Goal: Communication & Community: Answer question/provide support

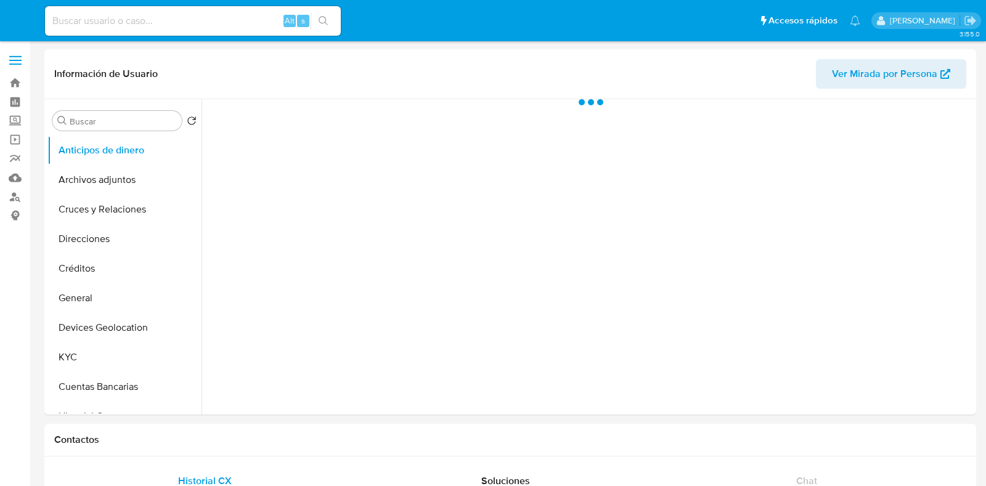
select select "10"
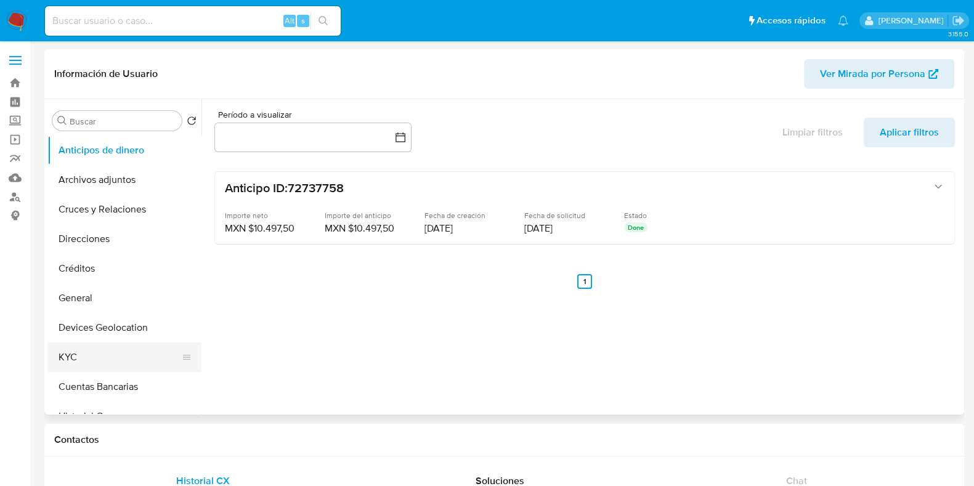
click at [126, 362] on button "KYC" at bounding box center [119, 358] width 144 height 30
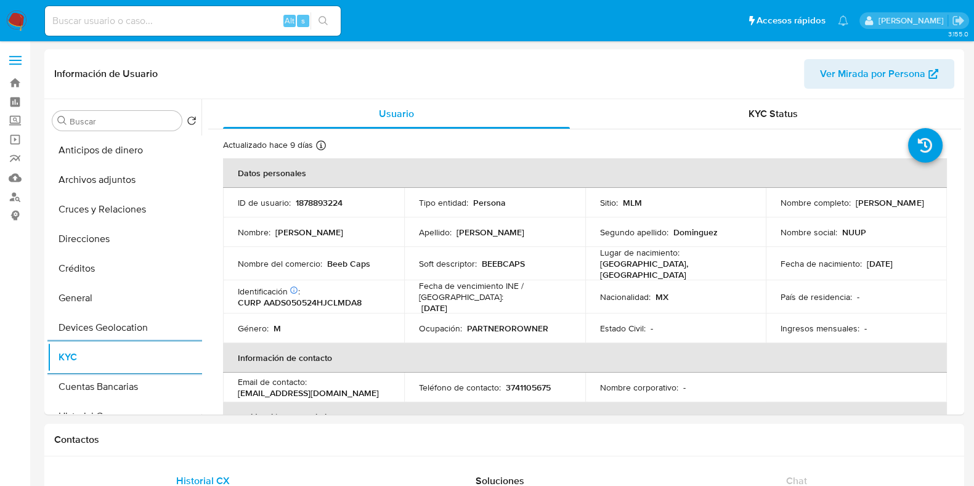
click at [232, 20] on input at bounding box center [193, 21] width 296 height 16
paste input "839746607"
type input "839746607"
click at [322, 20] on icon "search-icon" at bounding box center [324, 21] width 10 height 10
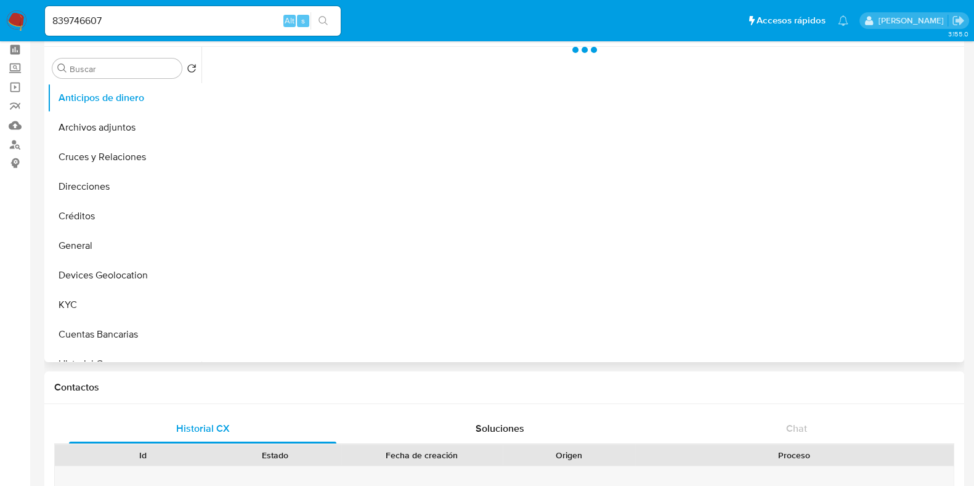
scroll to position [76, 0]
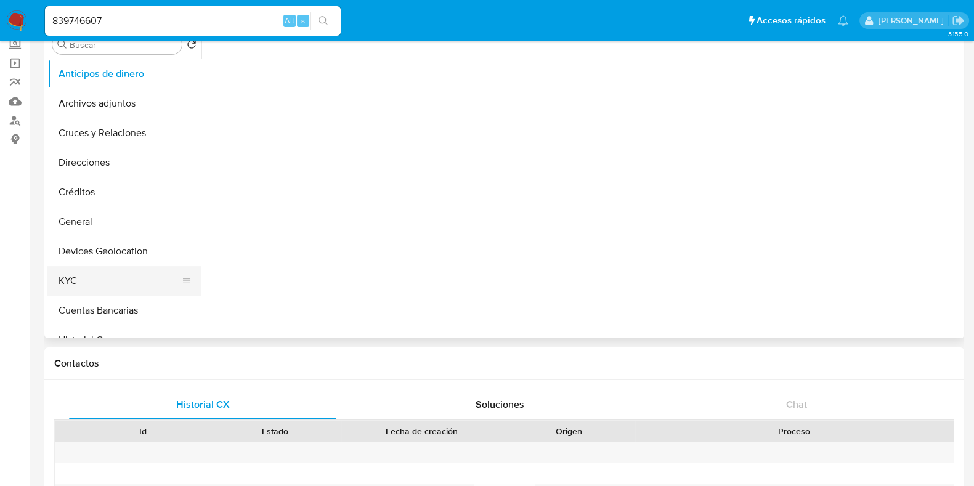
click at [117, 267] on button "KYC" at bounding box center [119, 281] width 144 height 30
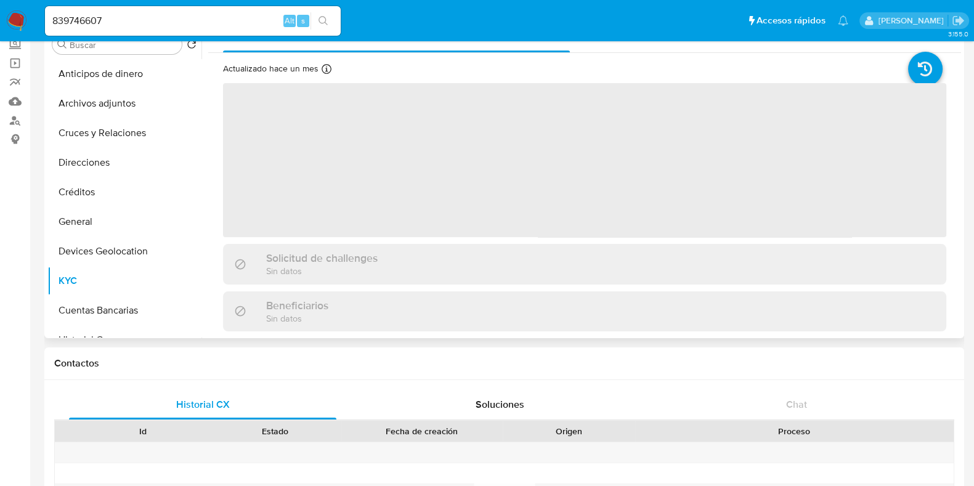
select select "10"
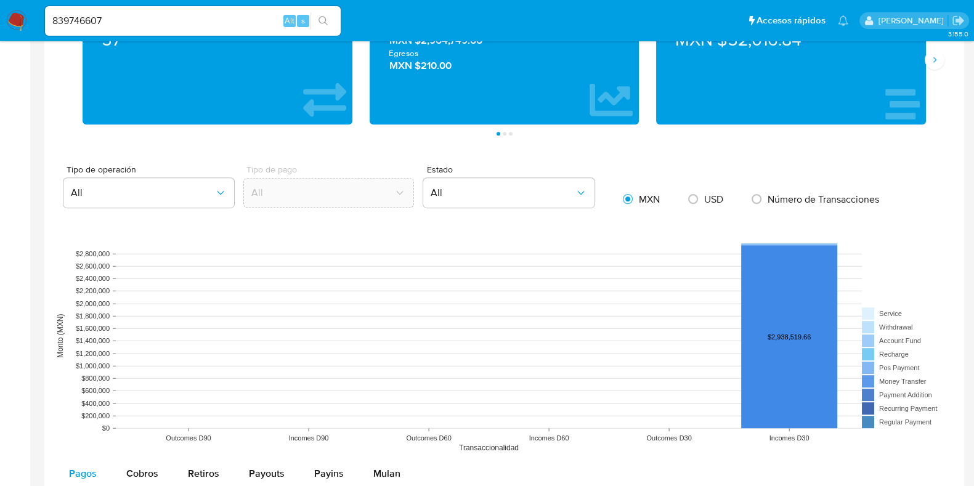
scroll to position [847, 0]
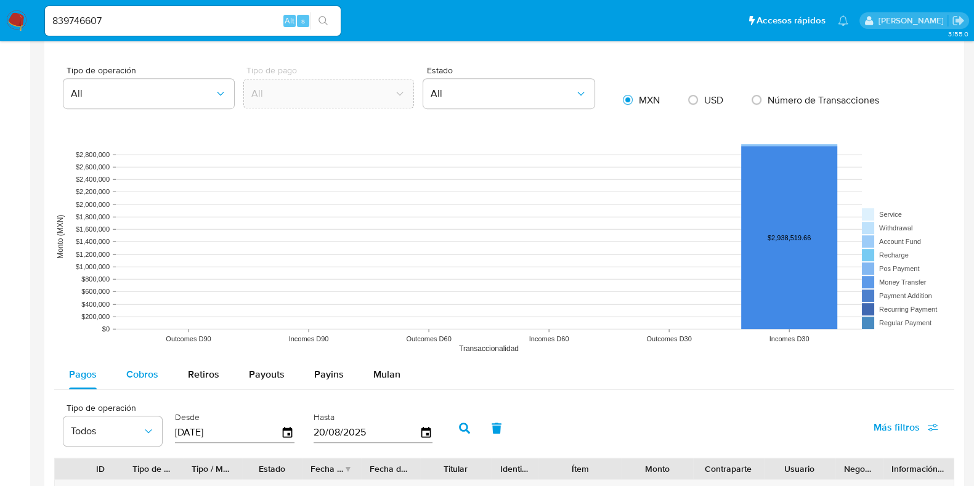
click at [142, 367] on span "Cobros" at bounding box center [142, 374] width 32 height 14
select select "10"
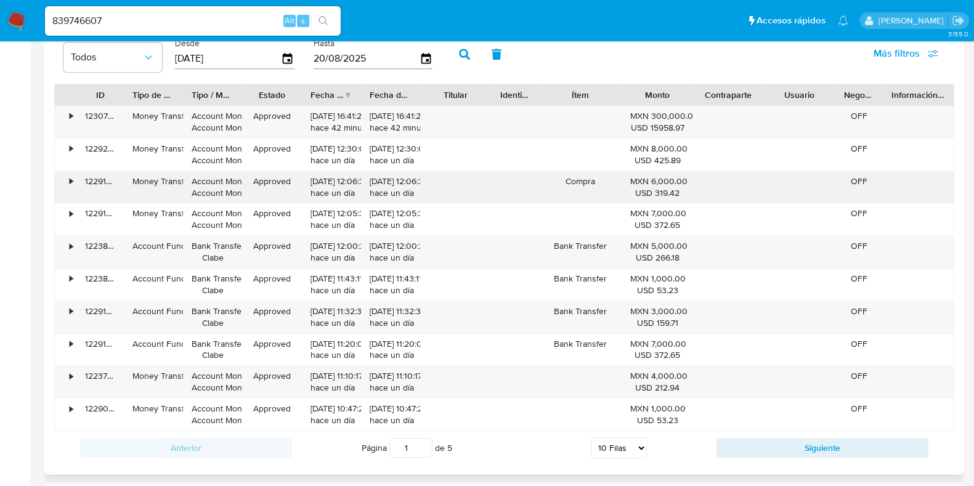
scroll to position [1232, 0]
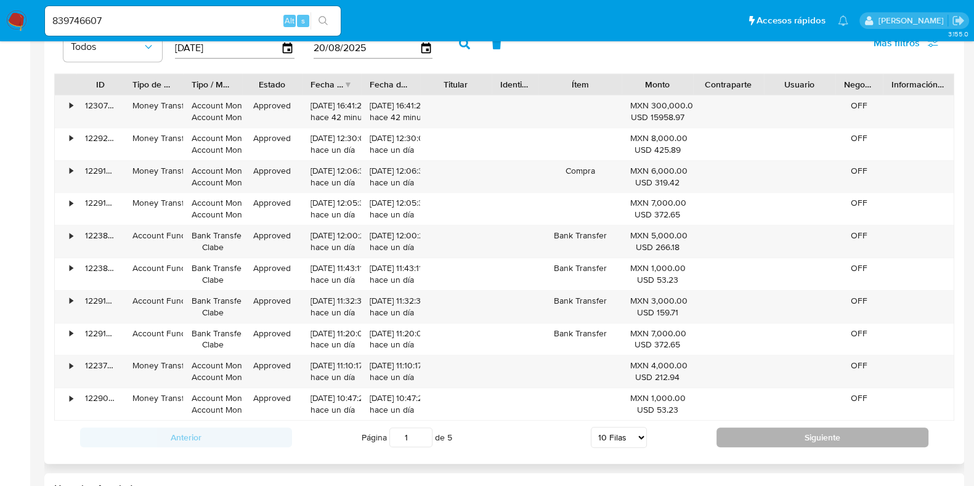
click at [727, 428] on button "Siguiente" at bounding box center [823, 438] width 212 height 20
type input "2"
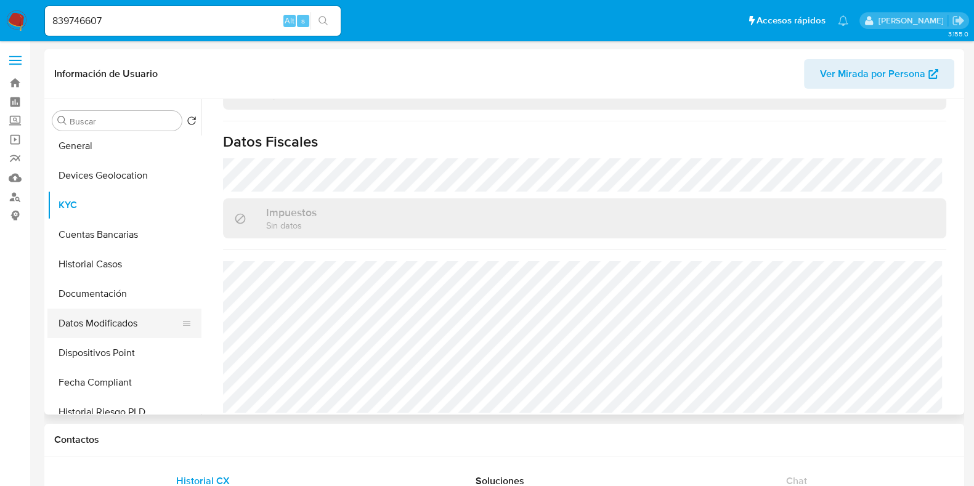
scroll to position [153, 0]
click at [104, 297] on button "Documentación" at bounding box center [119, 293] width 144 height 30
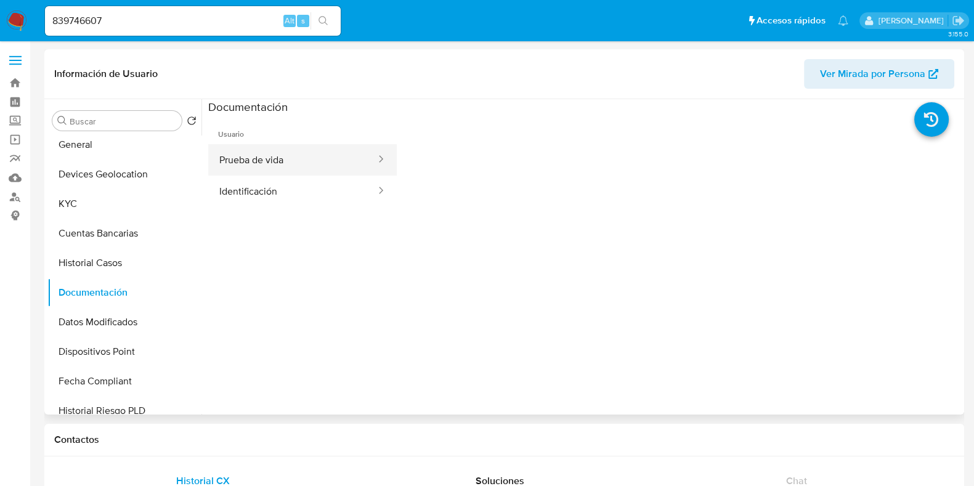
click at [291, 155] on button "Prueba de vida" at bounding box center [292, 159] width 169 height 31
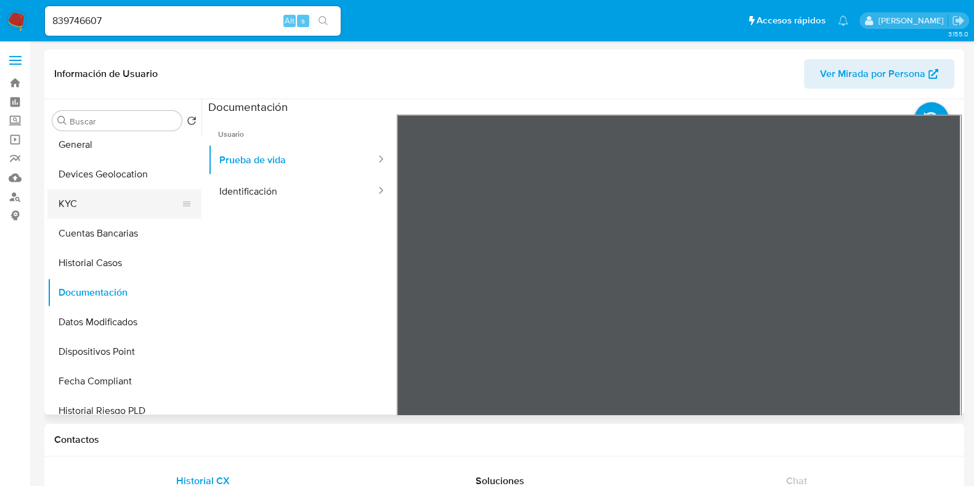
click at [81, 195] on button "KYC" at bounding box center [119, 204] width 144 height 30
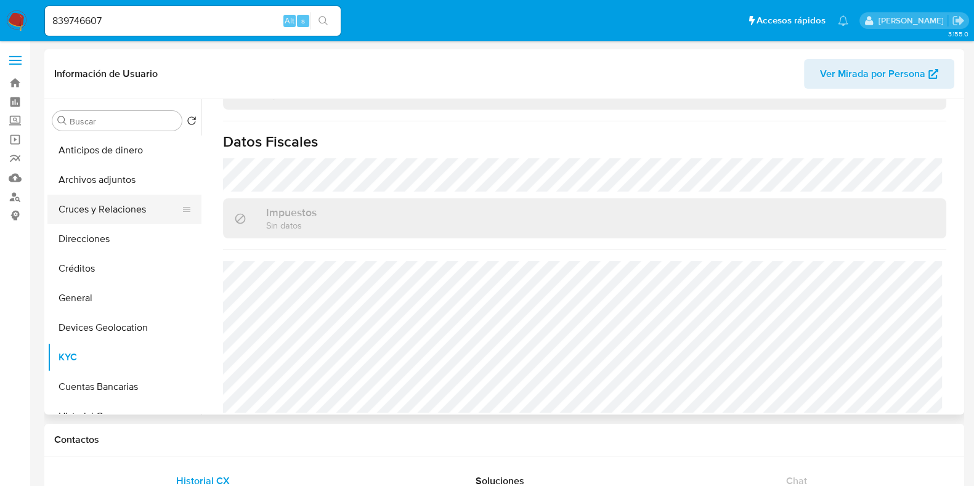
click at [123, 214] on button "Cruces y Relaciones" at bounding box center [119, 210] width 144 height 30
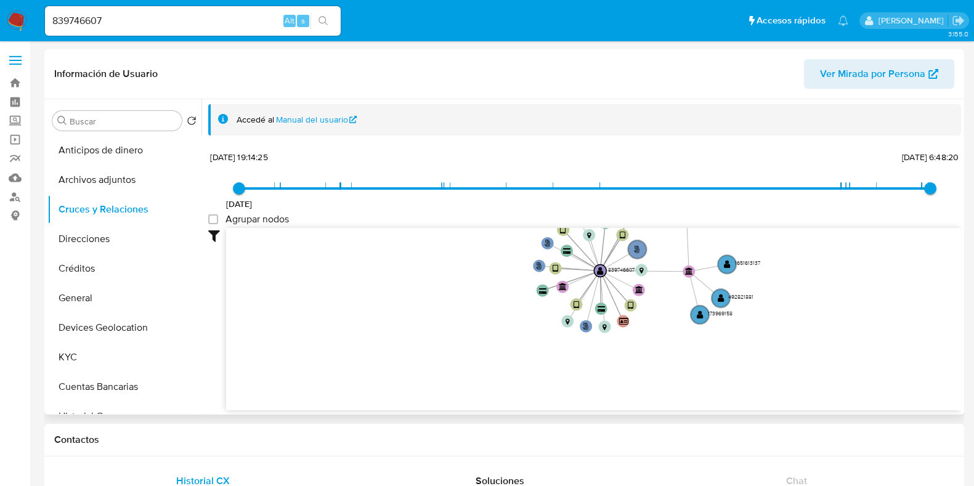
drag, startPoint x: 842, startPoint y: 291, endPoint x: 772, endPoint y: 271, distance: 73.9
click at [772, 271] on icon "user-839746607  839746607 phone-09a3f77d3c55114da8bbc835e504d752  phone-09a3f…" at bounding box center [593, 317] width 735 height 179
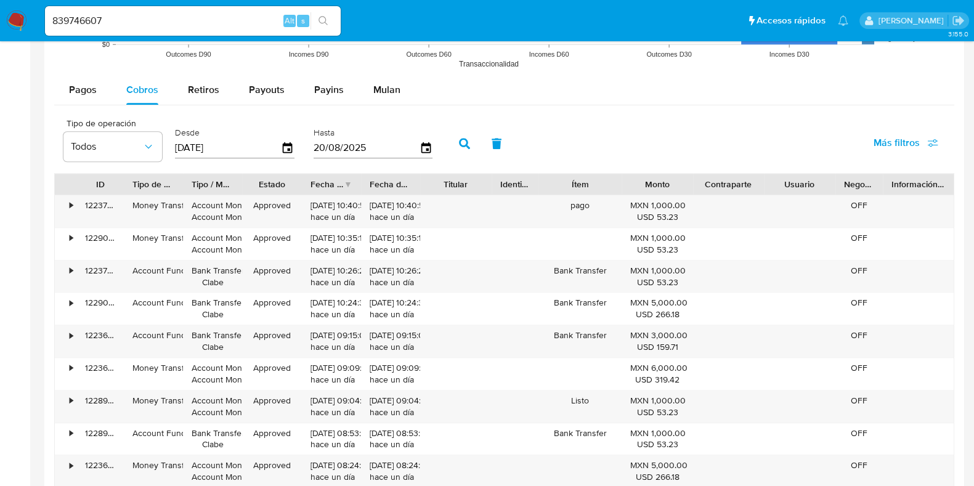
scroll to position [1078, 0]
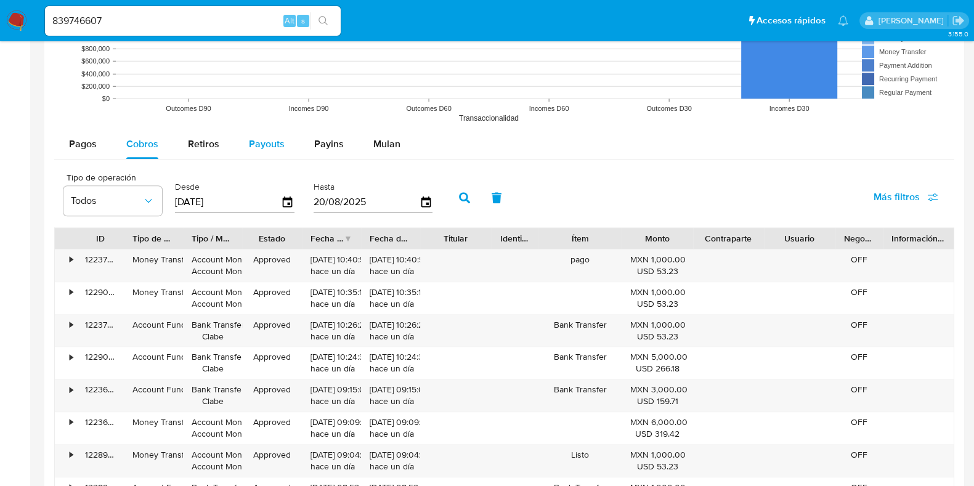
click at [259, 150] on div "Payouts" at bounding box center [267, 144] width 36 height 30
select select "10"
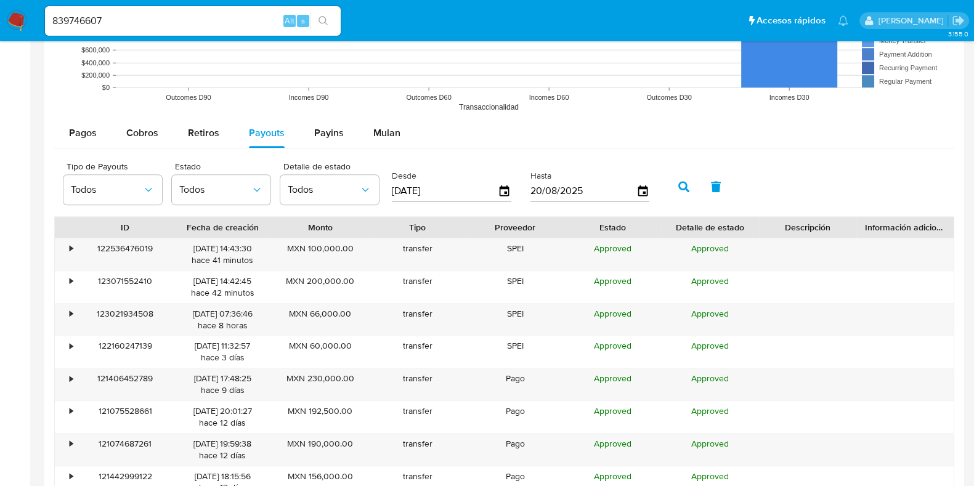
scroll to position [1310, 0]
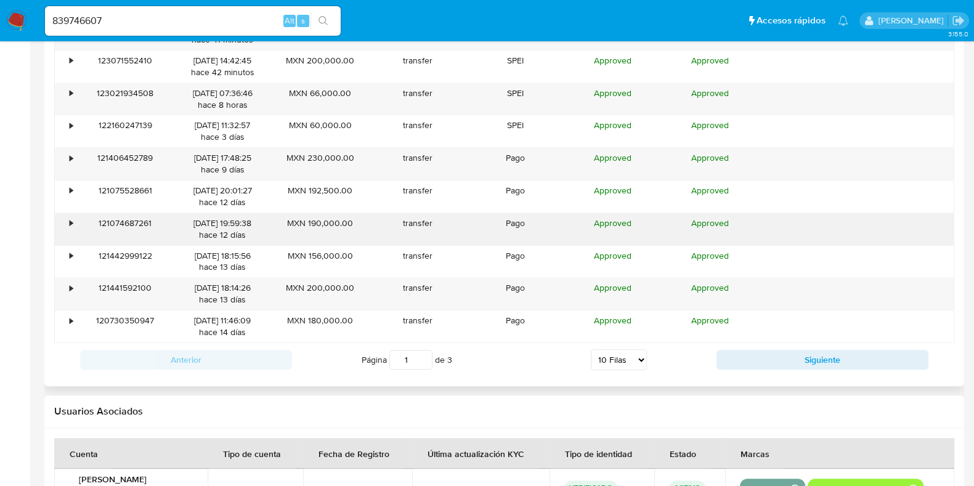
click at [67, 220] on div "•" at bounding box center [66, 229] width 22 height 32
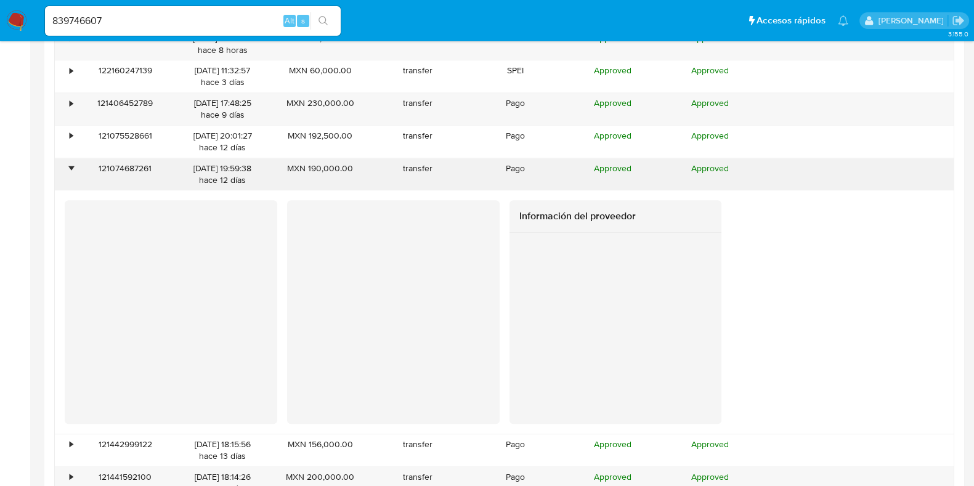
scroll to position [1387, 0]
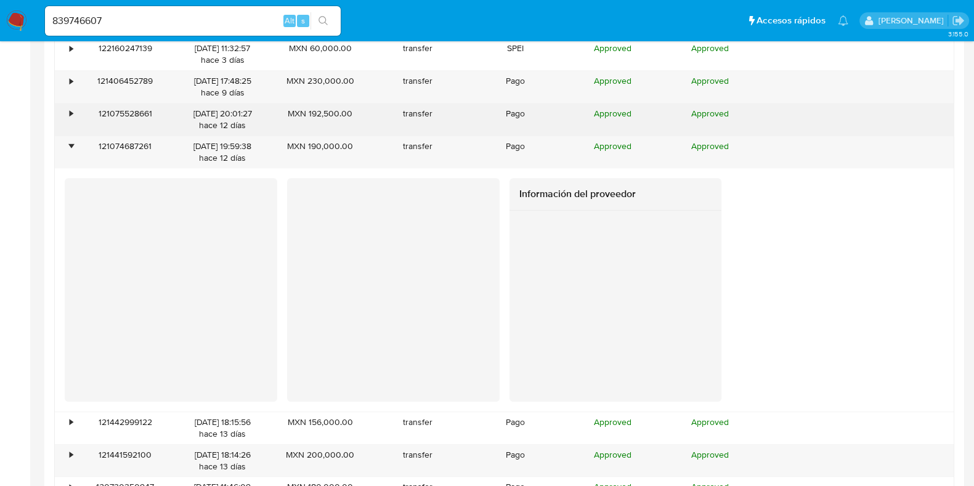
click at [71, 116] on div "•" at bounding box center [71, 114] width 3 height 12
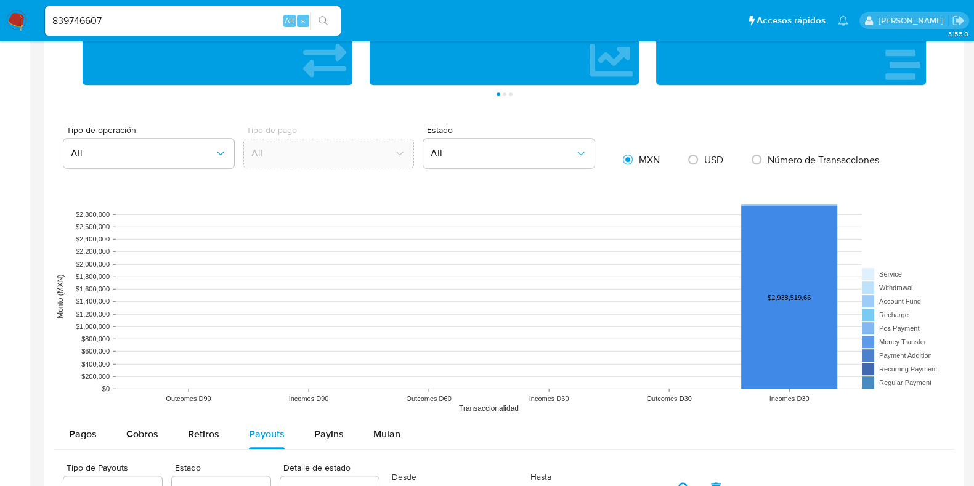
scroll to position [616, 0]
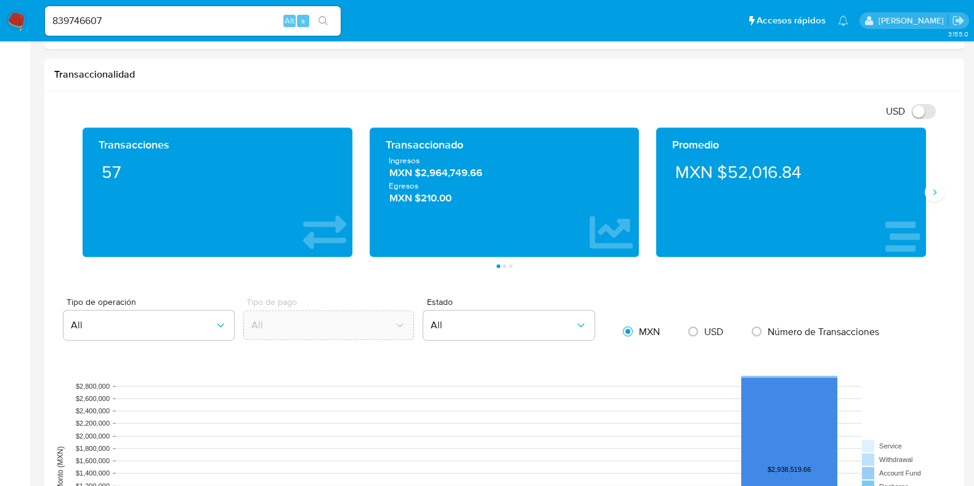
click at [169, 23] on input "839746607" at bounding box center [193, 21] width 296 height 16
paste input "2498413133"
type input "2498413133"
click at [324, 16] on icon "search-icon" at bounding box center [324, 21] width 10 height 10
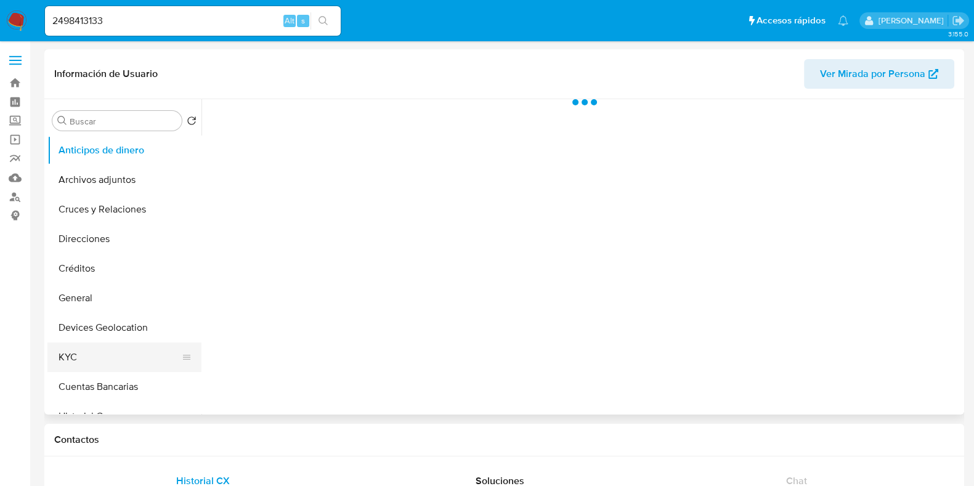
click at [88, 353] on button "KYC" at bounding box center [119, 358] width 144 height 30
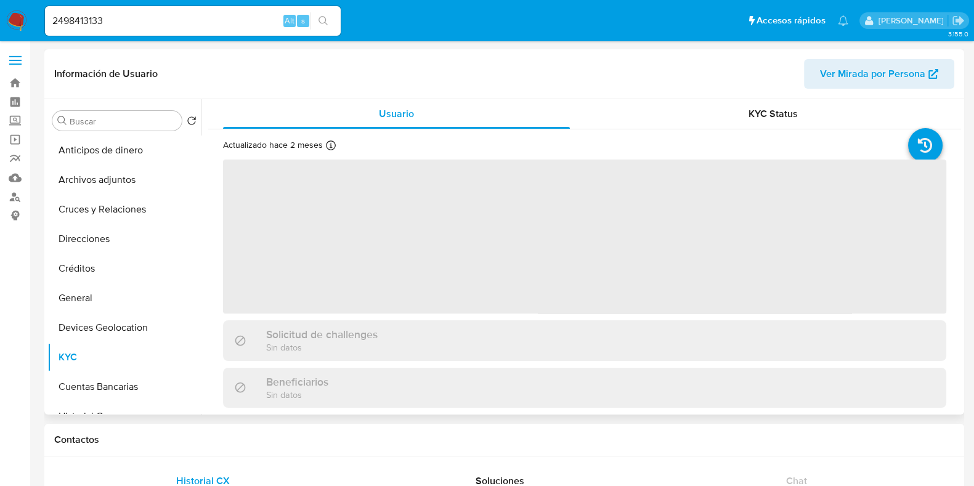
select select "10"
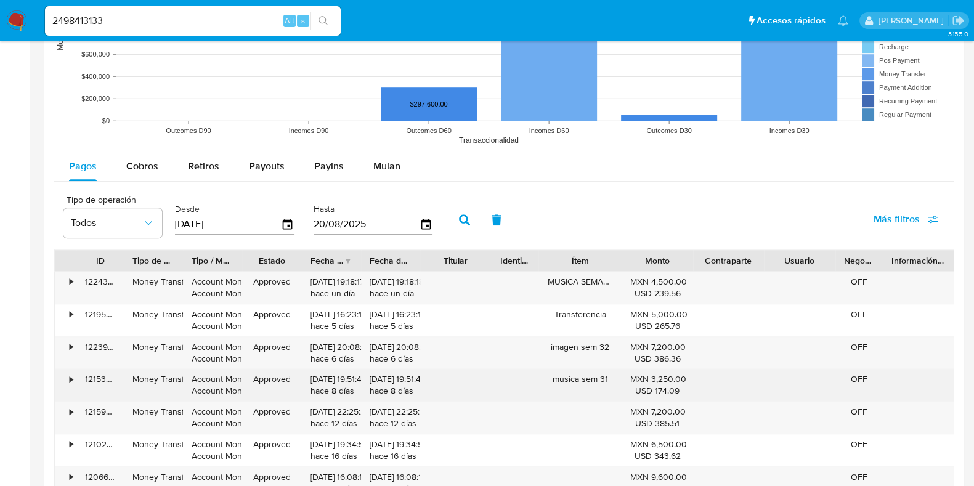
scroll to position [1078, 0]
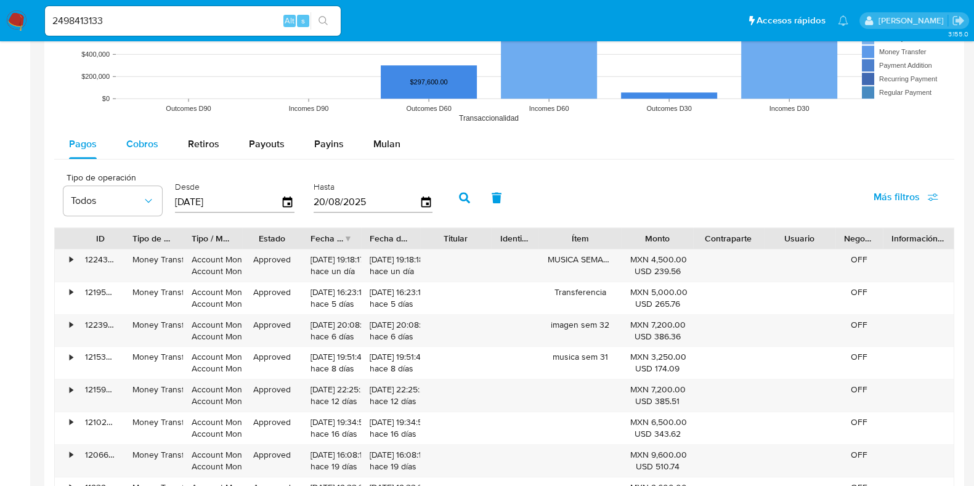
click at [157, 147] on span "Cobros" at bounding box center [142, 144] width 32 height 14
select select "10"
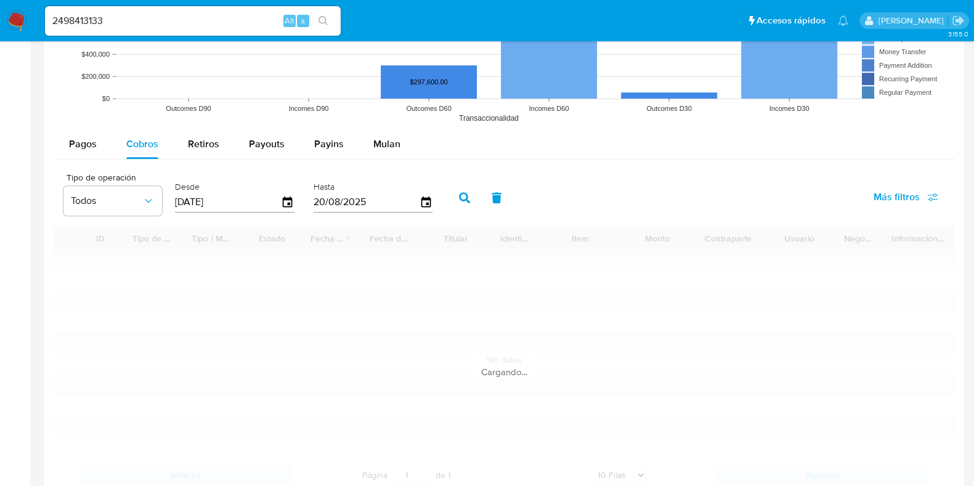
scroll to position [1232, 0]
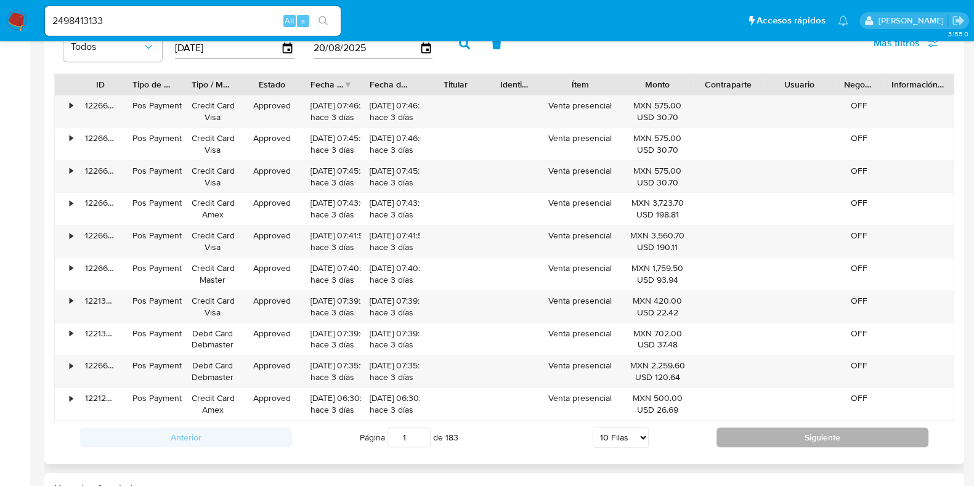
click at [784, 433] on button "Siguiente" at bounding box center [823, 438] width 212 height 20
type input "2"
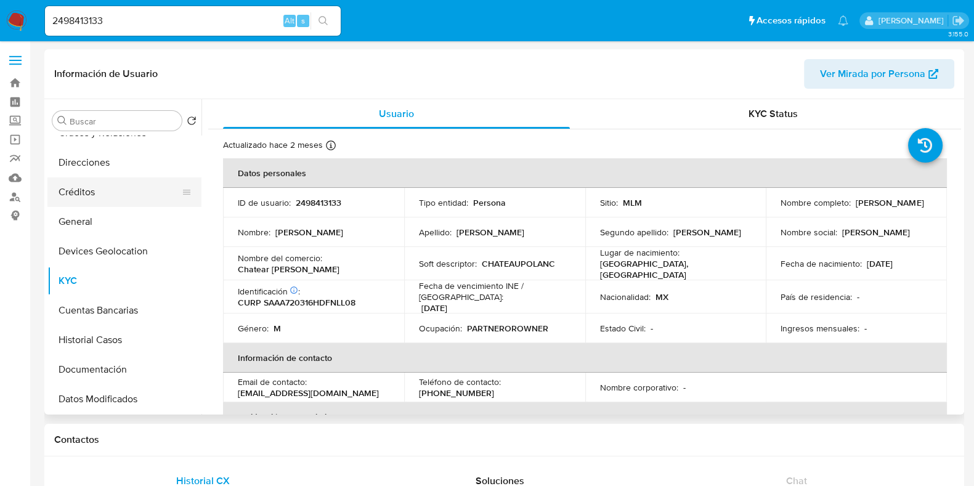
scroll to position [153, 0]
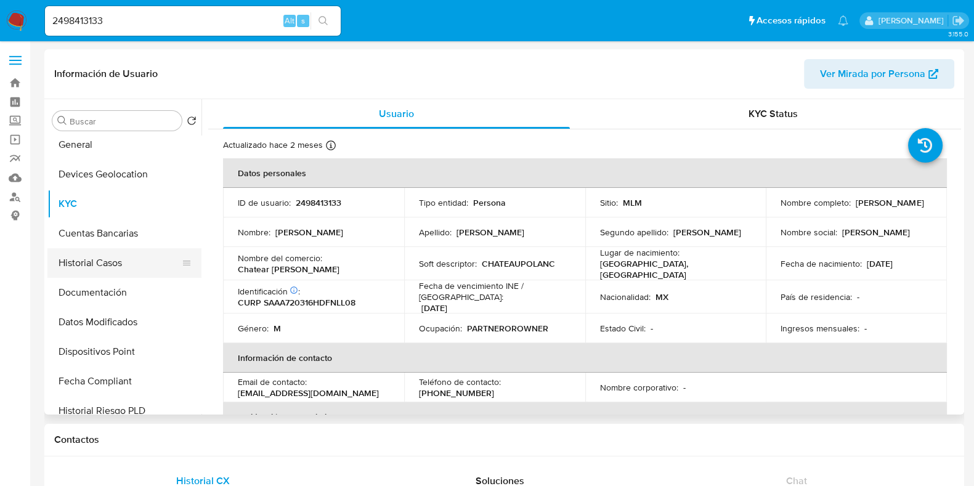
click at [118, 261] on button "Historial Casos" at bounding box center [119, 263] width 144 height 30
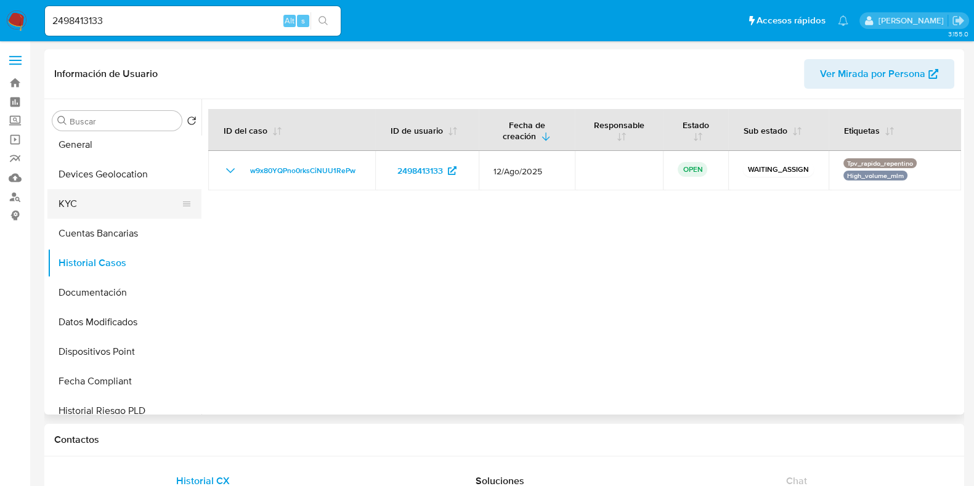
click at [92, 206] on button "KYC" at bounding box center [119, 204] width 144 height 30
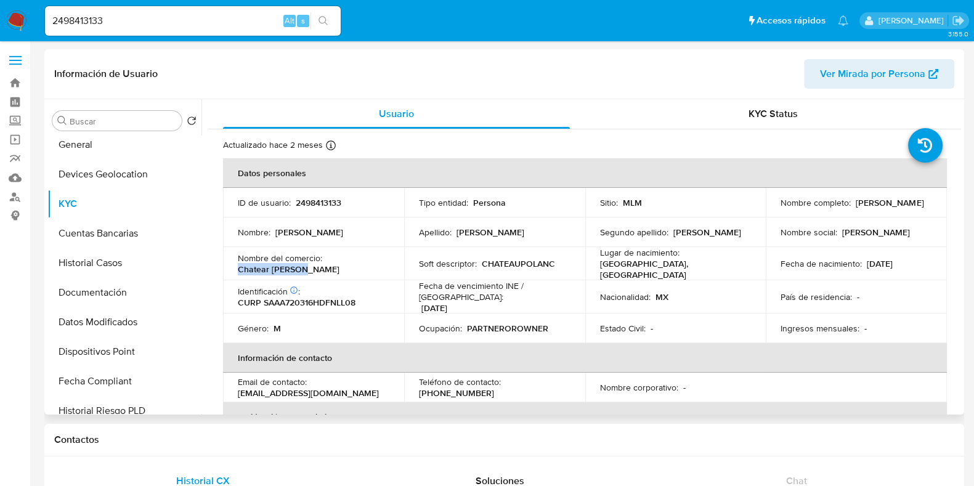
drag, startPoint x: 314, startPoint y: 271, endPoint x: 235, endPoint y: 271, distance: 78.9
click at [235, 271] on td "Nombre del comercio : Chatear Polanco" at bounding box center [313, 263] width 181 height 33
copy p "Chatear Polanco"
drag, startPoint x: 881, startPoint y: 208, endPoint x: 775, endPoint y: 210, distance: 106.0
click at [775, 210] on td "Nombre completo : Alejandro Sanchez Alvarez" at bounding box center [856, 203] width 181 height 30
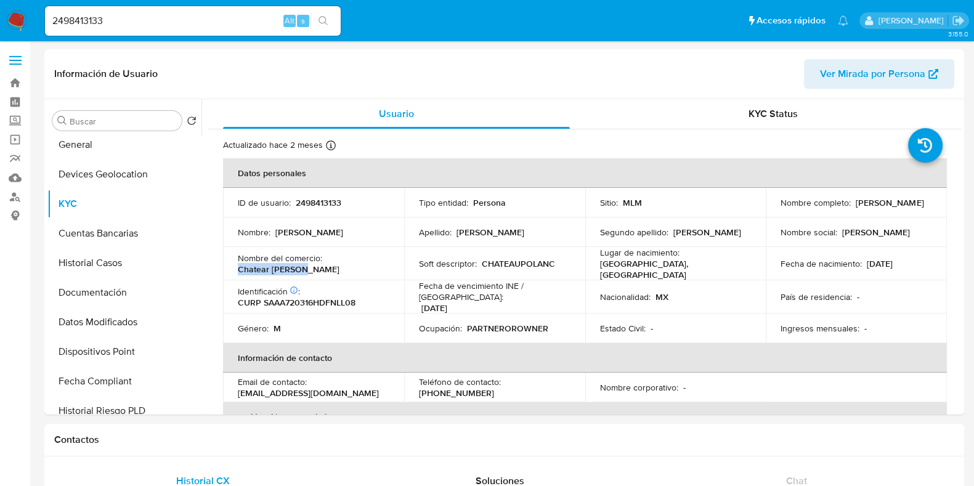
copy p "[PERSON_NAME]"
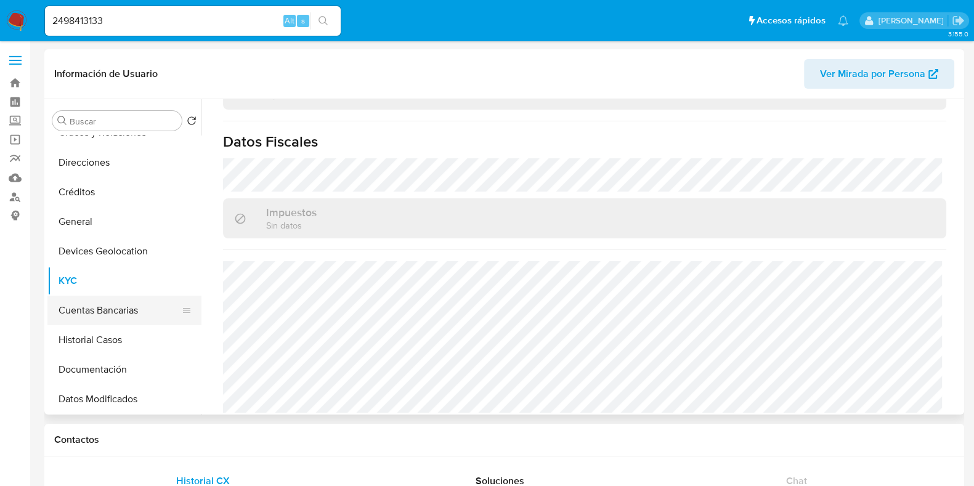
scroll to position [0, 0]
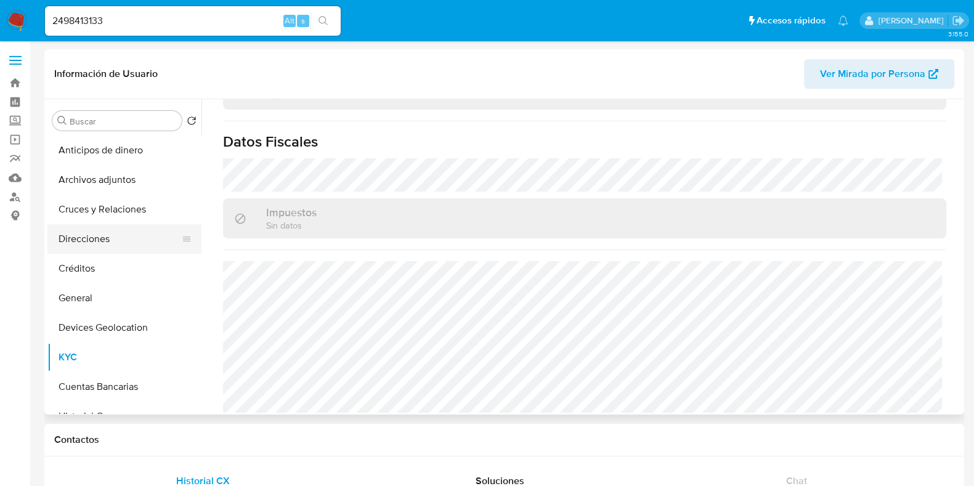
click at [120, 238] on button "Direcciones" at bounding box center [119, 239] width 144 height 30
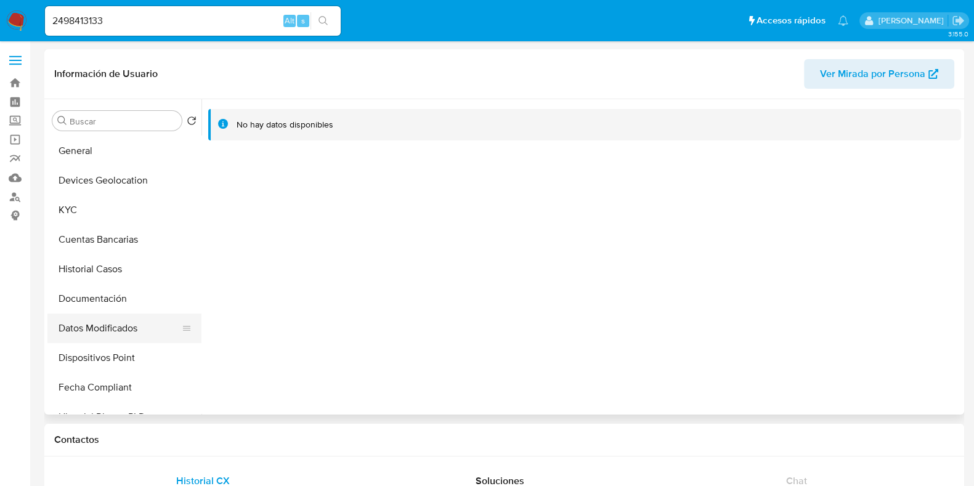
scroll to position [153, 0]
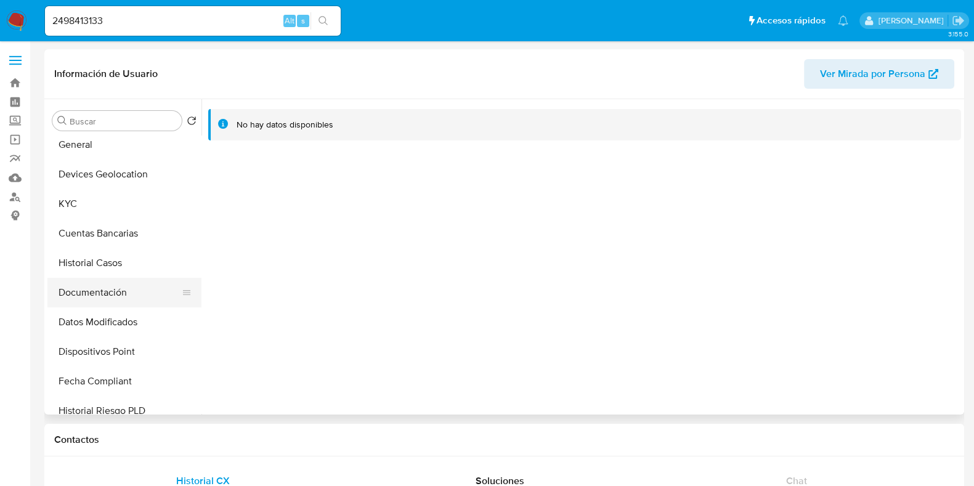
click at [89, 292] on button "Documentación" at bounding box center [119, 293] width 144 height 30
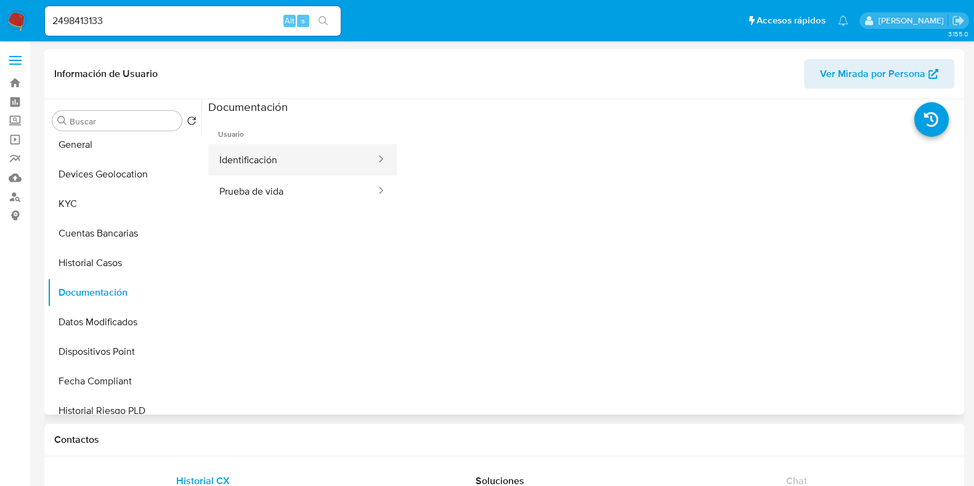
click at [266, 169] on button "Identificación" at bounding box center [292, 159] width 169 height 31
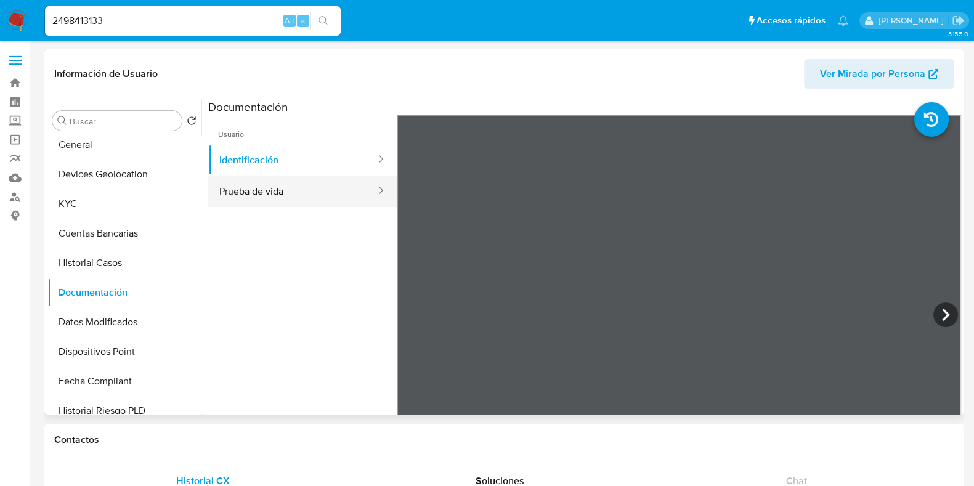
click at [278, 195] on button "Prueba de vida" at bounding box center [292, 191] width 169 height 31
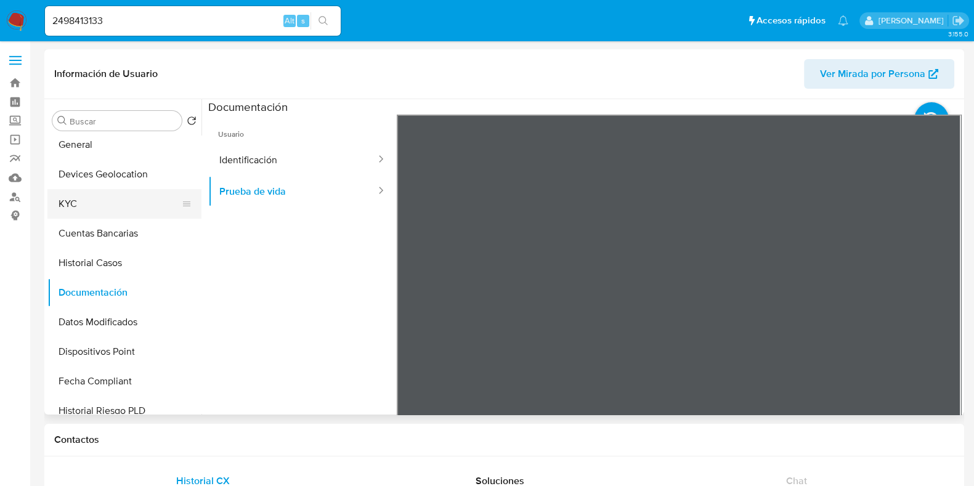
click at [89, 208] on button "KYC" at bounding box center [119, 204] width 144 height 30
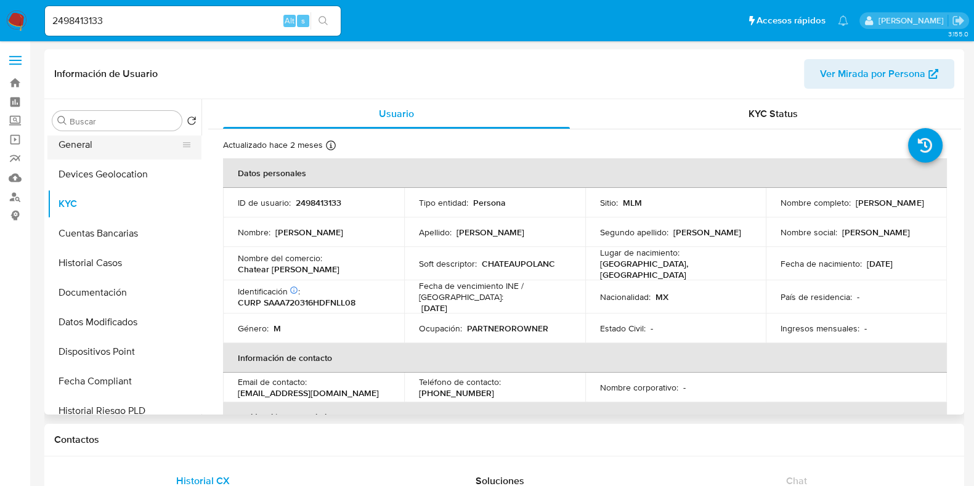
click at [79, 149] on button "General" at bounding box center [119, 145] width 144 height 30
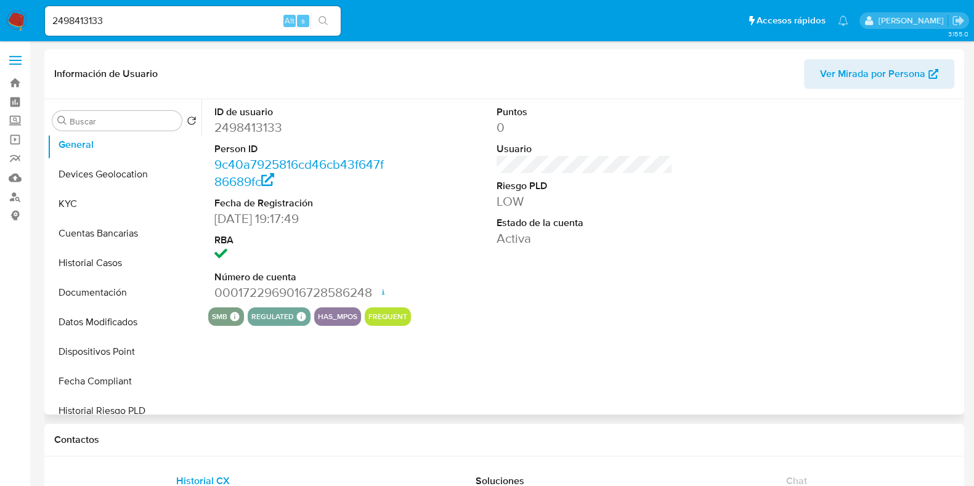
click at [254, 128] on dd "2498413133" at bounding box center [302, 127] width 176 height 17
copy dd "2498413133"
click at [79, 202] on button "KYC" at bounding box center [119, 204] width 144 height 30
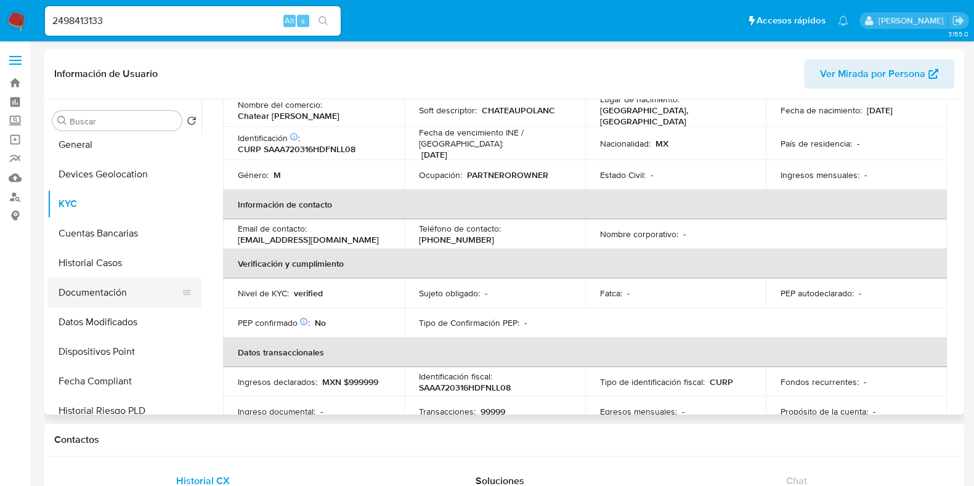
click at [116, 293] on button "Documentación" at bounding box center [119, 293] width 144 height 30
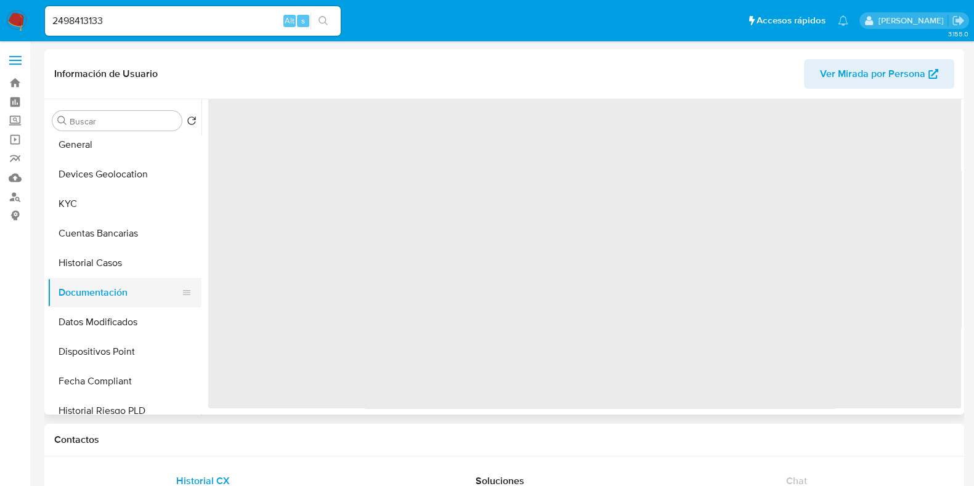
scroll to position [0, 0]
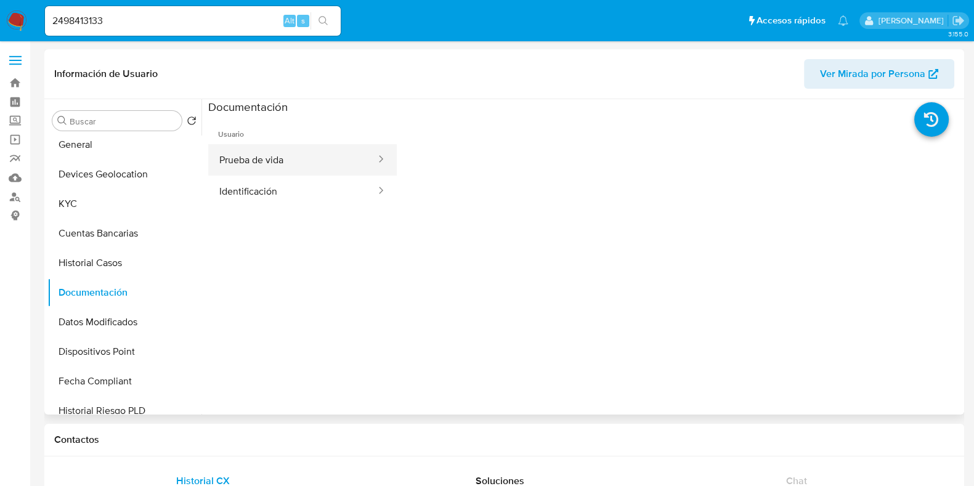
click at [270, 165] on button "Prueba de vida" at bounding box center [292, 159] width 169 height 31
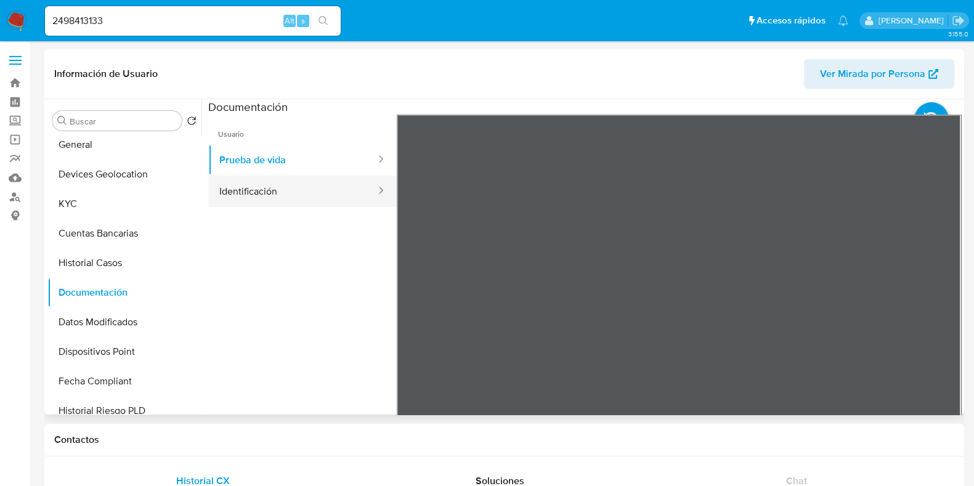
click at [263, 199] on button "Identificación" at bounding box center [292, 191] width 169 height 31
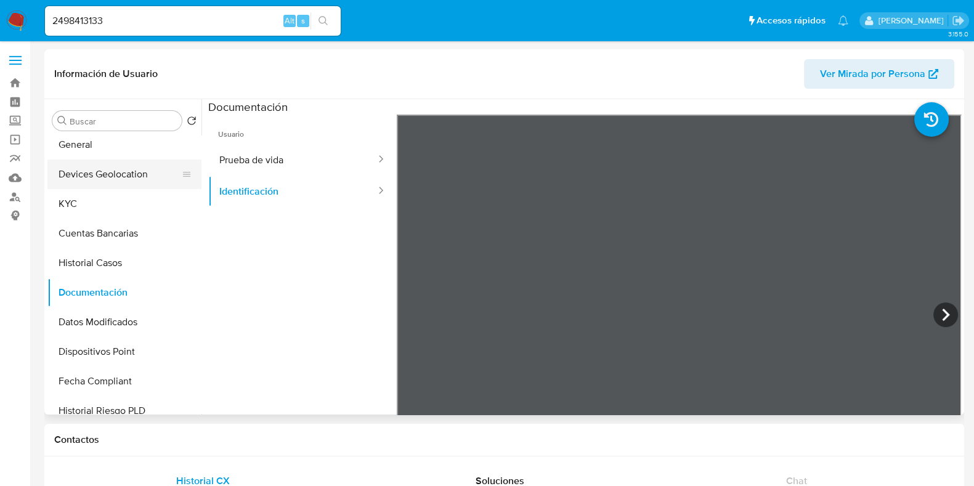
click at [129, 176] on button "Devices Geolocation" at bounding box center [119, 175] width 144 height 30
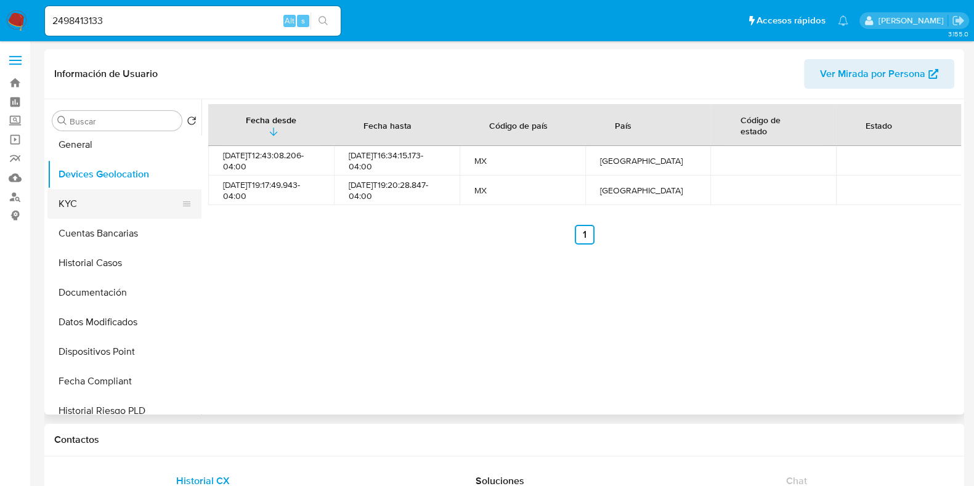
click at [94, 213] on button "KYC" at bounding box center [119, 204] width 144 height 30
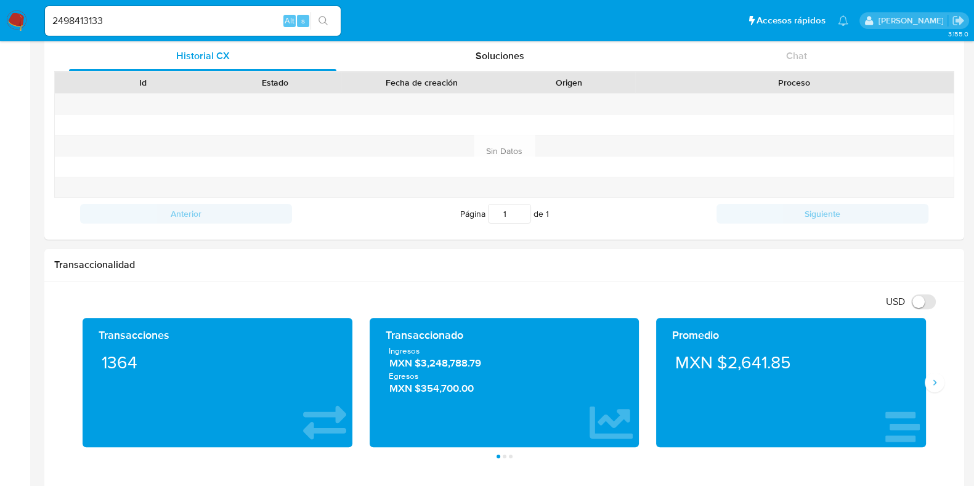
scroll to position [539, 0]
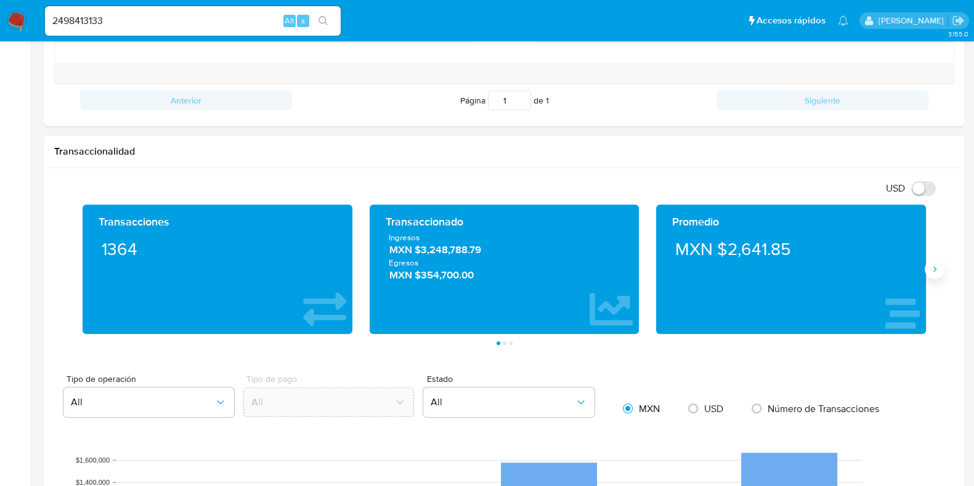
click at [934, 269] on icon "Siguiente" at bounding box center [935, 270] width 3 height 6
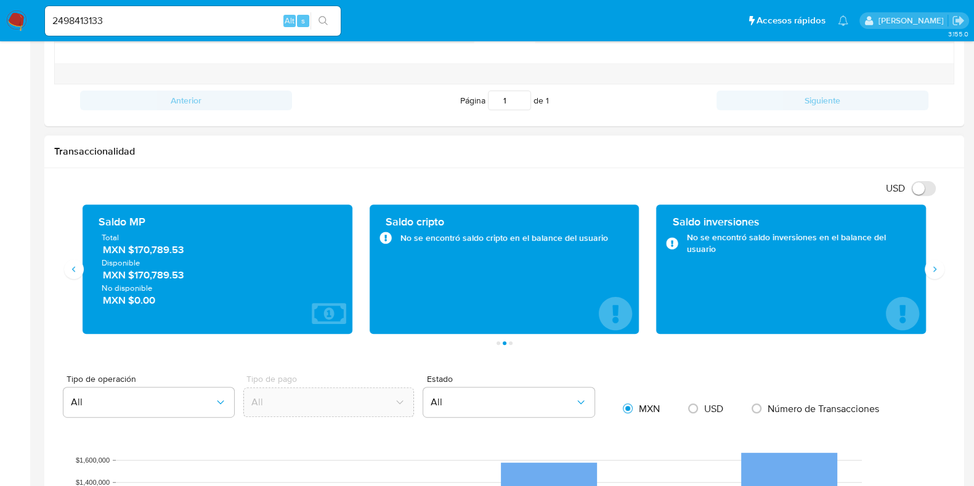
click at [168, 254] on span "MXN $170,789.53" at bounding box center [218, 250] width 230 height 14
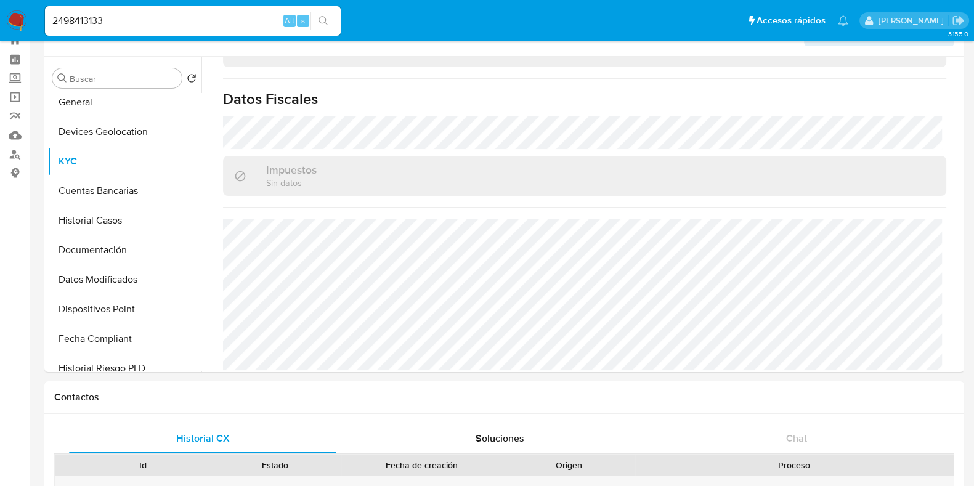
scroll to position [0, 0]
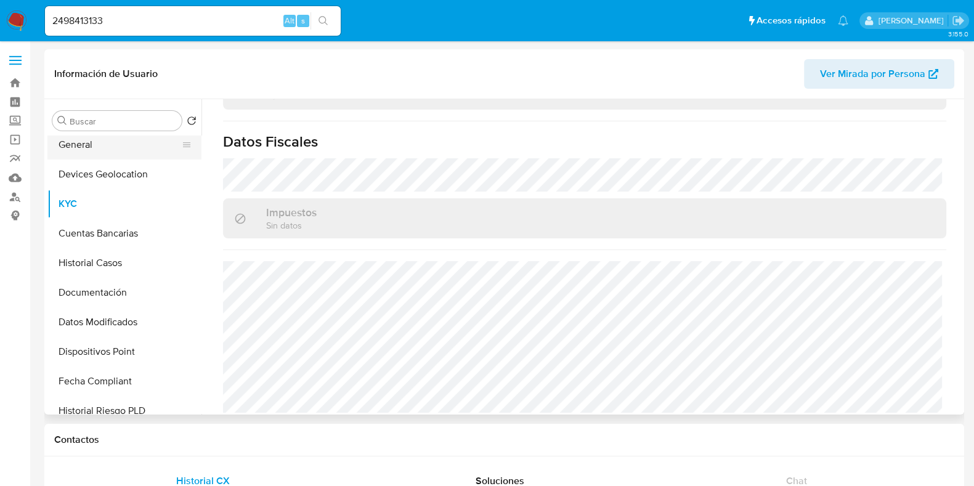
click at [83, 153] on button "General" at bounding box center [119, 145] width 144 height 30
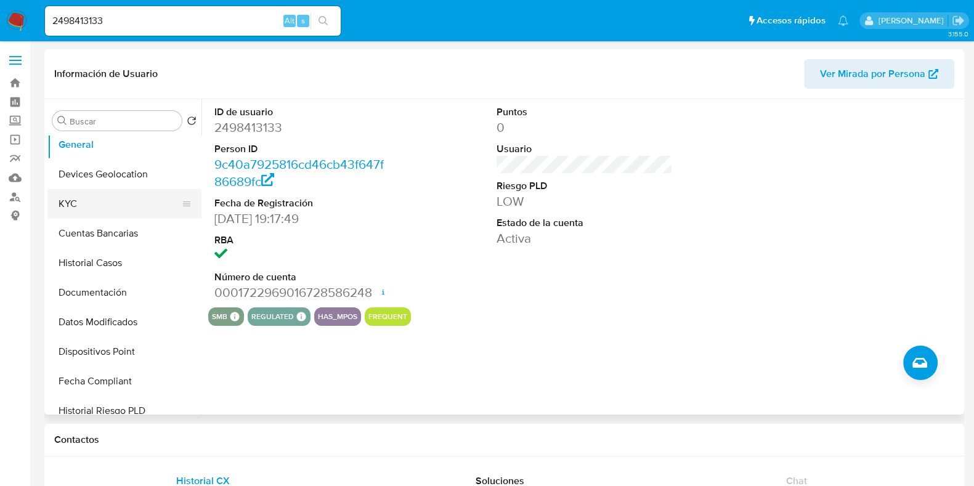
click at [84, 206] on button "KYC" at bounding box center [119, 204] width 144 height 30
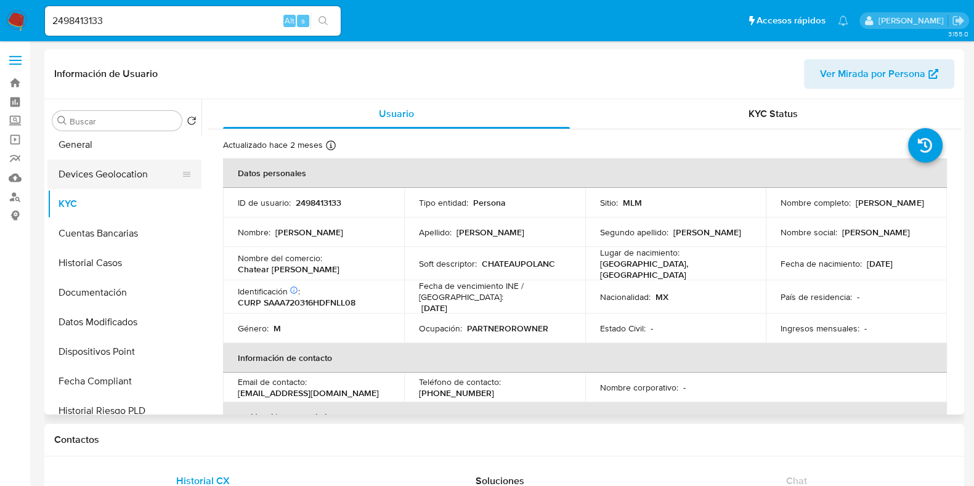
click at [99, 178] on button "Devices Geolocation" at bounding box center [119, 175] width 144 height 30
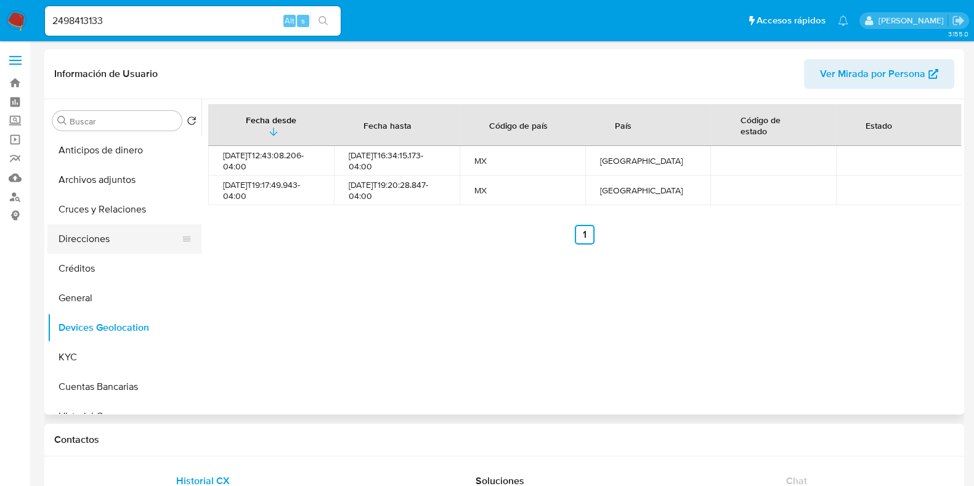
click at [110, 224] on button "Direcciones" at bounding box center [119, 239] width 144 height 30
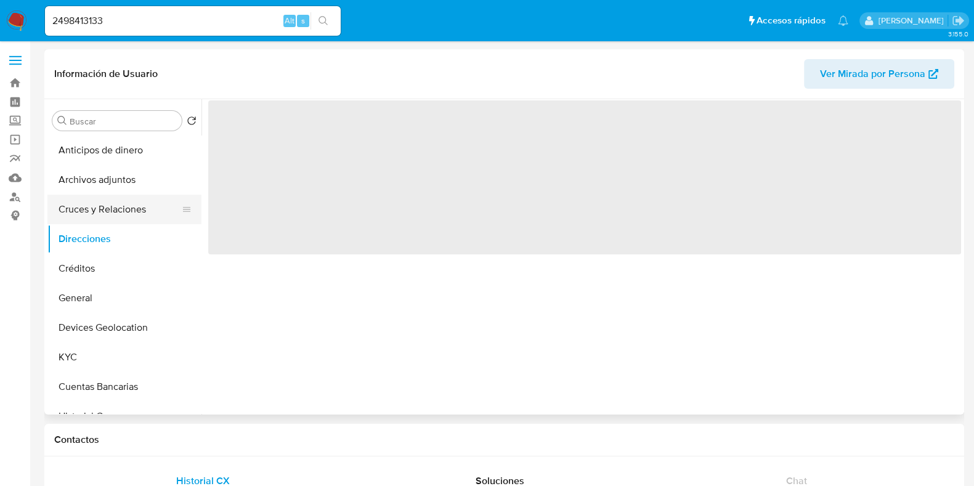
click at [112, 216] on button "Cruces y Relaciones" at bounding box center [119, 210] width 144 height 30
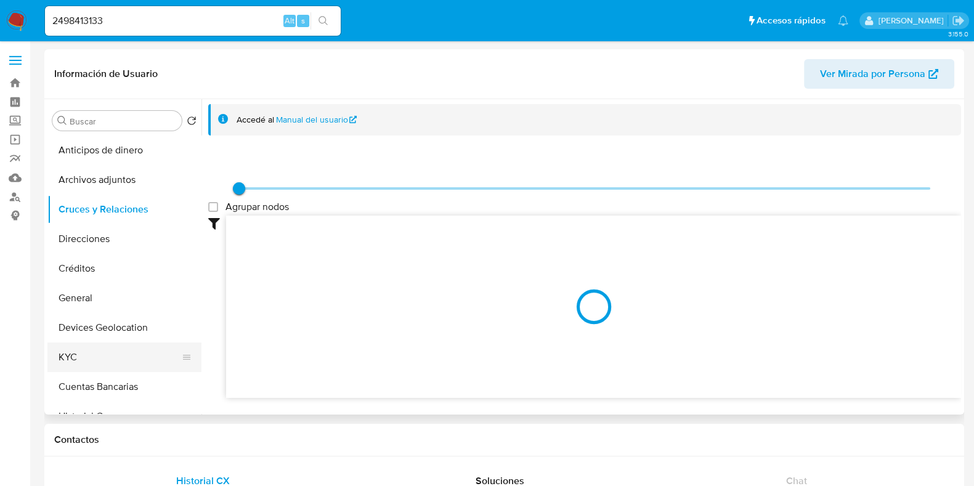
click at [83, 349] on button "KYC" at bounding box center [119, 358] width 144 height 30
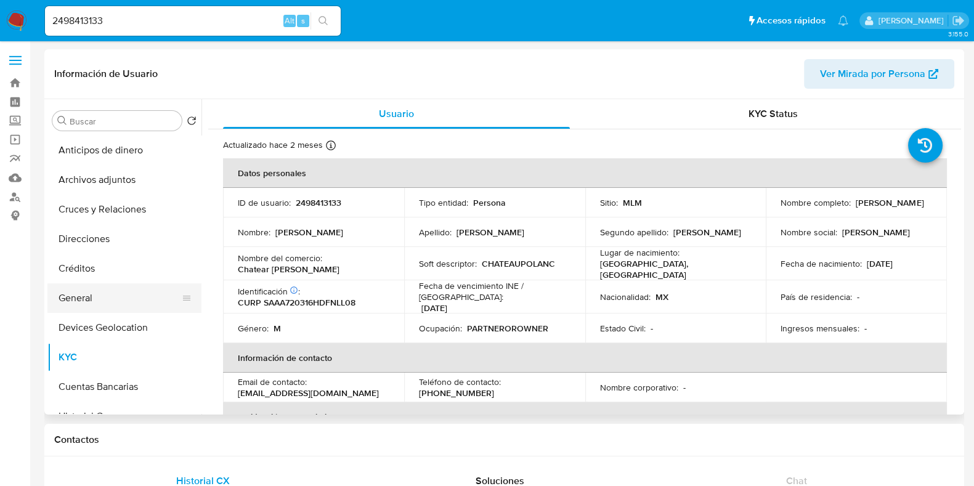
click at [92, 301] on button "General" at bounding box center [119, 298] width 144 height 30
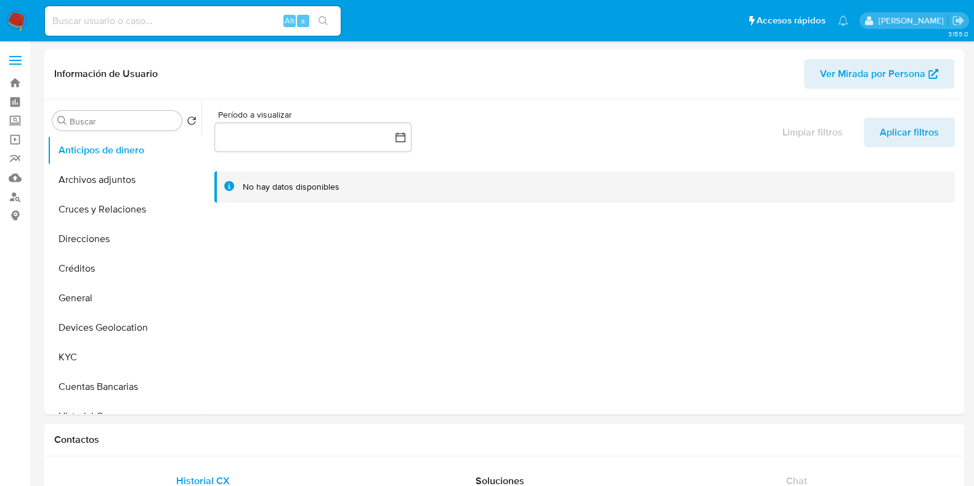
select select "10"
click at [185, 23] on input at bounding box center [193, 21] width 296 height 16
paste input "1978218066"
type input "1978218066"
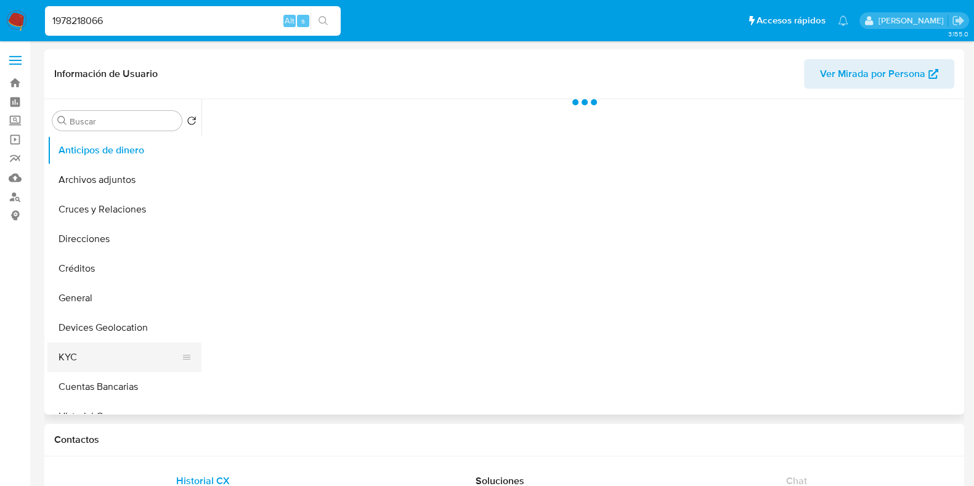
click at [84, 353] on button "KYC" at bounding box center [119, 358] width 144 height 30
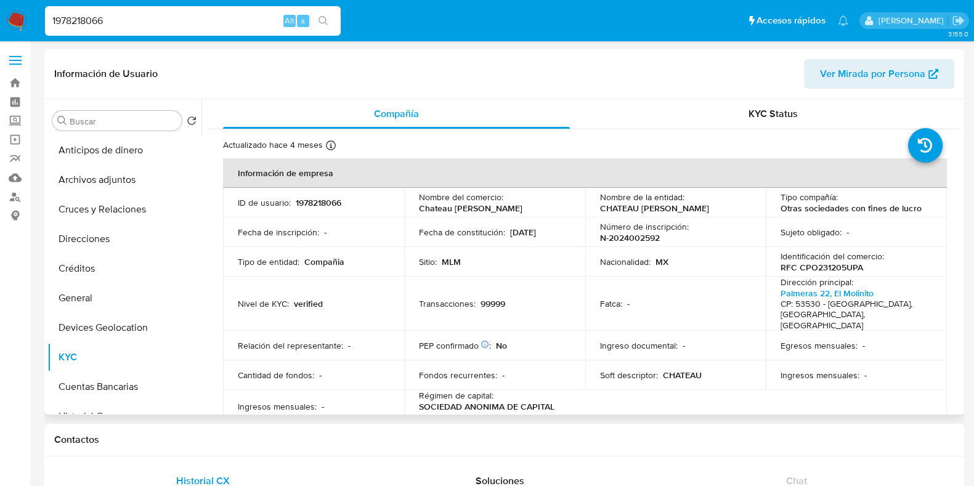
select select "10"
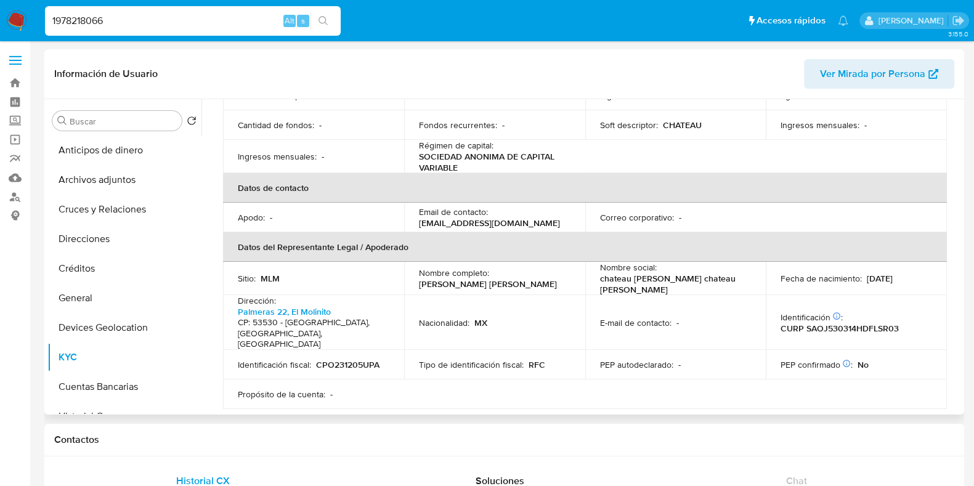
scroll to position [153, 0]
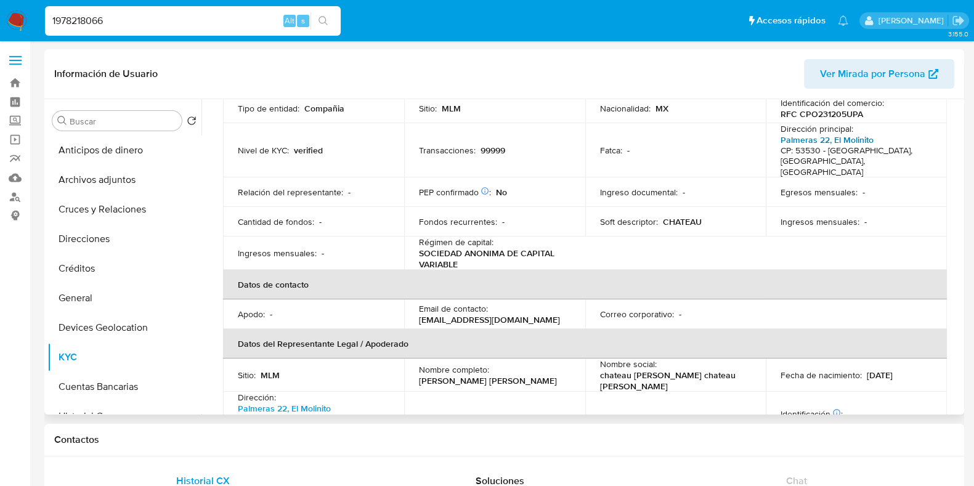
click at [839, 137] on link "Palmeras 22, El Molinito" at bounding box center [827, 140] width 93 height 12
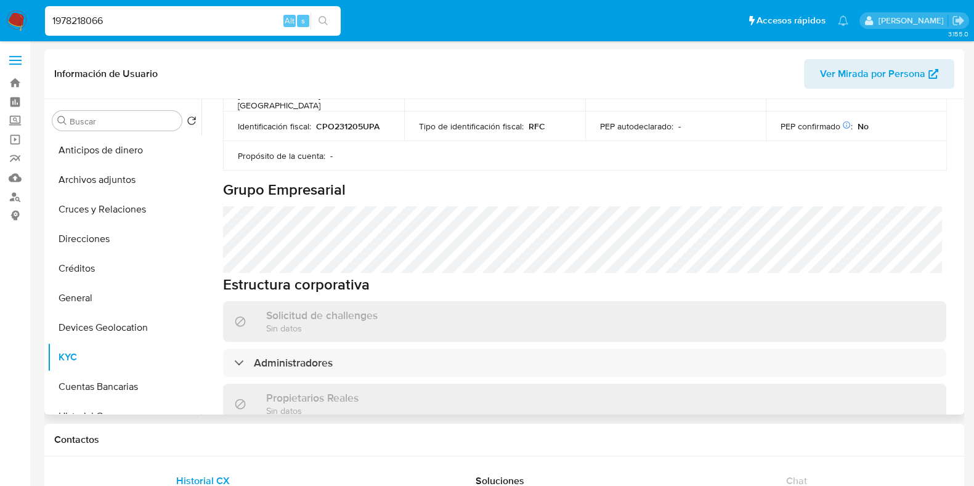
scroll to position [539, 0]
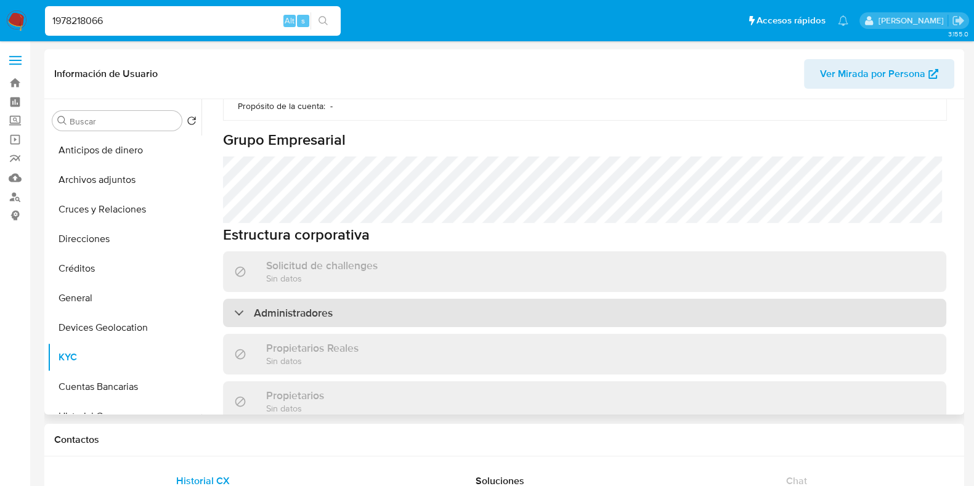
click at [330, 306] on h3 "Administradores" at bounding box center [293, 313] width 79 height 14
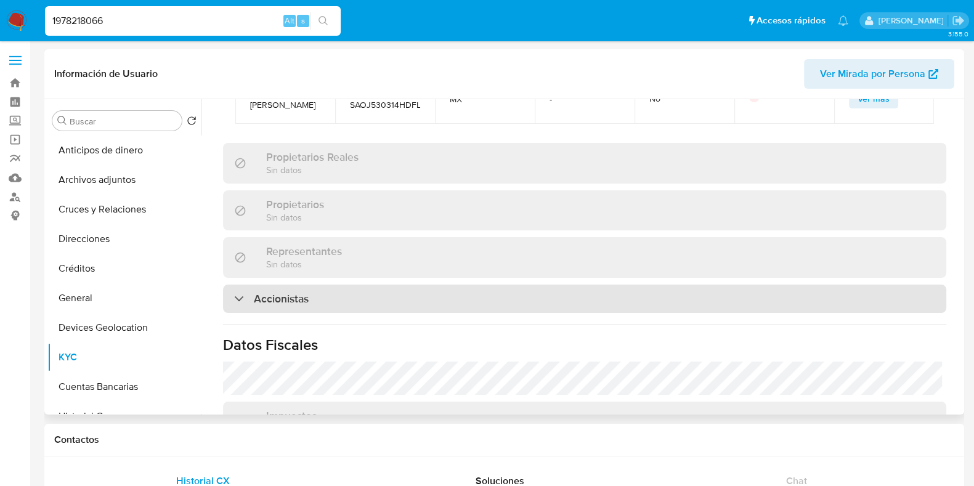
scroll to position [847, 0]
click at [423, 284] on div "Accionistas" at bounding box center [585, 298] width 724 height 28
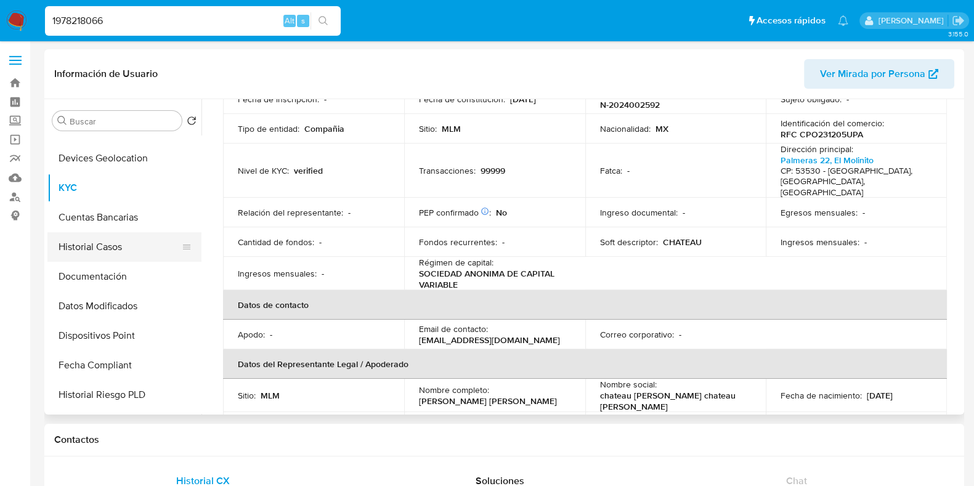
scroll to position [231, 0]
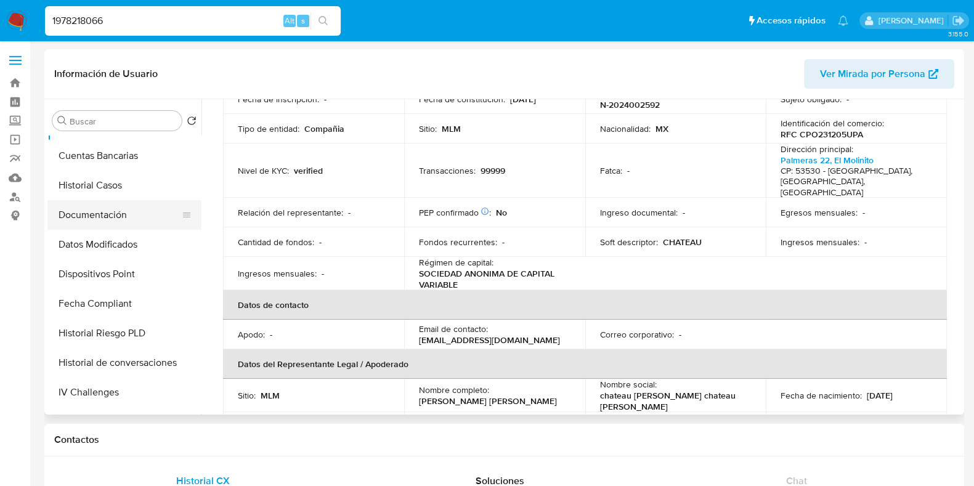
click at [108, 214] on button "Documentación" at bounding box center [119, 215] width 144 height 30
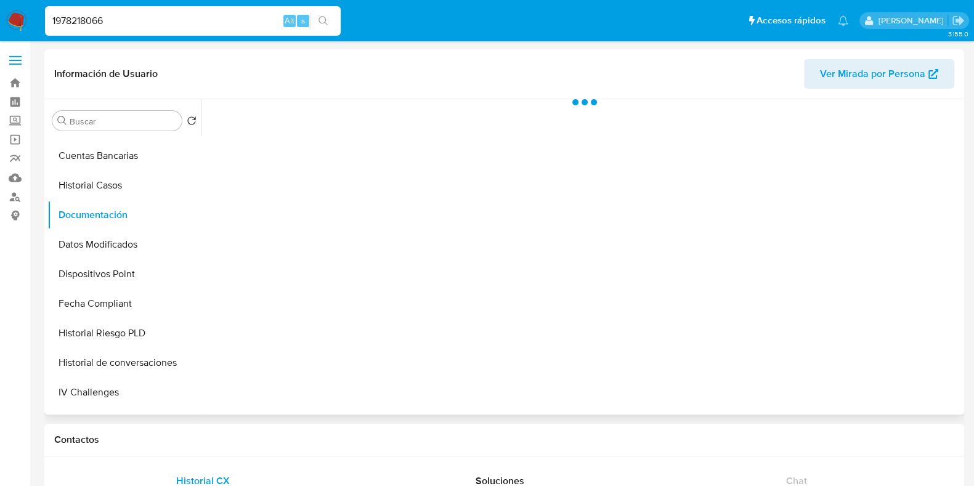
scroll to position [0, 0]
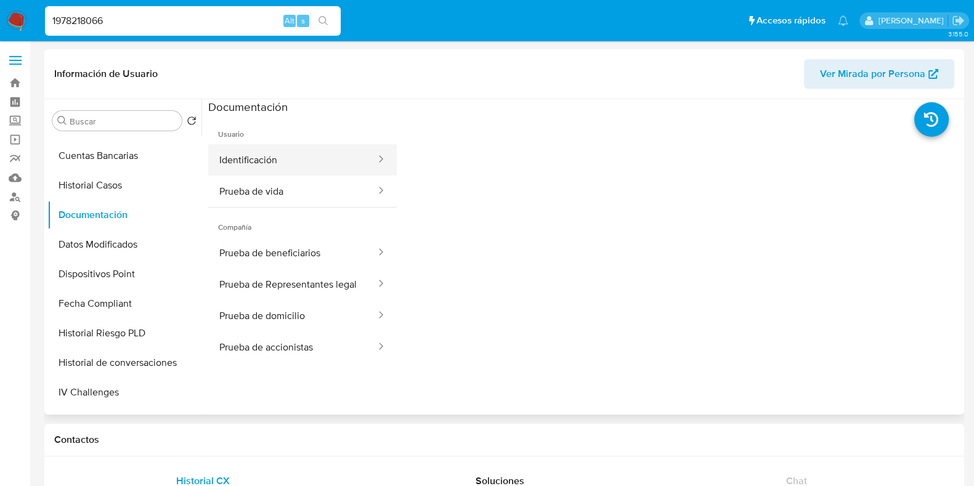
click at [296, 166] on button "Identificación" at bounding box center [292, 159] width 169 height 31
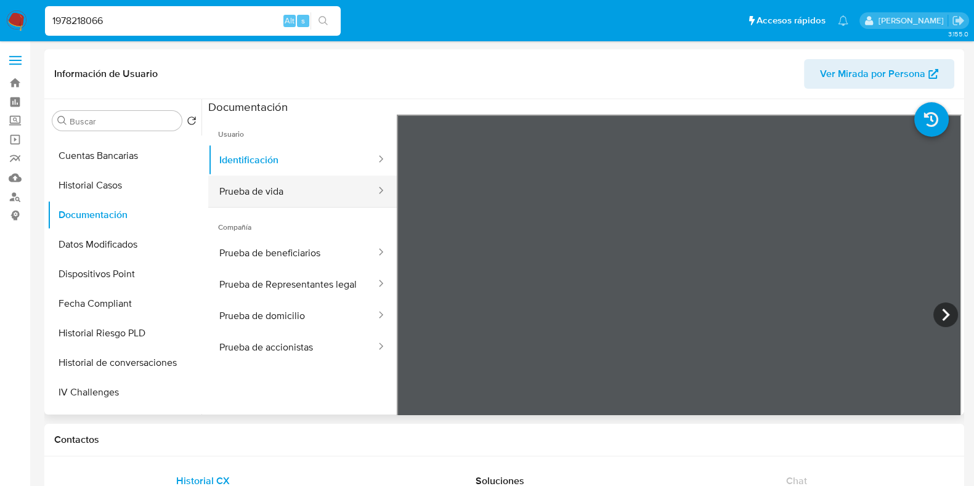
click at [293, 198] on button "Prueba de vida" at bounding box center [292, 191] width 169 height 31
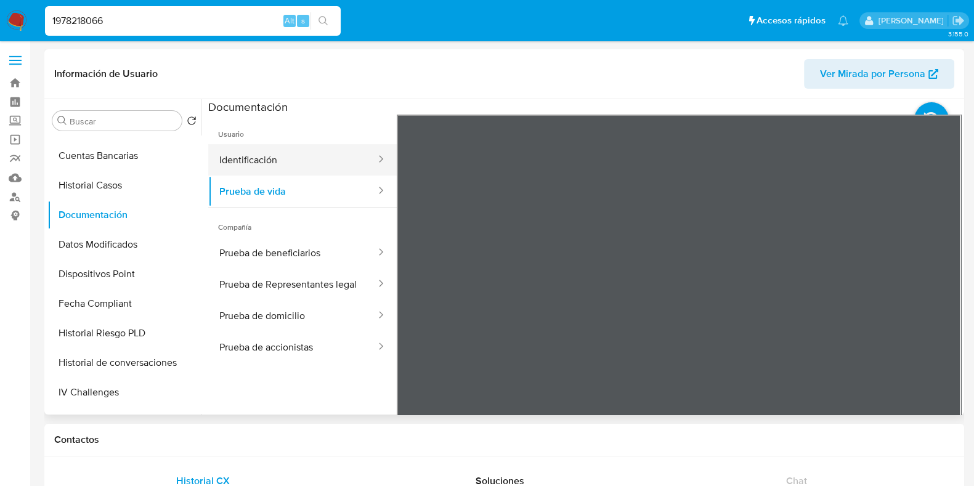
click at [293, 151] on button "Identificación" at bounding box center [292, 159] width 169 height 31
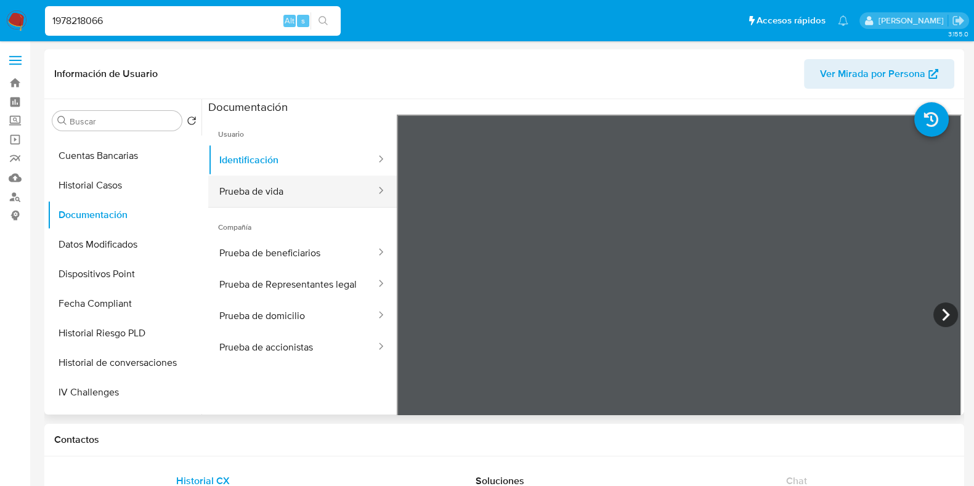
click at [317, 205] on button "Prueba de vida" at bounding box center [292, 191] width 169 height 31
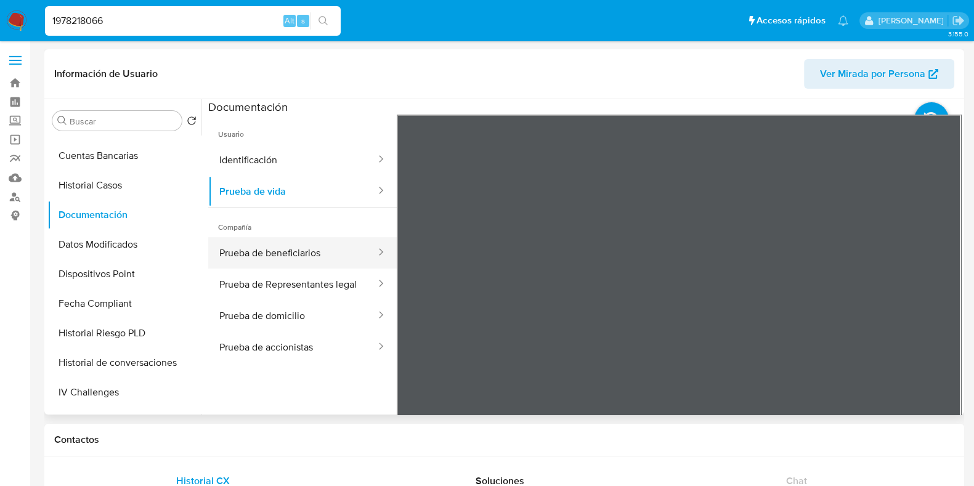
click at [266, 261] on button "Prueba de beneficiarios" at bounding box center [292, 252] width 169 height 31
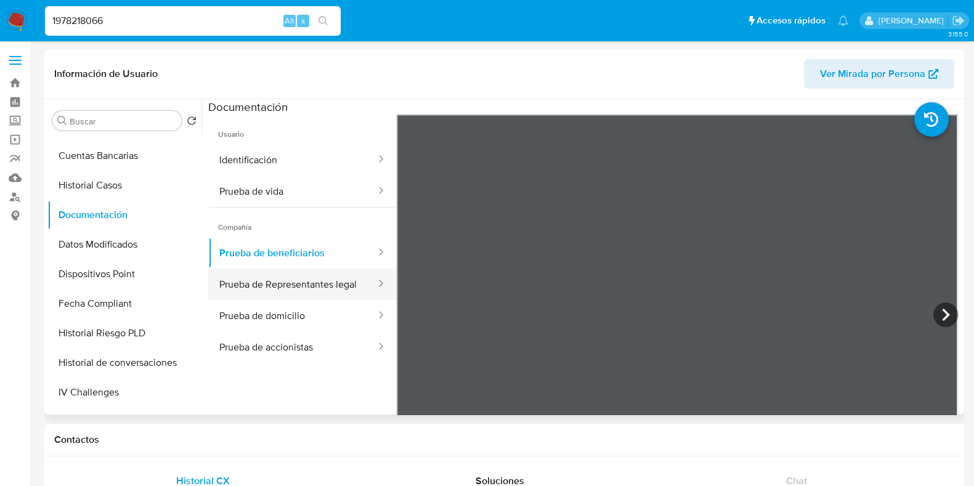
click at [290, 298] on button "Prueba de Representantes legal" at bounding box center [292, 284] width 169 height 31
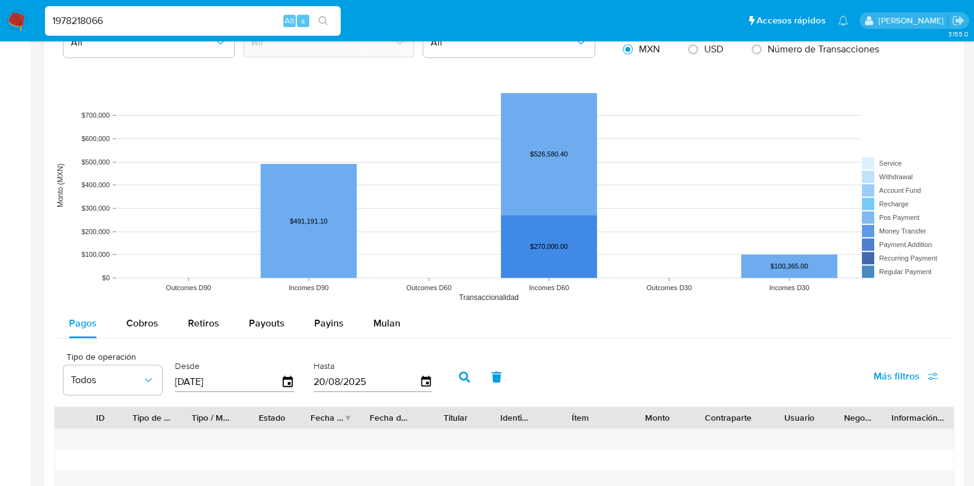
scroll to position [924, 0]
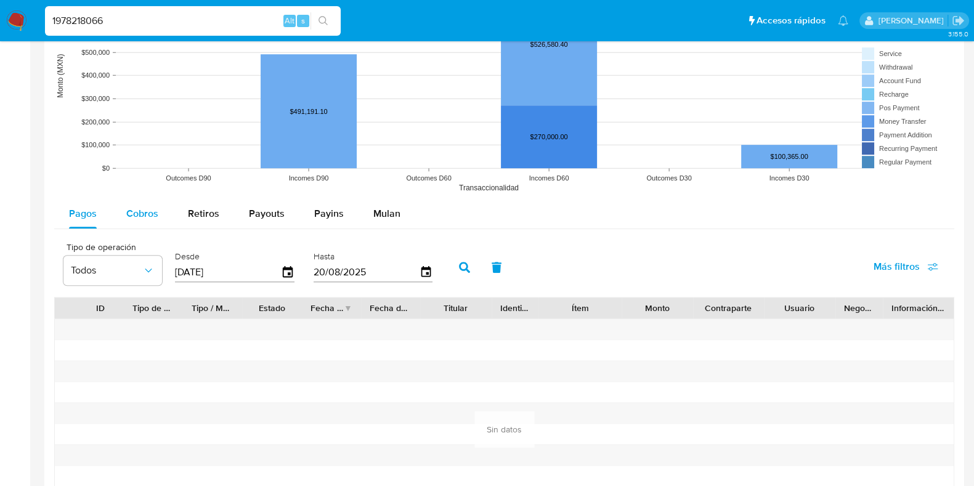
click at [127, 219] on span "Cobros" at bounding box center [142, 213] width 32 height 14
select select "10"
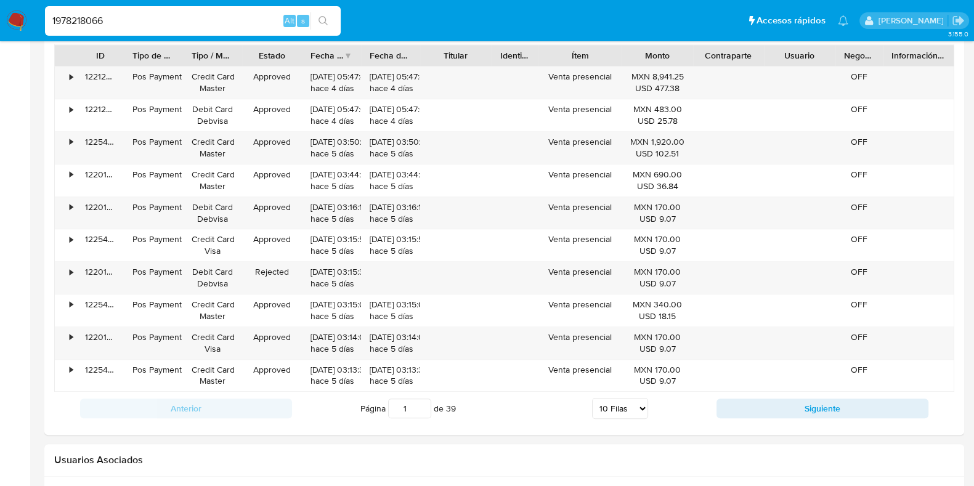
scroll to position [1310, 0]
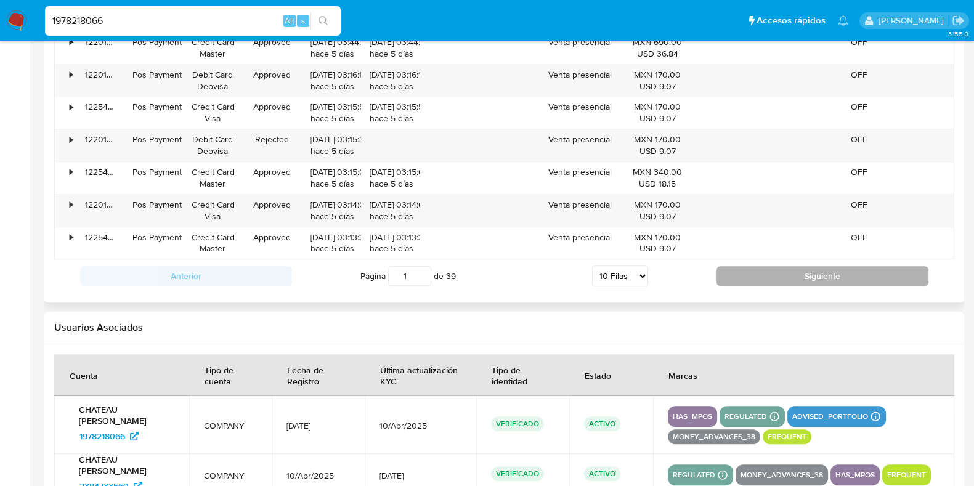
click at [775, 282] on button "Siguiente" at bounding box center [823, 276] width 212 height 20
type input "2"
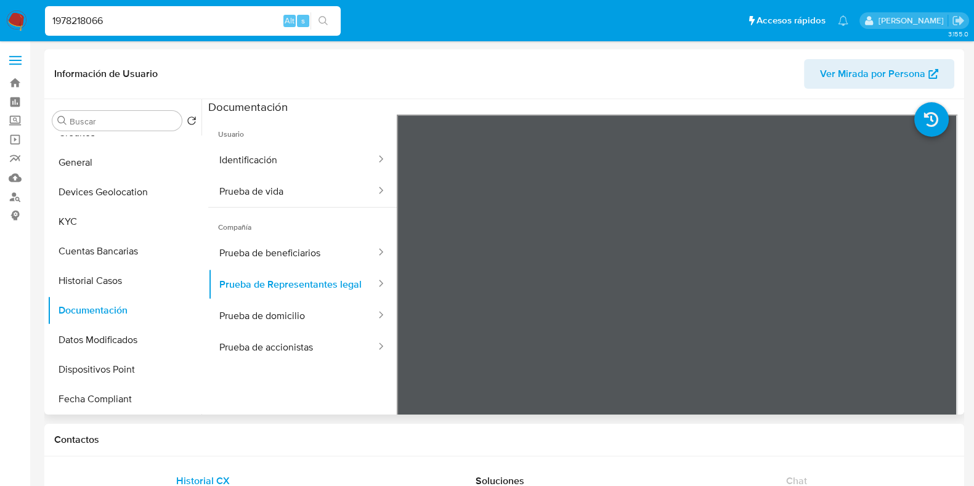
scroll to position [135, 0]
click at [262, 171] on button "Identificación" at bounding box center [292, 159] width 169 height 31
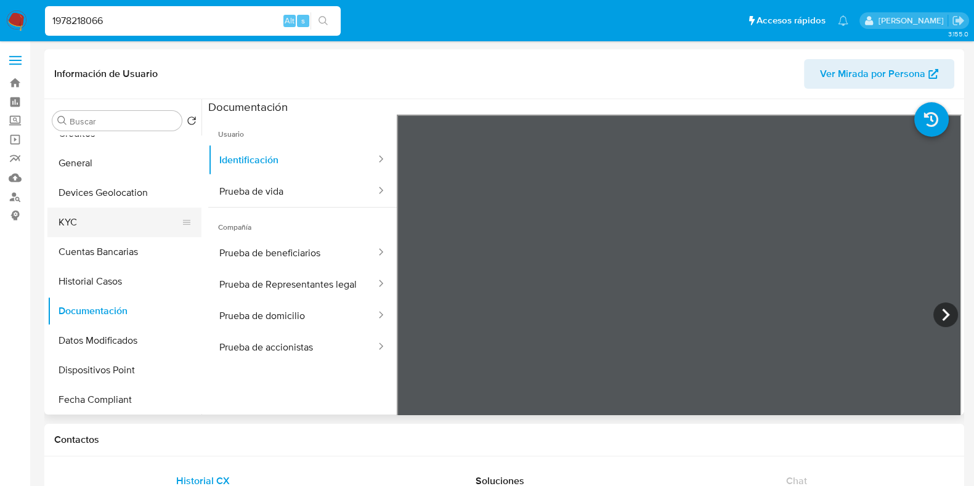
click at [77, 223] on button "KYC" at bounding box center [119, 223] width 144 height 30
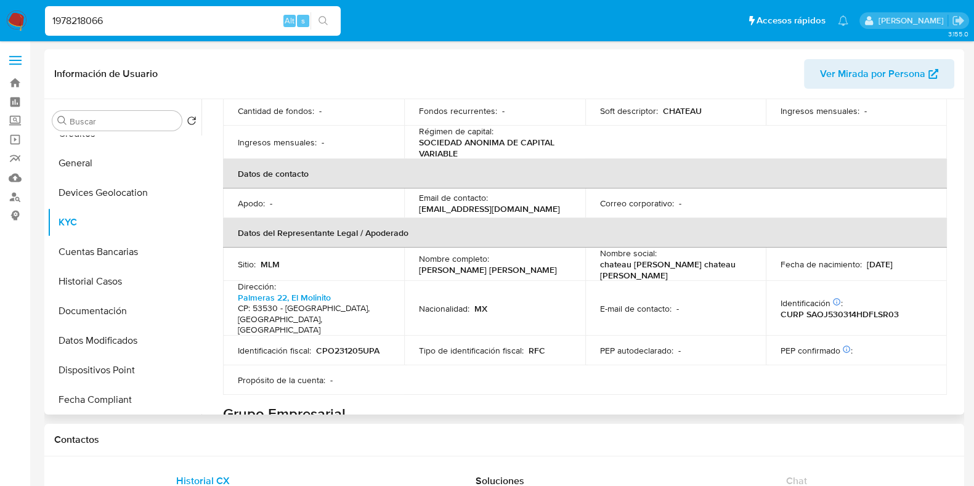
scroll to position [635, 0]
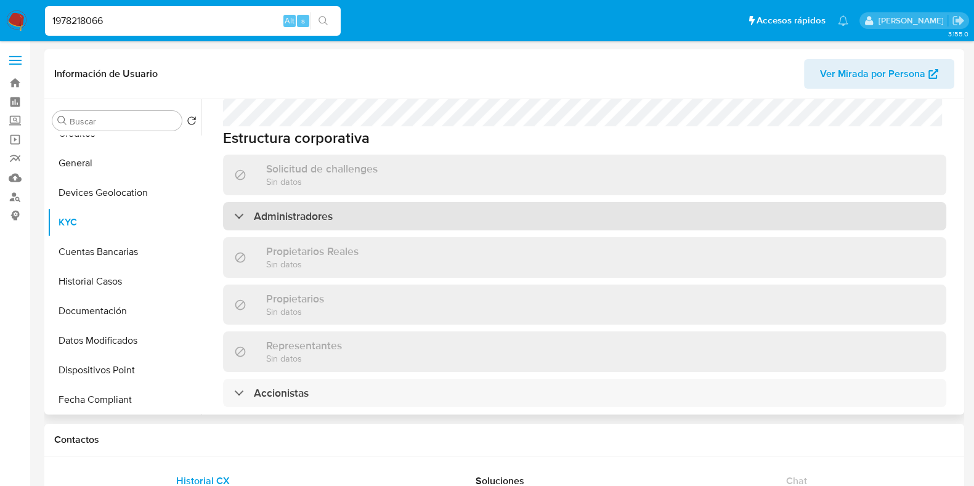
click at [391, 203] on div "Administradores" at bounding box center [585, 216] width 724 height 28
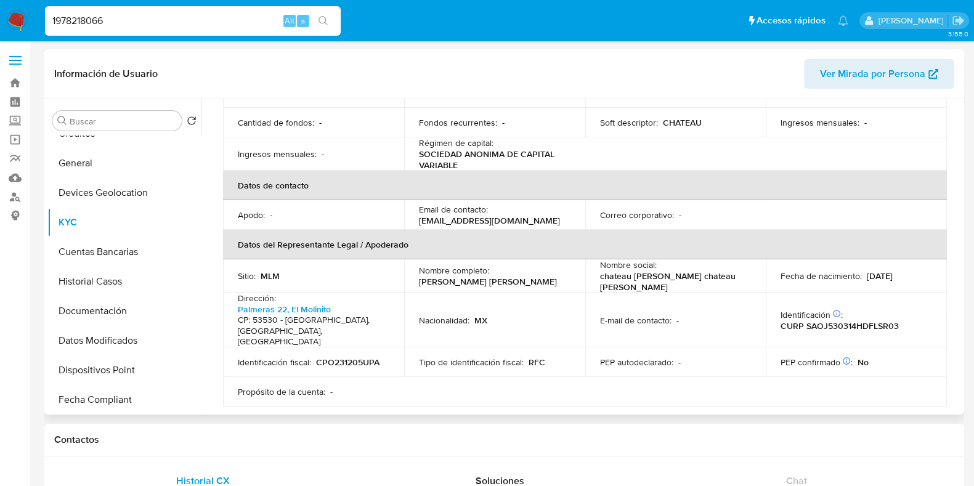
scroll to position [250, 0]
drag, startPoint x: 534, startPoint y: 269, endPoint x: 435, endPoint y: 271, distance: 99.2
click at [414, 275] on td "Nombre completo : Jorge Francisco Salas Osorio" at bounding box center [494, 278] width 181 height 33
copy p "Jorge Francisco Salas Osorio"
click at [153, 23] on input "1978218066" at bounding box center [193, 21] width 296 height 16
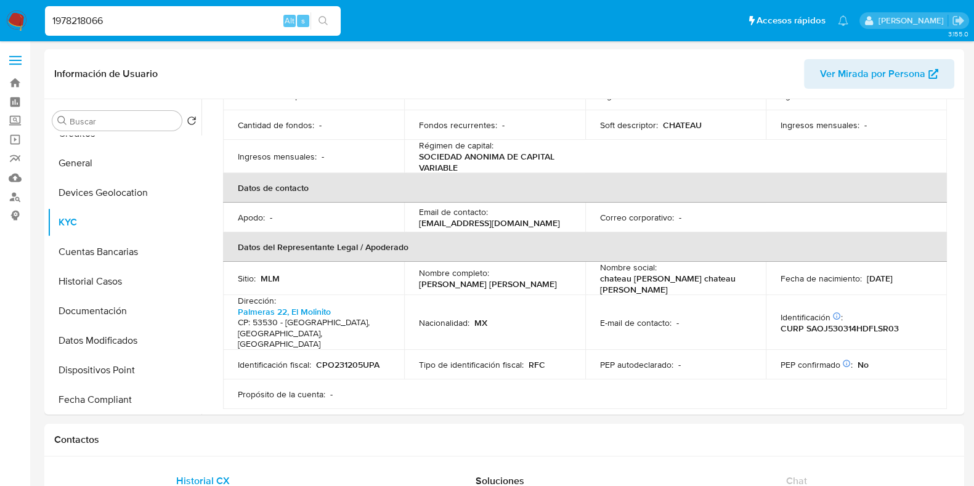
click at [153, 23] on input "1978218066" at bounding box center [193, 21] width 296 height 16
paste input "515044278"
type input "515044278"
click at [324, 20] on icon "search-icon" at bounding box center [324, 21] width 10 height 10
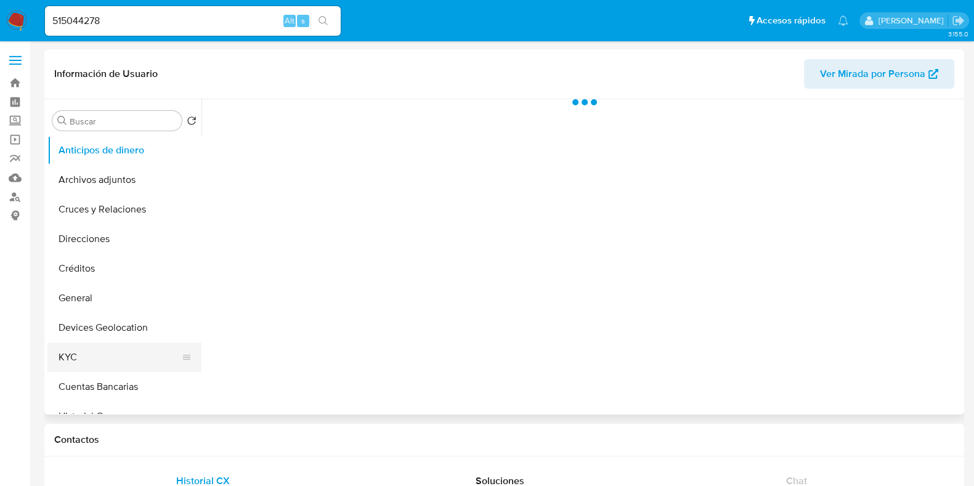
click at [84, 348] on button "KYC" at bounding box center [119, 358] width 144 height 30
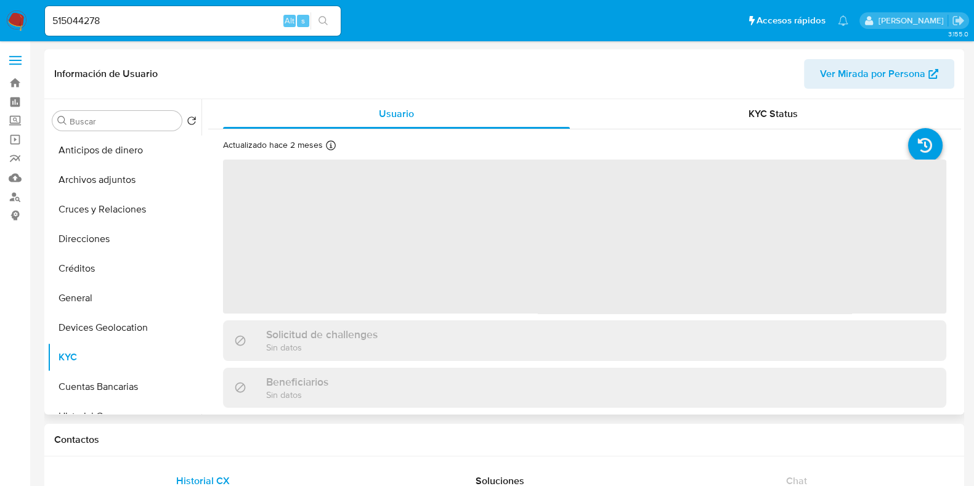
select select "10"
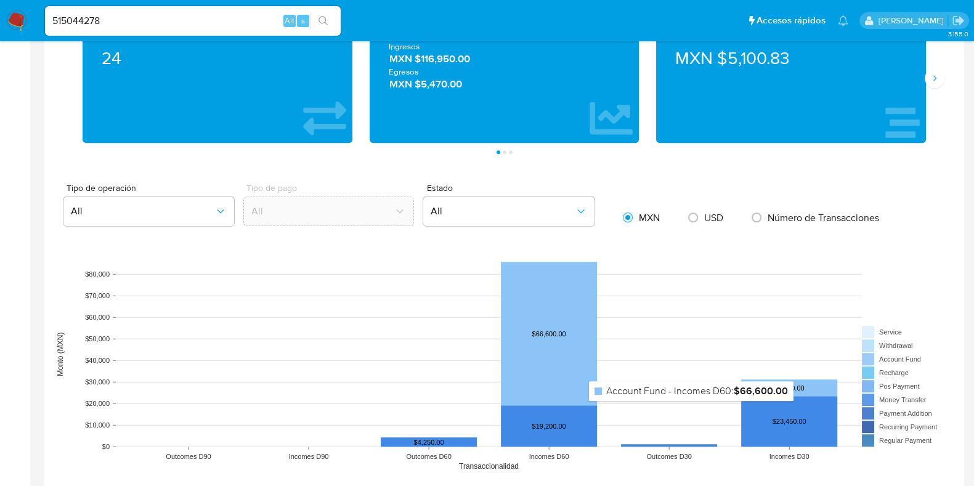
scroll to position [847, 0]
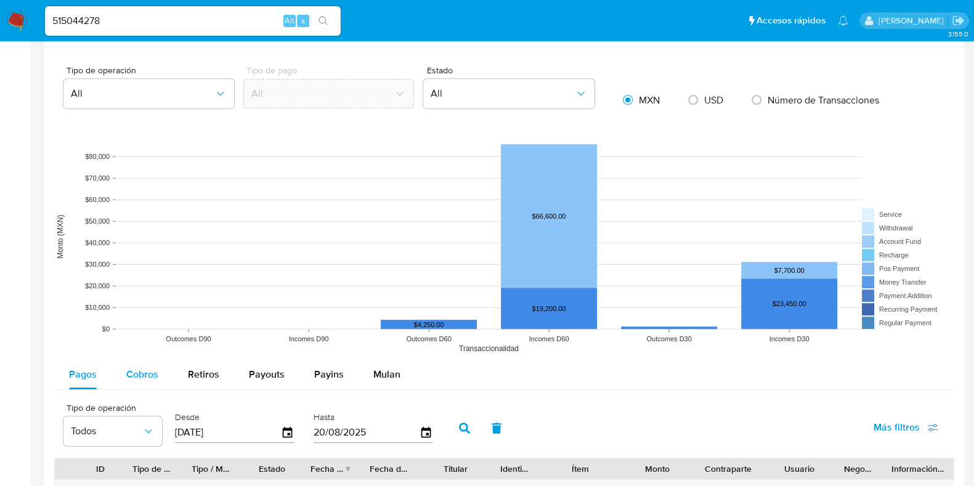
click at [155, 362] on div "Cobros" at bounding box center [142, 375] width 32 height 30
select select "10"
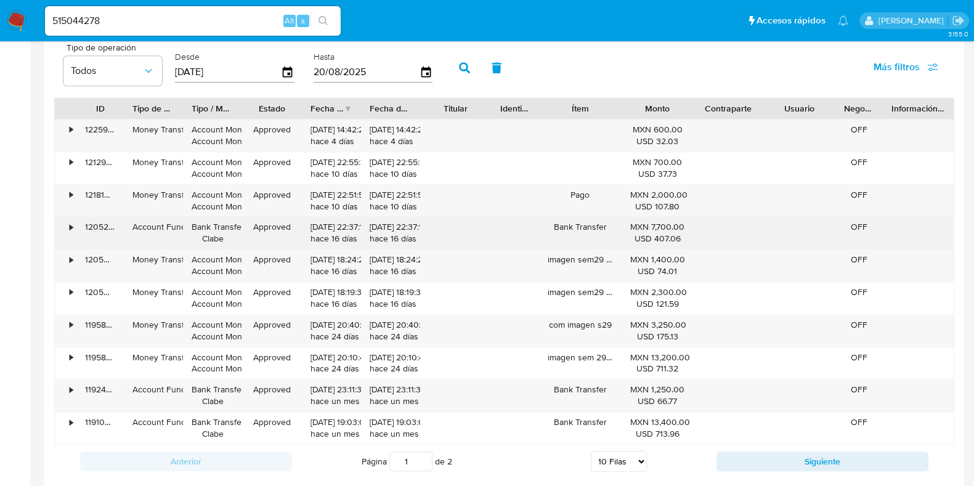
scroll to position [1232, 0]
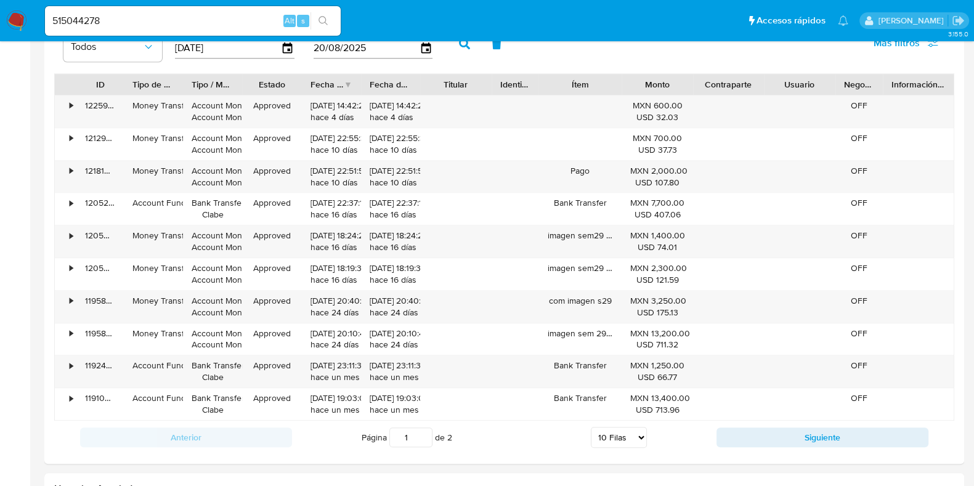
click at [722, 434] on button "Siguiente" at bounding box center [823, 438] width 212 height 20
type input "2"
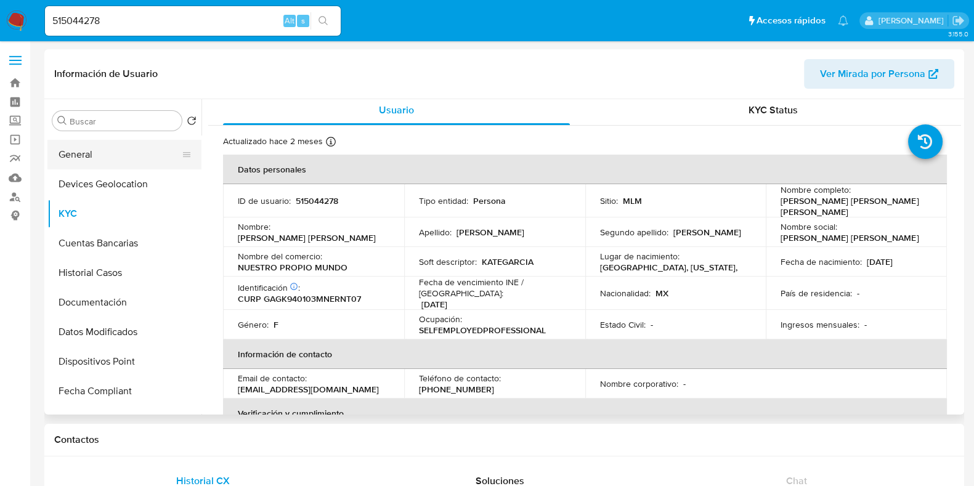
scroll to position [153, 0]
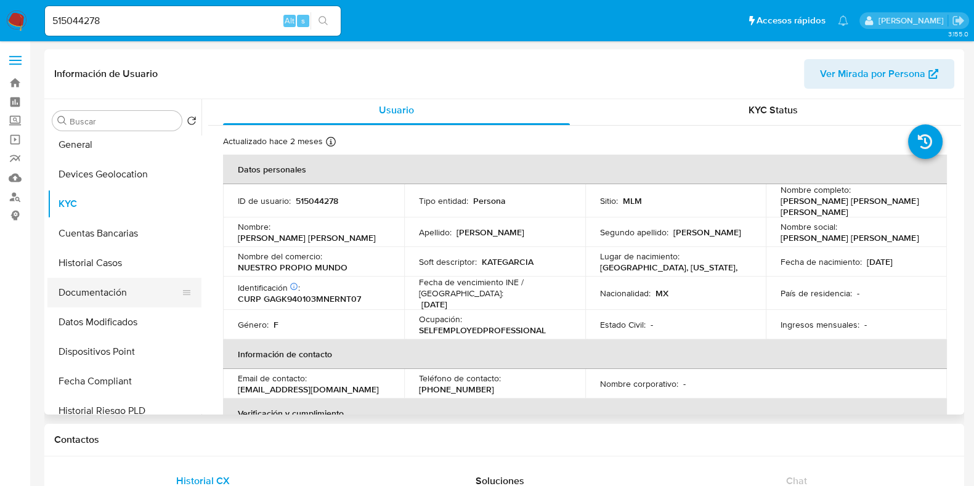
click at [110, 294] on button "Documentación" at bounding box center [119, 293] width 144 height 30
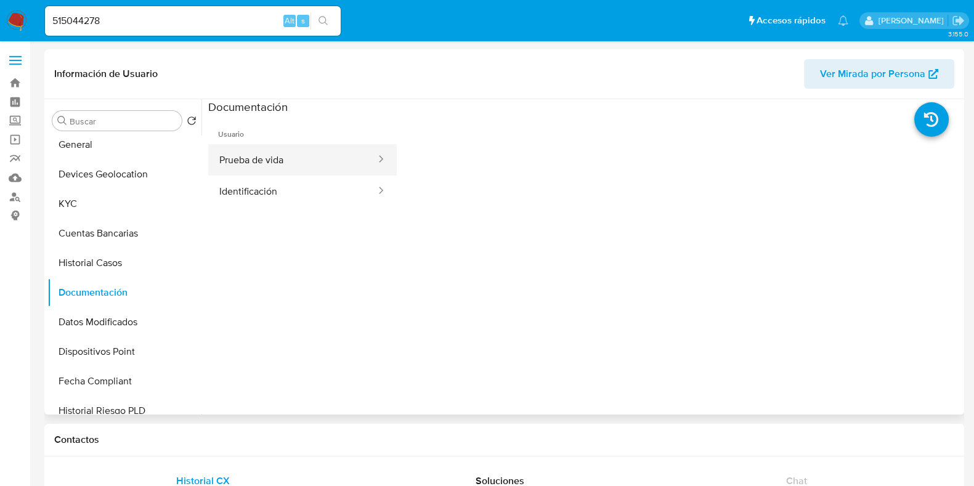
click at [263, 163] on button "Prueba de vida" at bounding box center [292, 159] width 169 height 31
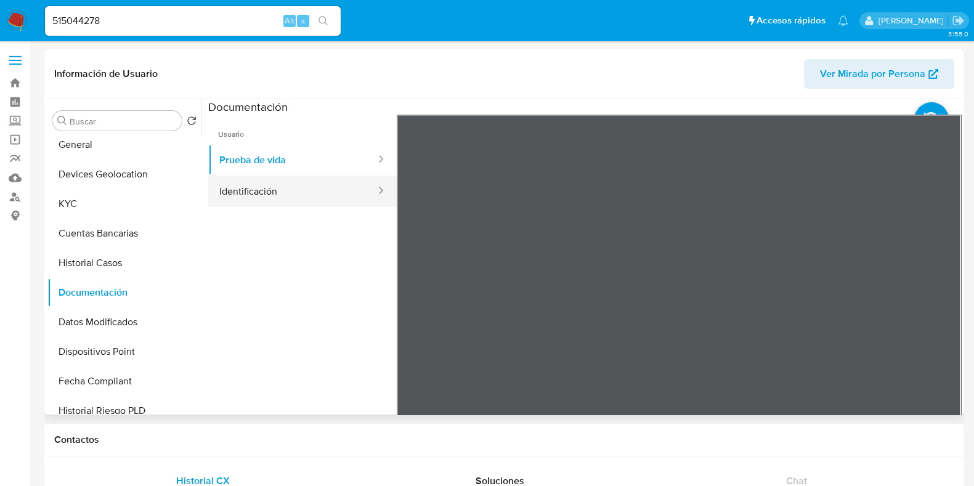
click at [293, 198] on button "Identificación" at bounding box center [292, 191] width 169 height 31
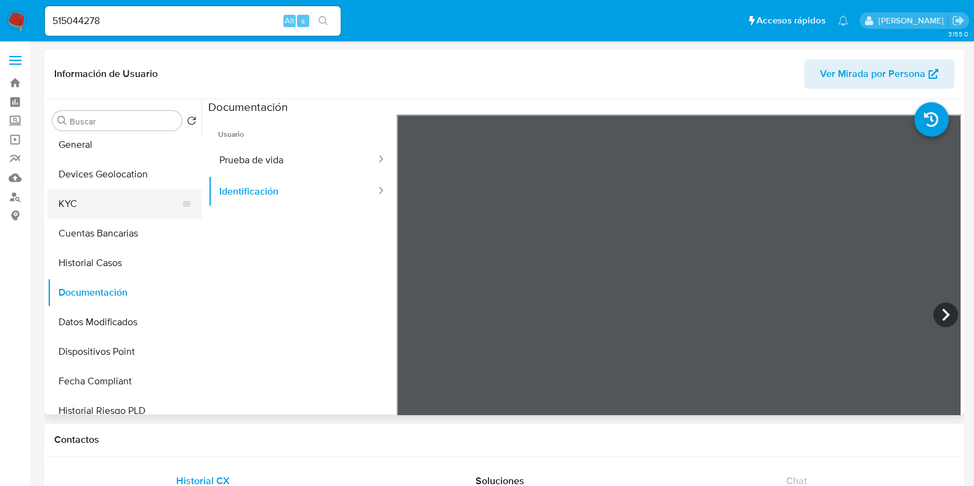
click at [70, 208] on button "KYC" at bounding box center [119, 204] width 144 height 30
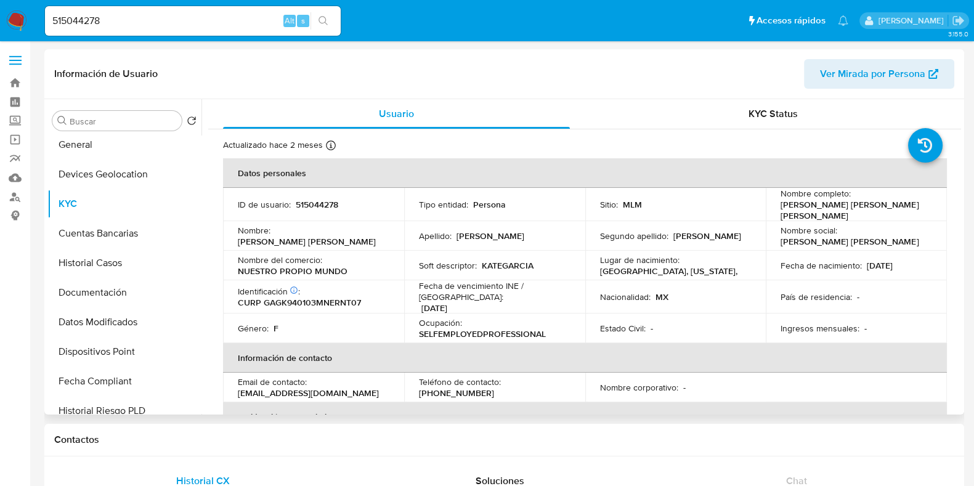
click at [899, 229] on div "Nombre social : Kate Daniela" at bounding box center [857, 236] width 152 height 22
drag, startPoint x: 900, startPoint y: 211, endPoint x: 769, endPoint y: 211, distance: 131.3
click at [769, 211] on td "Nombre completo : Kate Daniela Garcia Gonzalez" at bounding box center [856, 204] width 181 height 33
copy p "Kate Daniela Garcia Gonzalez"
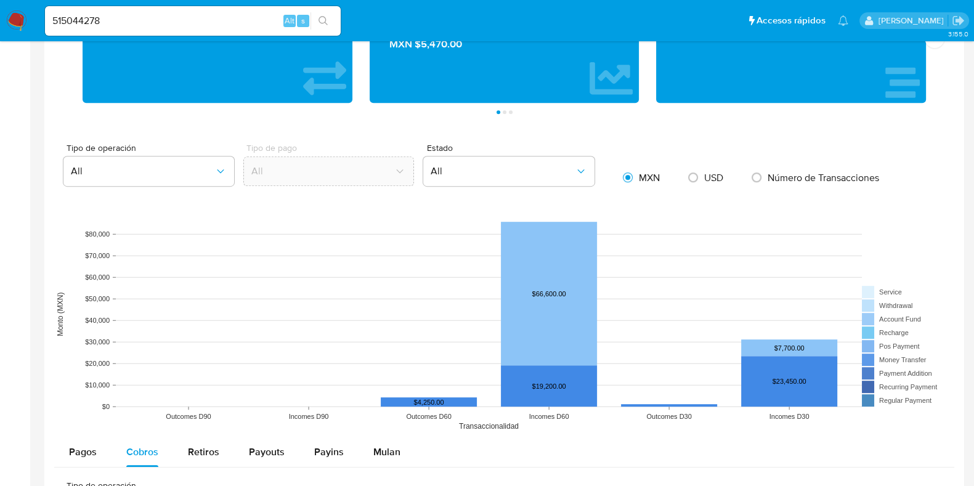
scroll to position [924, 0]
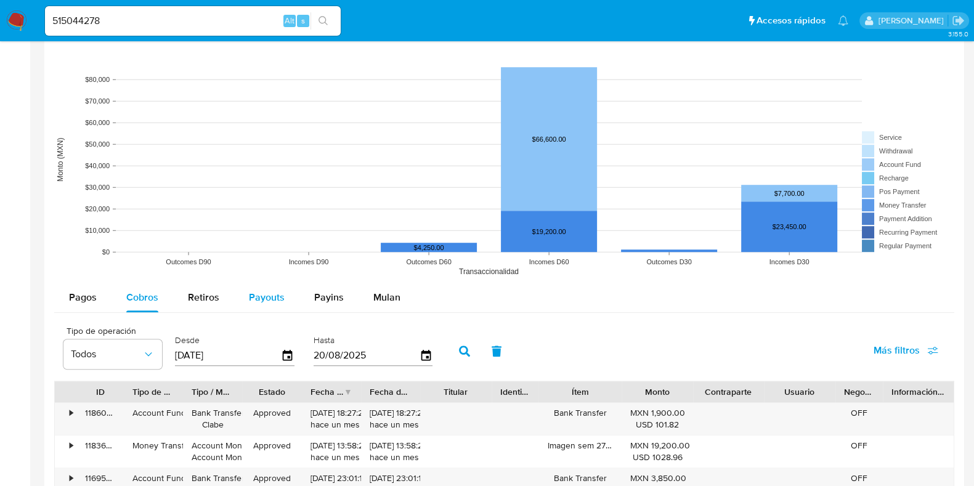
click at [252, 303] on span "Payouts" at bounding box center [267, 297] width 36 height 14
select select "10"
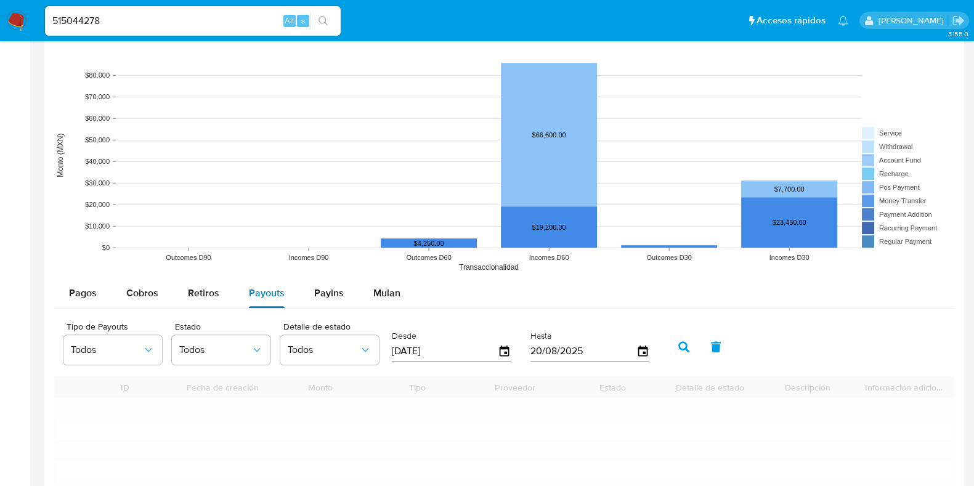
scroll to position [1232, 0]
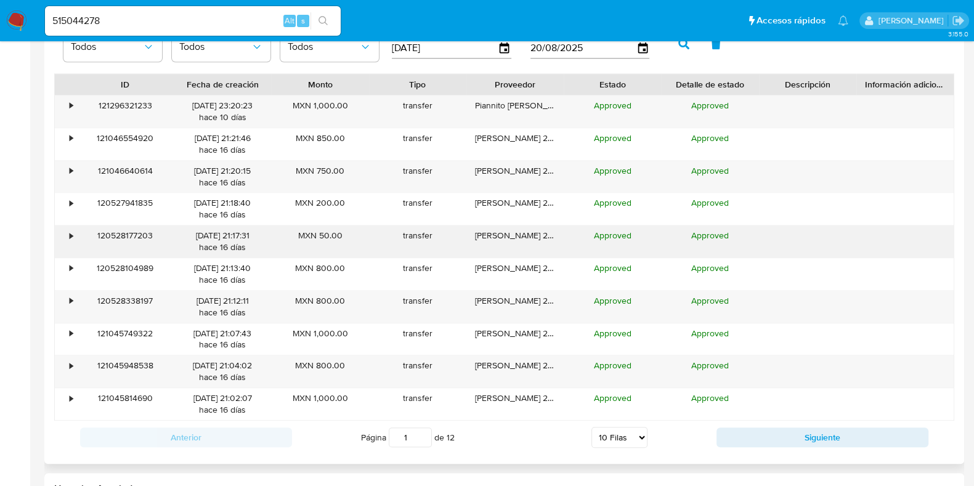
click at [71, 234] on div "•" at bounding box center [71, 236] width 3 height 12
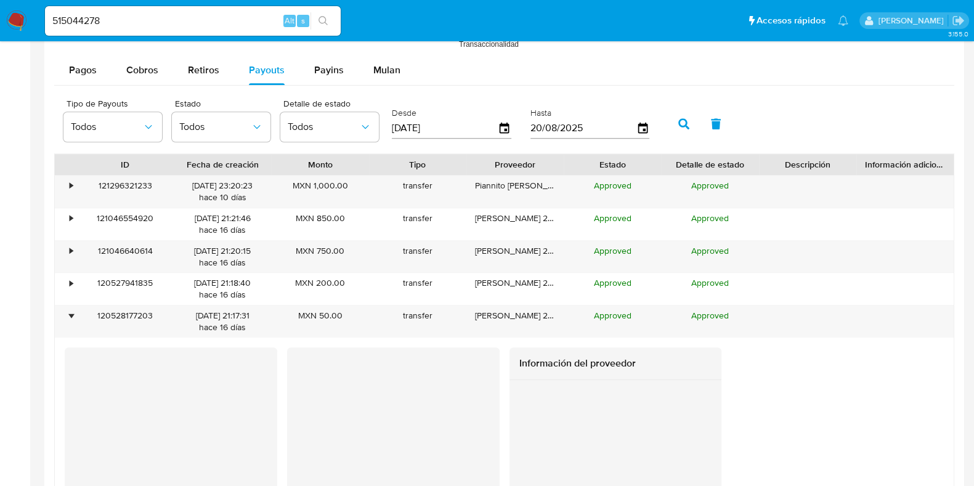
scroll to position [1078, 0]
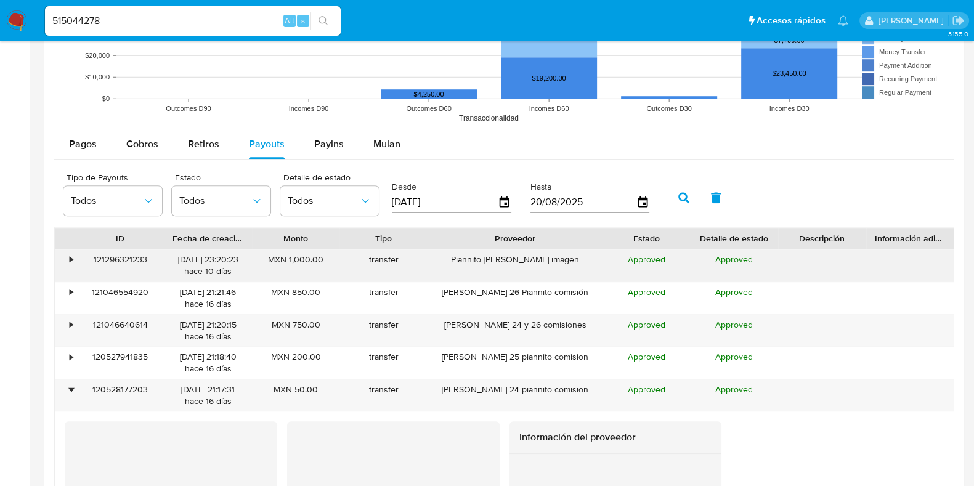
drag, startPoint x: 554, startPoint y: 242, endPoint x: 632, endPoint y: 252, distance: 78.4
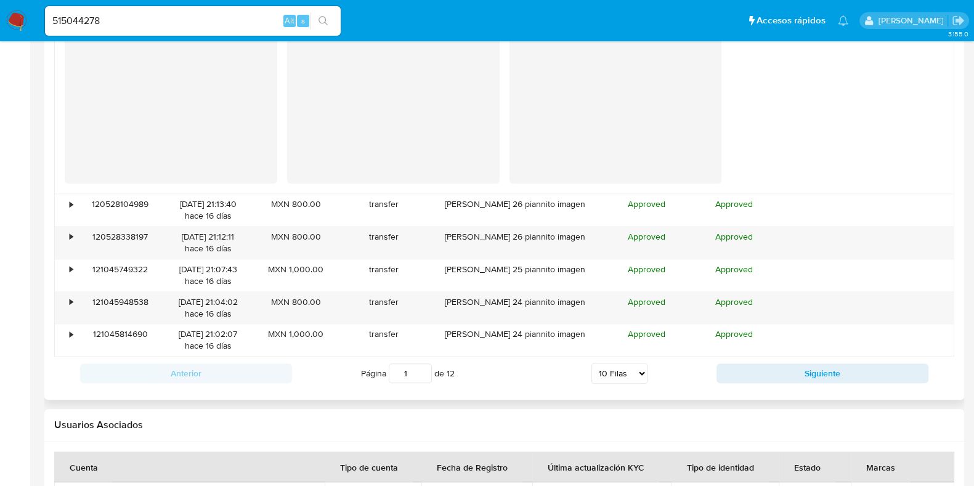
scroll to position [1541, 0]
click at [737, 375] on button "Siguiente" at bounding box center [823, 372] width 212 height 20
type input "2"
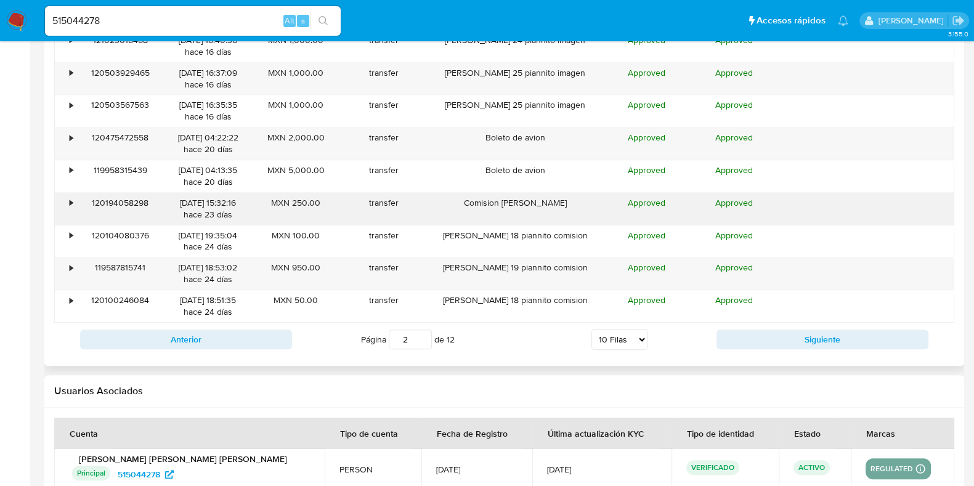
scroll to position [1242, 0]
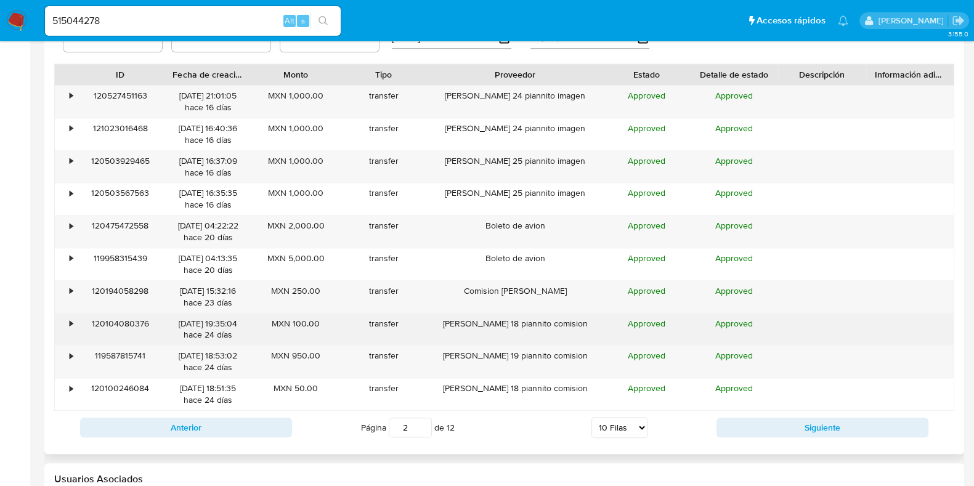
click at [70, 325] on div "•" at bounding box center [71, 324] width 3 height 12
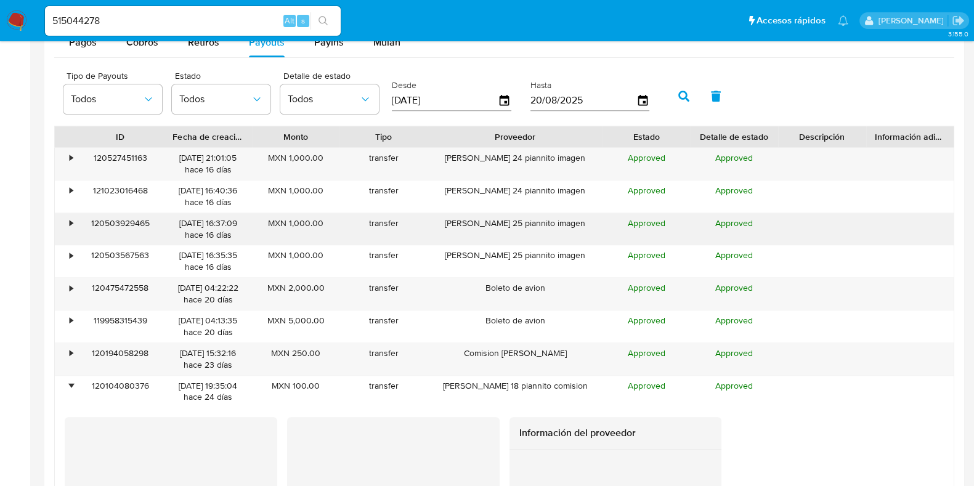
scroll to position [1165, 0]
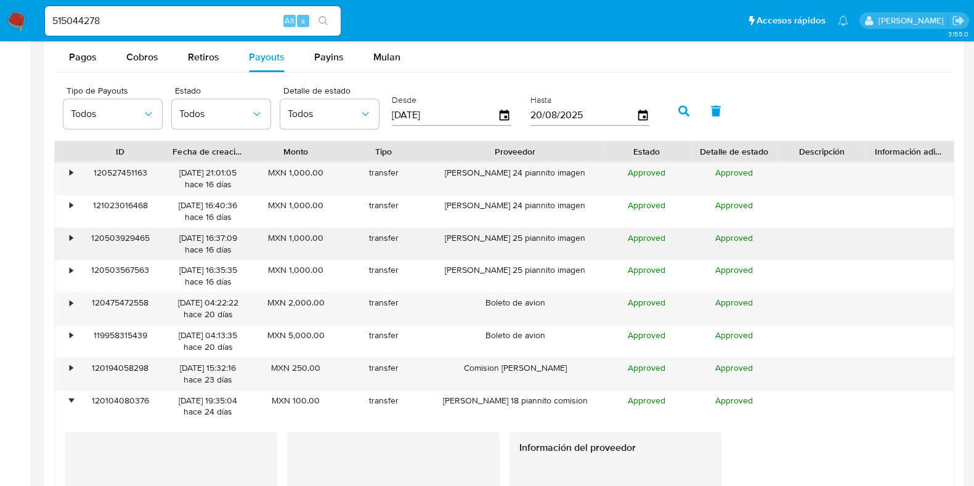
click at [75, 237] on div "•" at bounding box center [66, 244] width 22 height 32
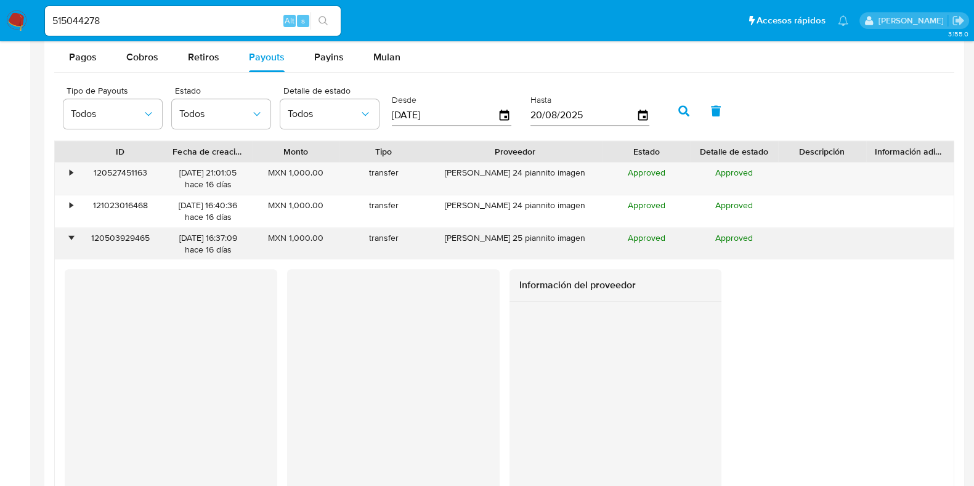
click at [65, 242] on div "•" at bounding box center [66, 244] width 22 height 32
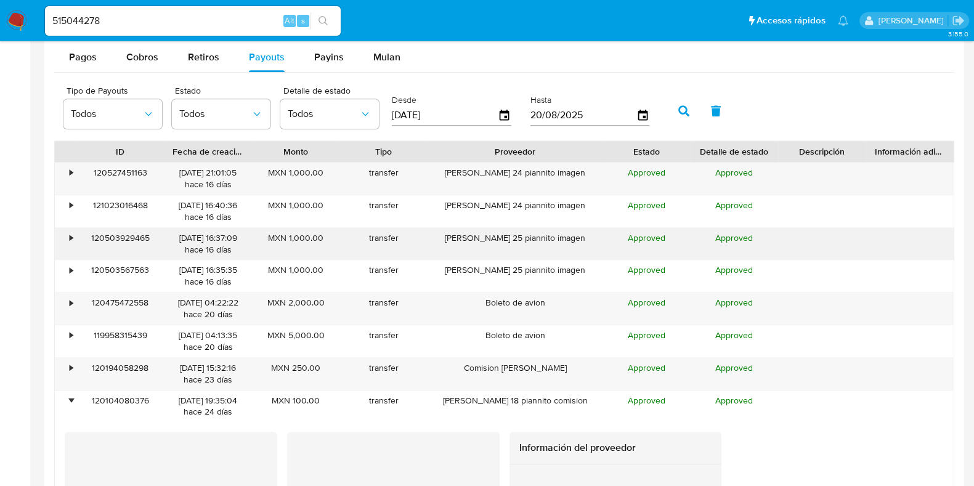
click at [70, 245] on div "•" at bounding box center [66, 244] width 22 height 32
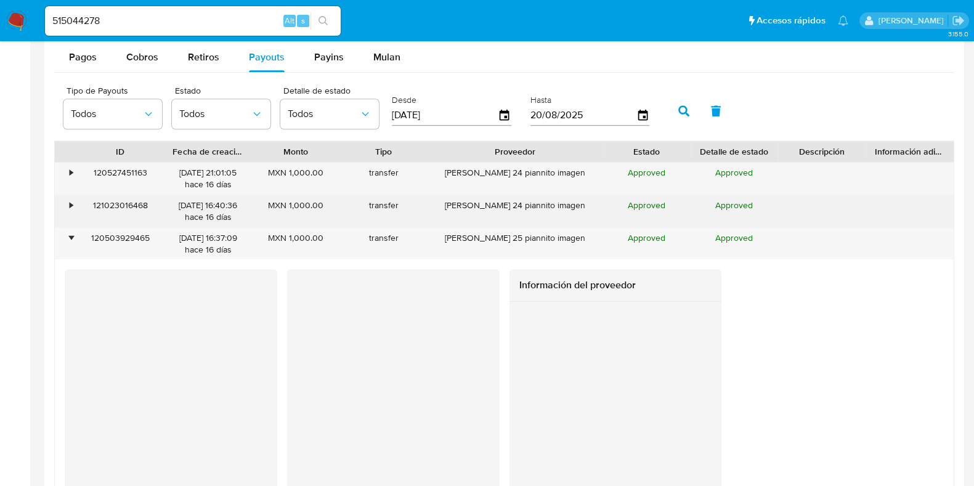
click at [68, 219] on div "•" at bounding box center [66, 211] width 22 height 32
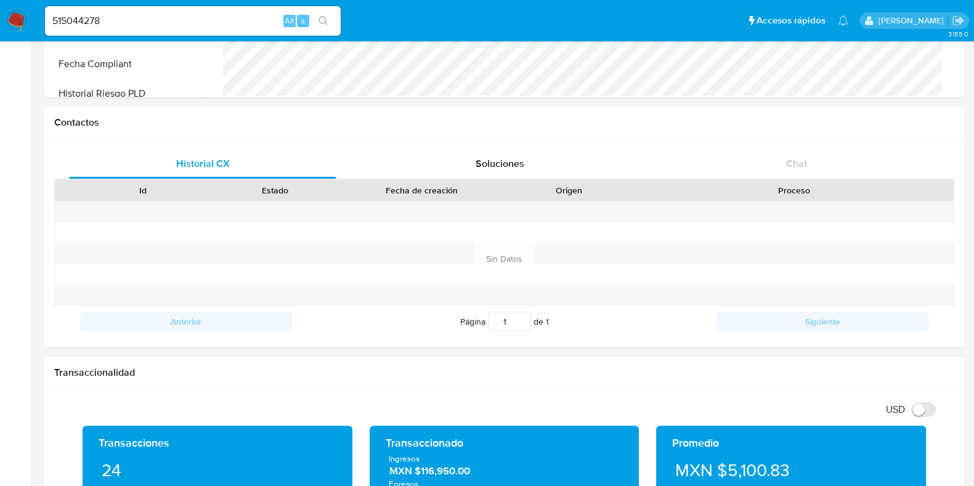
scroll to position [0, 0]
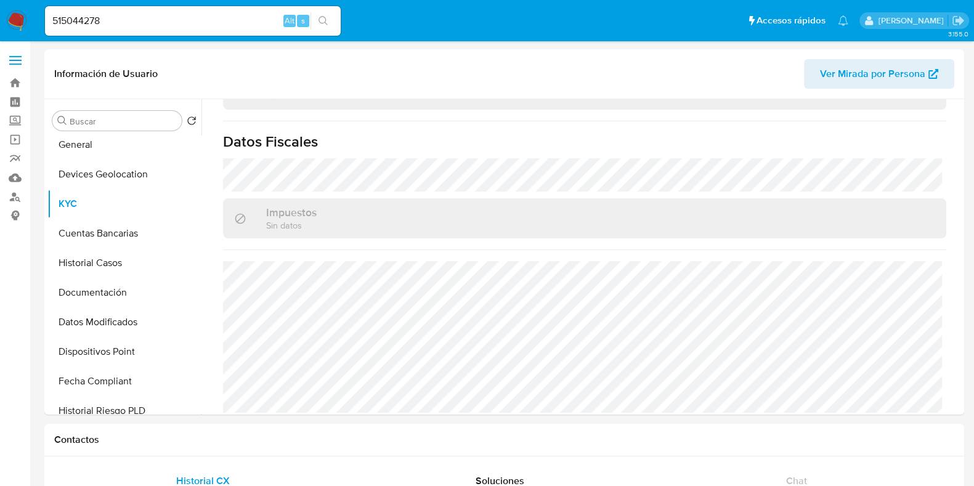
click at [8, 15] on img at bounding box center [16, 20] width 21 height 21
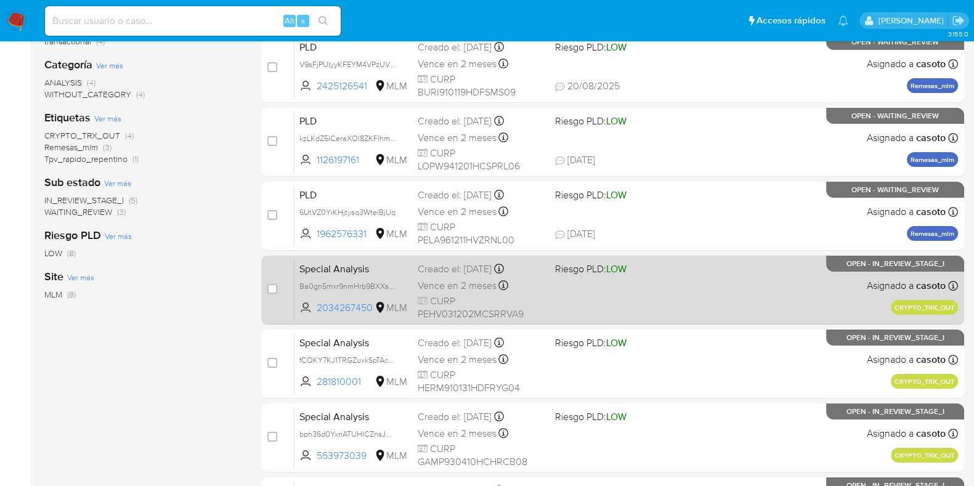
scroll to position [231, 0]
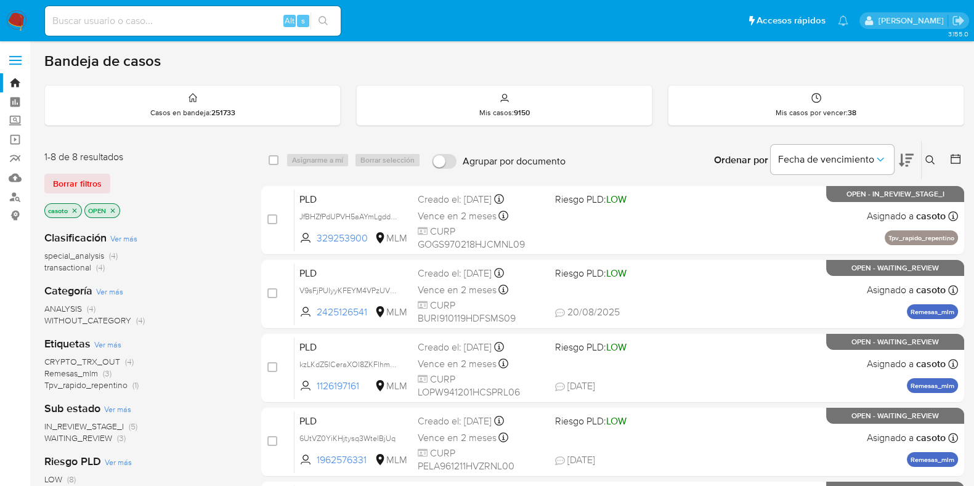
click at [79, 211] on p "casoto" at bounding box center [63, 211] width 36 height 14
click at [77, 210] on icon "close-filter" at bounding box center [74, 210] width 7 height 7
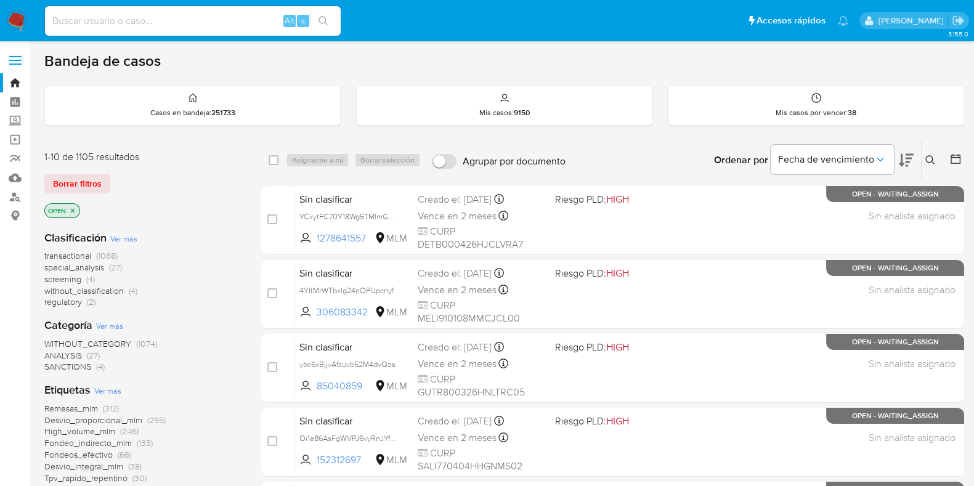
click at [929, 158] on icon at bounding box center [931, 160] width 10 height 10
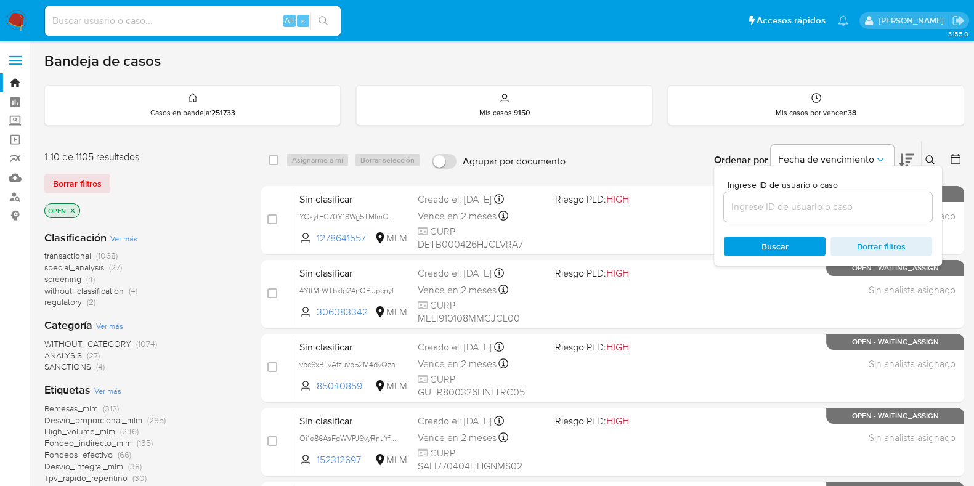
click at [767, 202] on input at bounding box center [828, 207] width 208 height 16
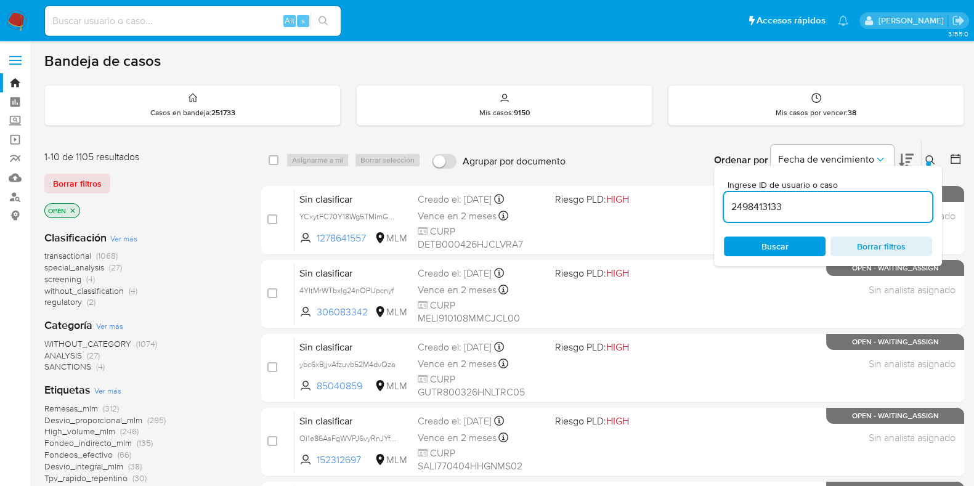
type input "2498413133"
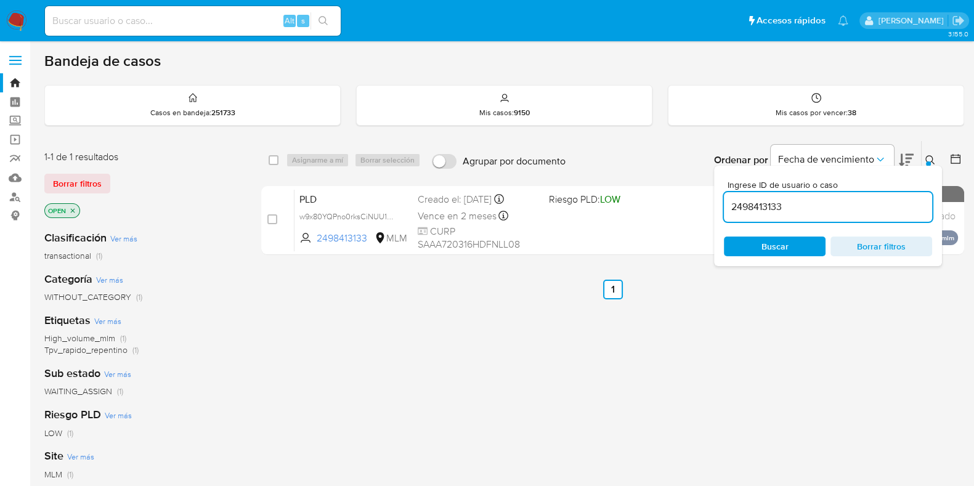
click at [780, 250] on span "Buscar" at bounding box center [775, 247] width 27 height 20
click at [929, 166] on div "Ingrese ID de usuario o caso 2498413133 Buscar Borrar filtros" at bounding box center [828, 216] width 228 height 100
click at [931, 160] on icon at bounding box center [931, 160] width 10 height 10
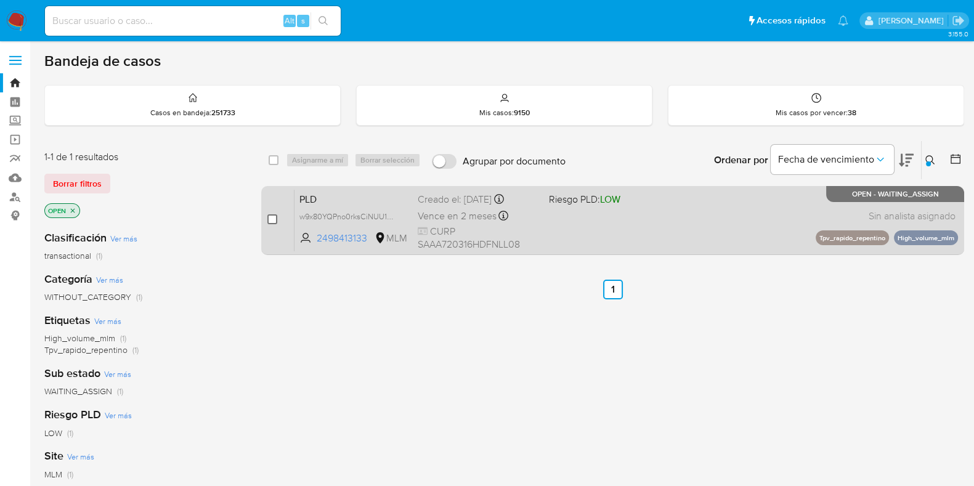
click at [276, 217] on input "checkbox" at bounding box center [272, 219] width 10 height 10
checkbox input "true"
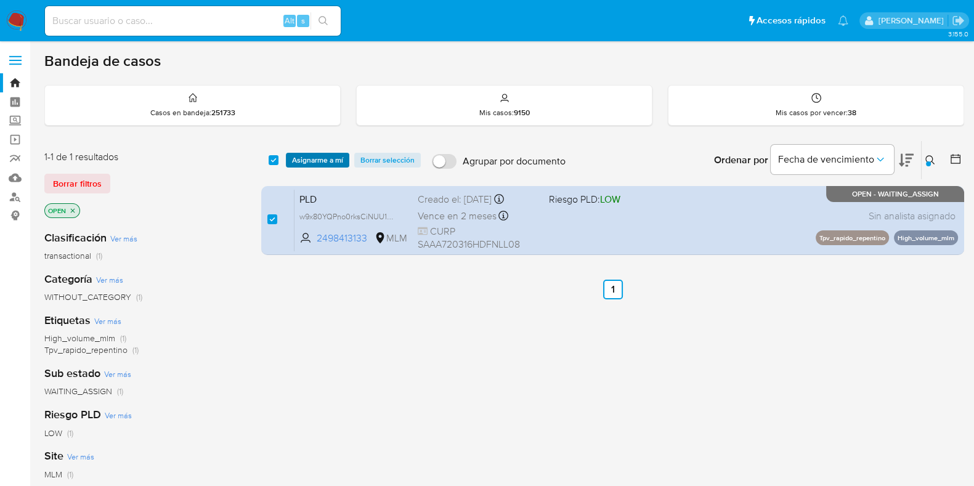
click at [308, 161] on span "Asignarme a mí" at bounding box center [317, 160] width 51 height 12
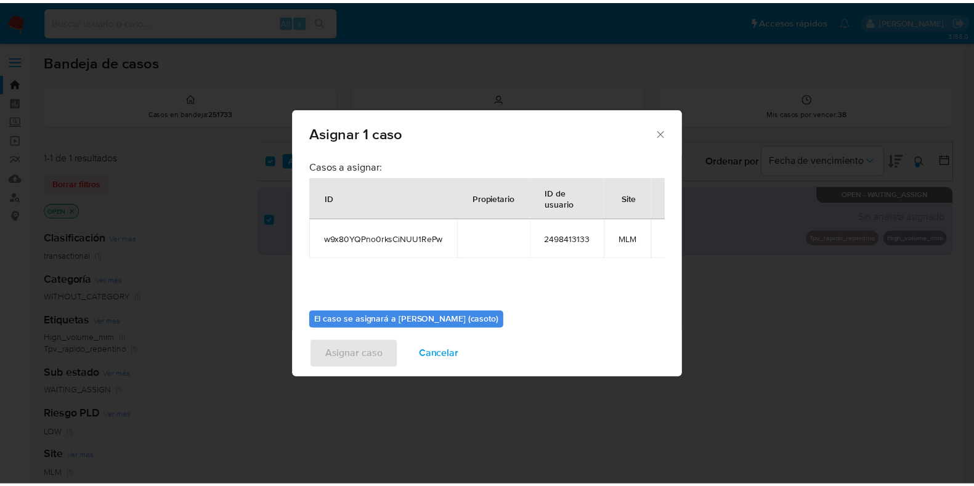
scroll to position [63, 0]
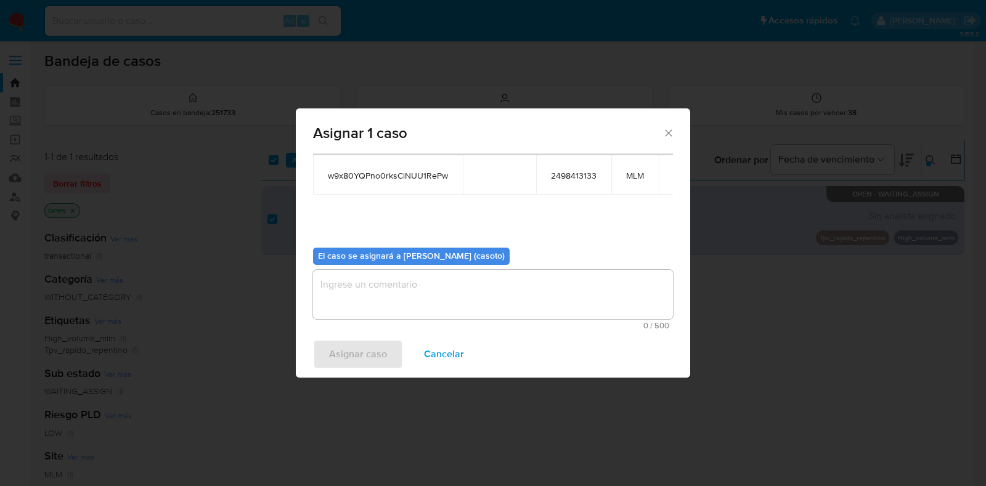
click at [357, 291] on textarea "assign-modal" at bounding box center [493, 294] width 360 height 49
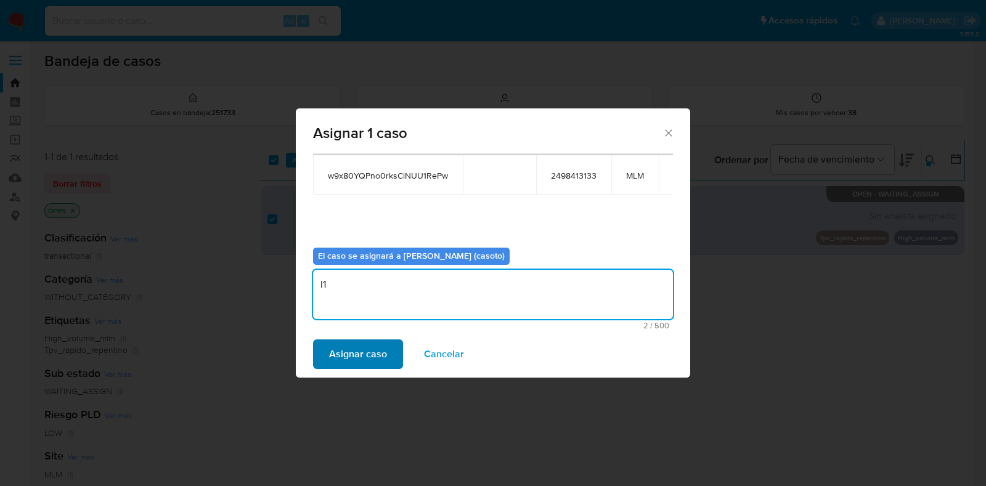
type textarea "l1"
click at [351, 343] on span "Asignar caso" at bounding box center [358, 354] width 58 height 27
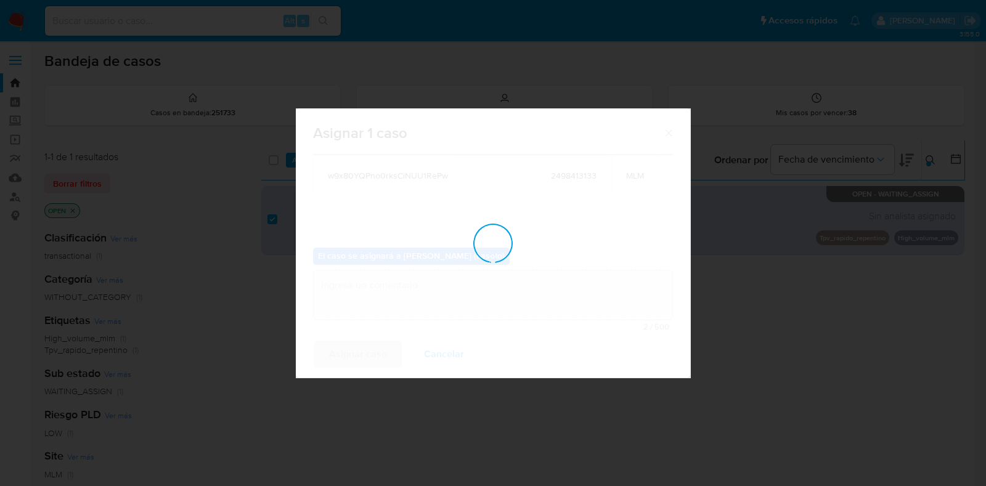
checkbox input "false"
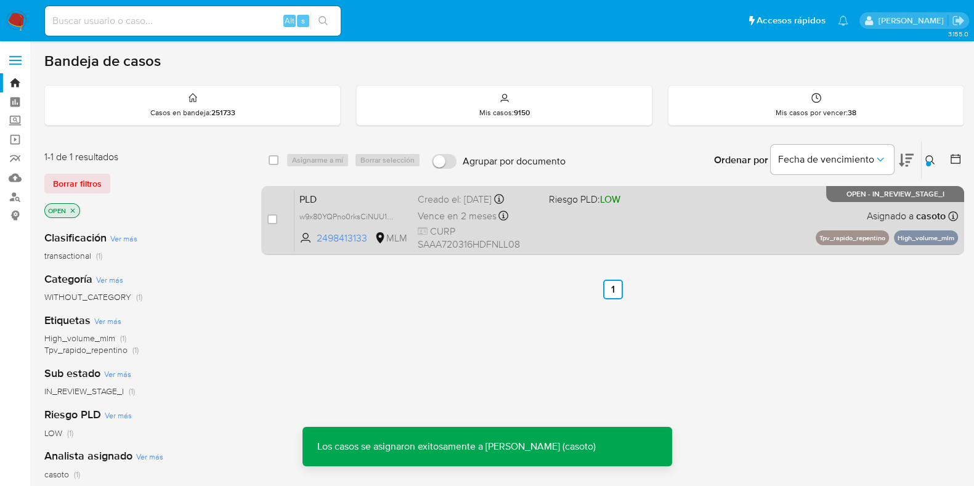
click at [611, 227] on div "PLD w9x80YQPno0rksCiNUU1RePw 2498413133 MLM Riesgo PLD: LOW Creado el: 12/08/20…" at bounding box center [627, 220] width 664 height 62
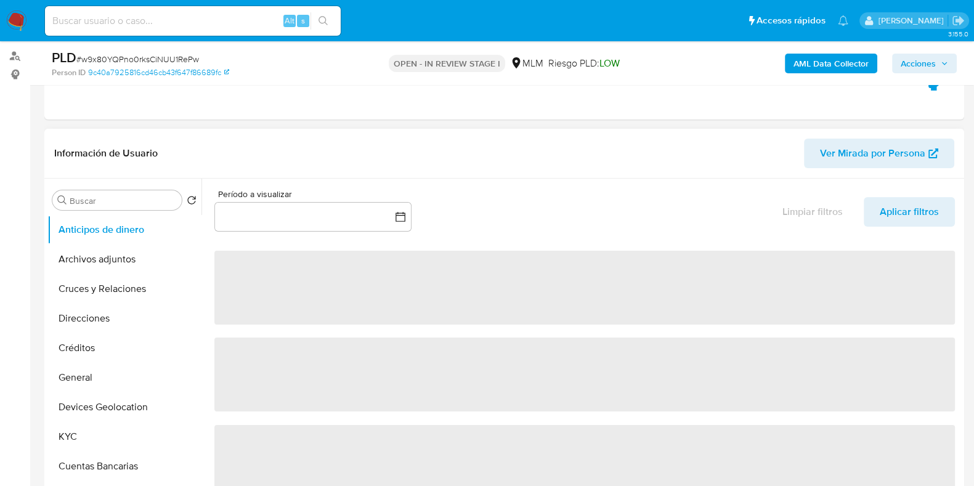
scroll to position [231, 0]
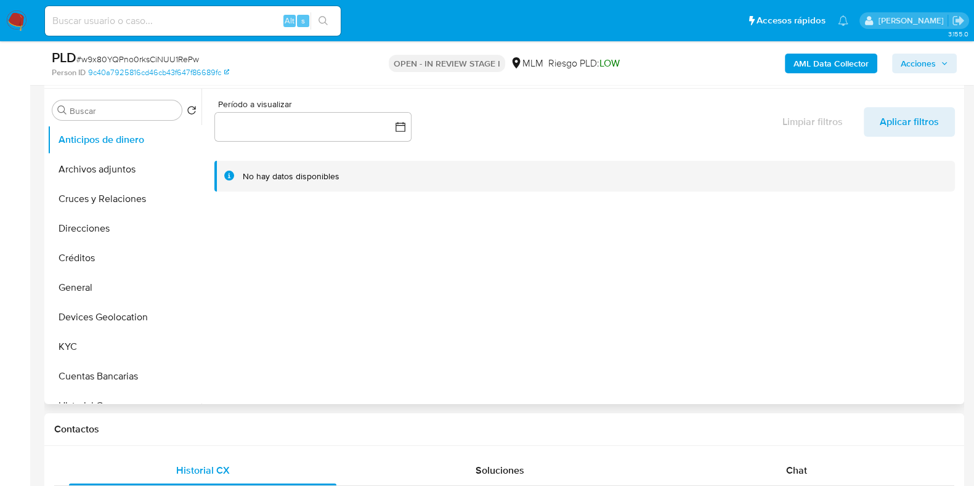
select select "10"
click at [91, 347] on button "KYC" at bounding box center [119, 347] width 144 height 30
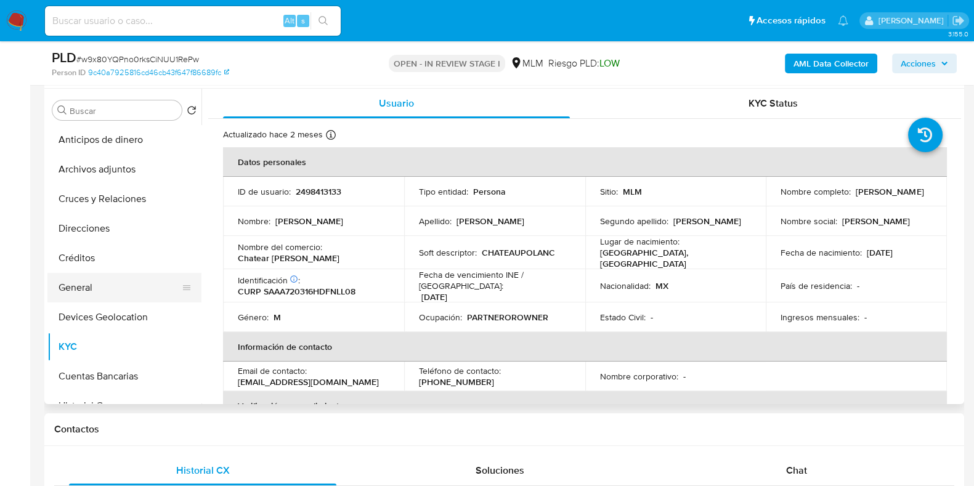
click at [94, 288] on button "General" at bounding box center [119, 288] width 144 height 30
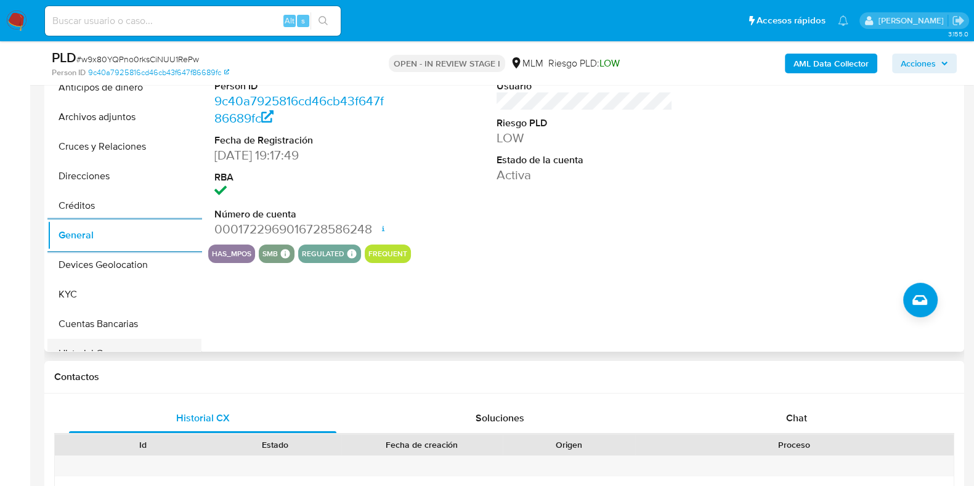
scroll to position [308, 0]
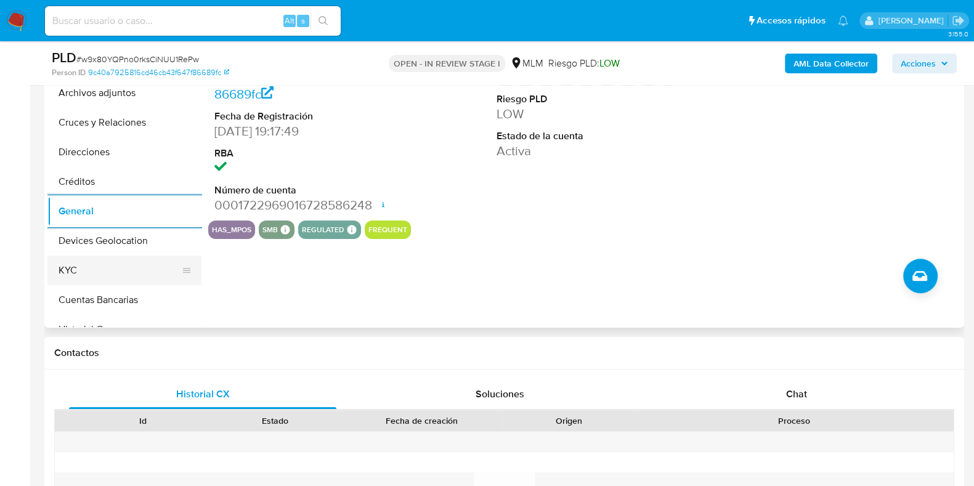
click at [107, 271] on button "KYC" at bounding box center [119, 271] width 144 height 30
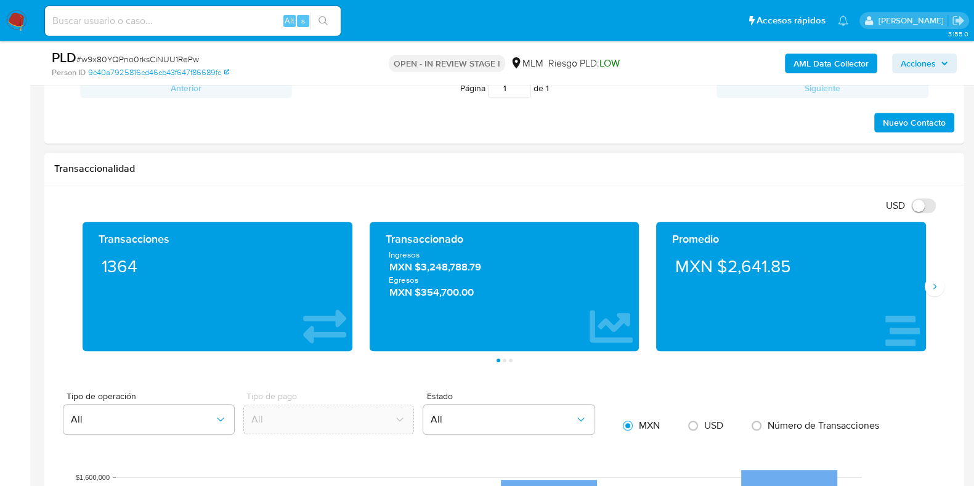
scroll to position [792, 0]
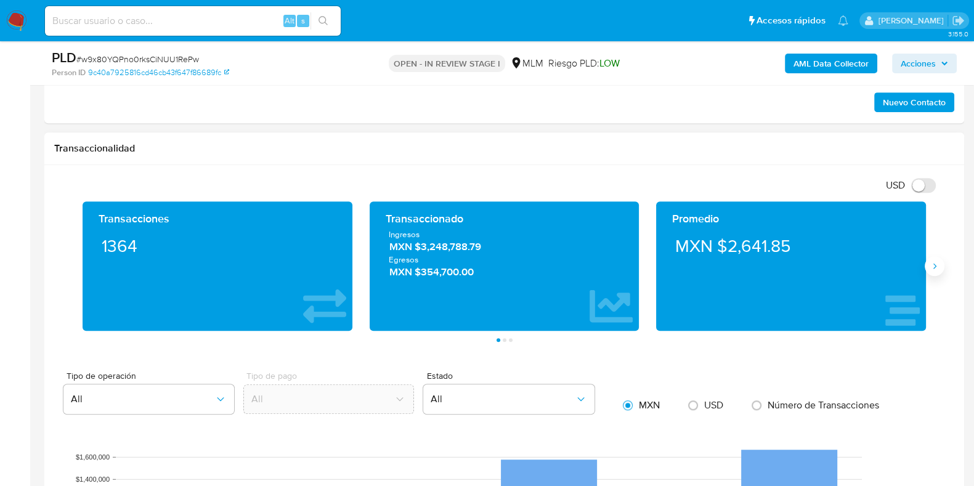
click at [930, 269] on icon "Siguiente" at bounding box center [935, 266] width 10 height 10
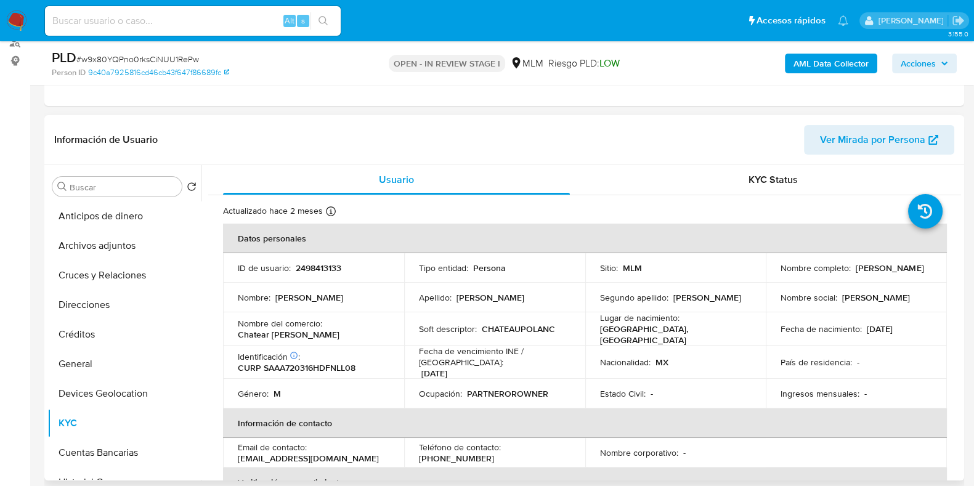
scroll to position [99, 0]
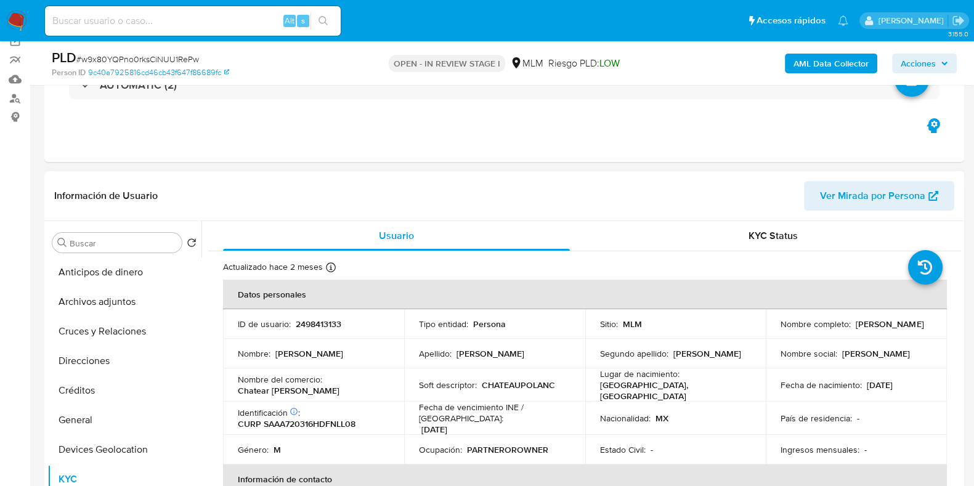
drag, startPoint x: 894, startPoint y: 328, endPoint x: 770, endPoint y: 333, distance: 124.0
click at [770, 333] on td "Nombre completo : Alejandro Sanchez Alvarez" at bounding box center [856, 324] width 181 height 30
copy p "[PERSON_NAME]"
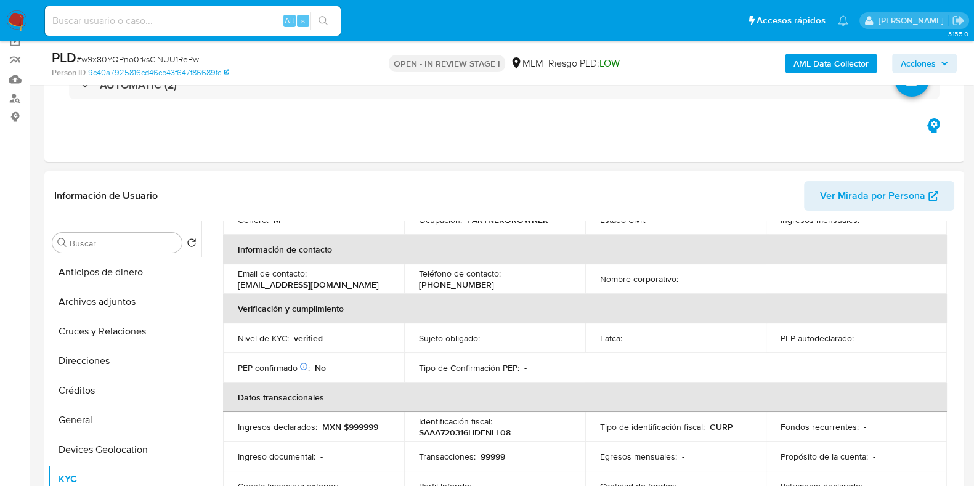
scroll to position [231, 0]
drag, startPoint x: 352, startPoint y: 279, endPoint x: 229, endPoint y: 277, distance: 122.6
click at [229, 277] on td "Email de contacto : chateaupolanco@gmail.com" at bounding box center [313, 278] width 181 height 30
copy p "chateaupolanco@gmail.com"
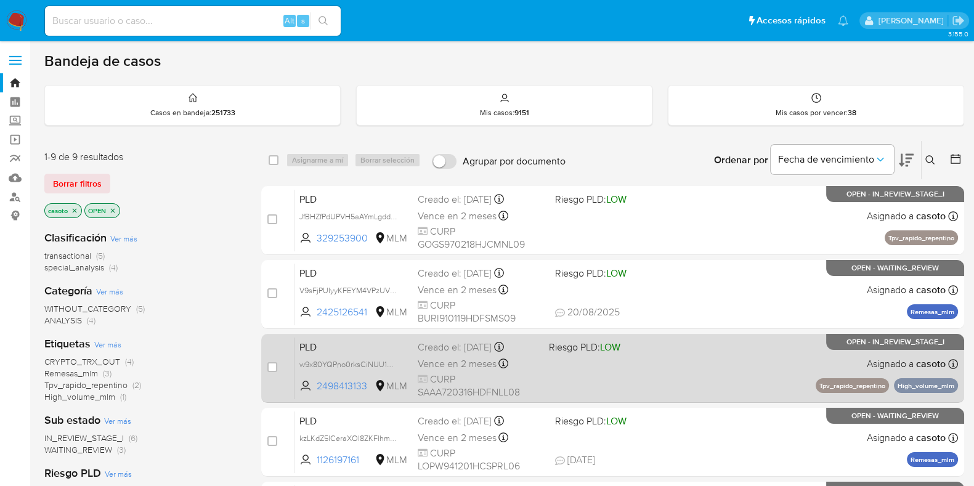
click at [681, 375] on div "PLD w9x80YQPno0rksCiNUU1RePw 2498413133 MLM Riesgo PLD: LOW Creado el: [DATE] C…" at bounding box center [627, 368] width 664 height 62
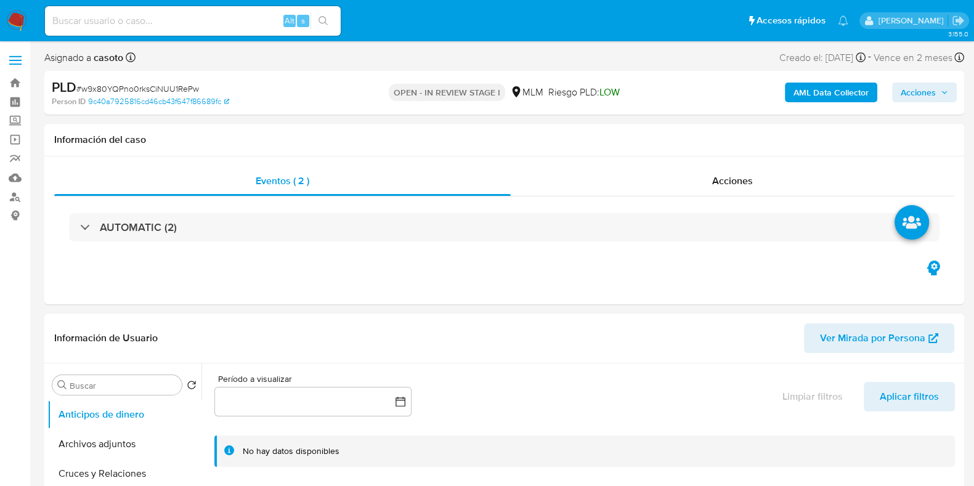
select select "10"
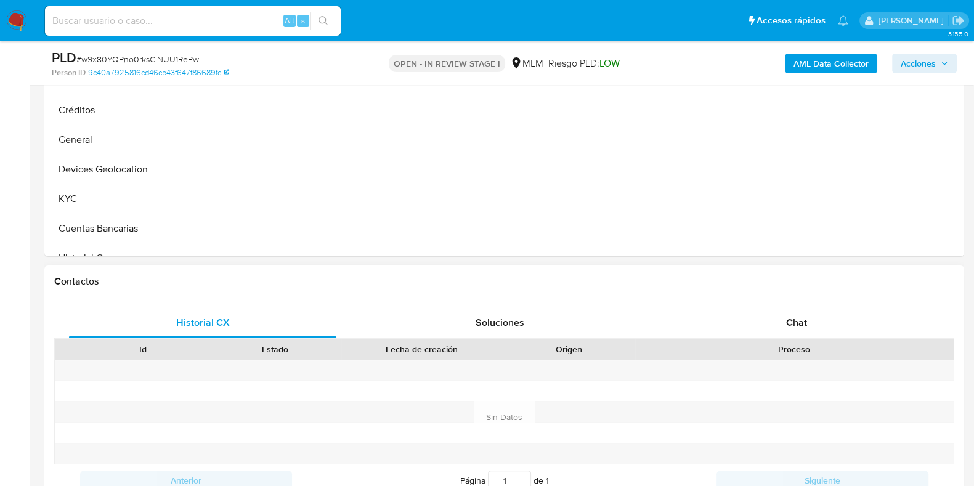
scroll to position [539, 0]
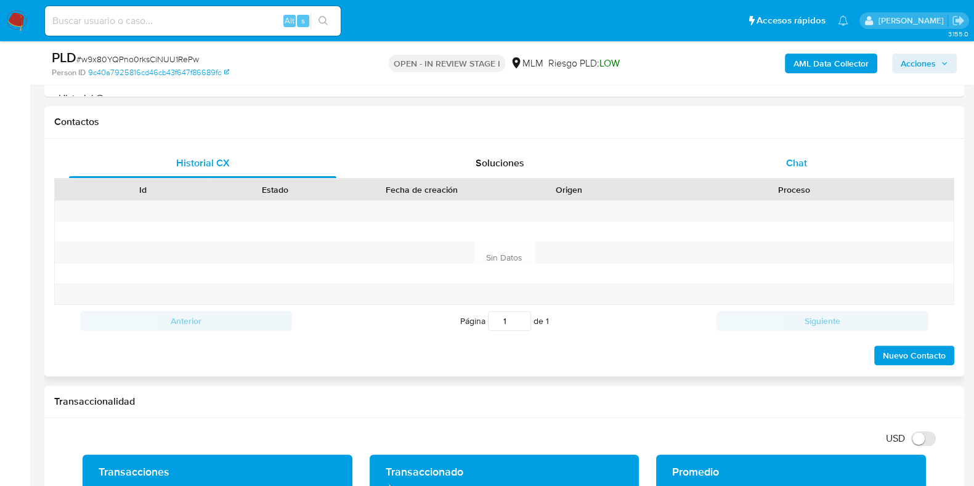
click at [801, 168] on span "Chat" at bounding box center [796, 163] width 21 height 14
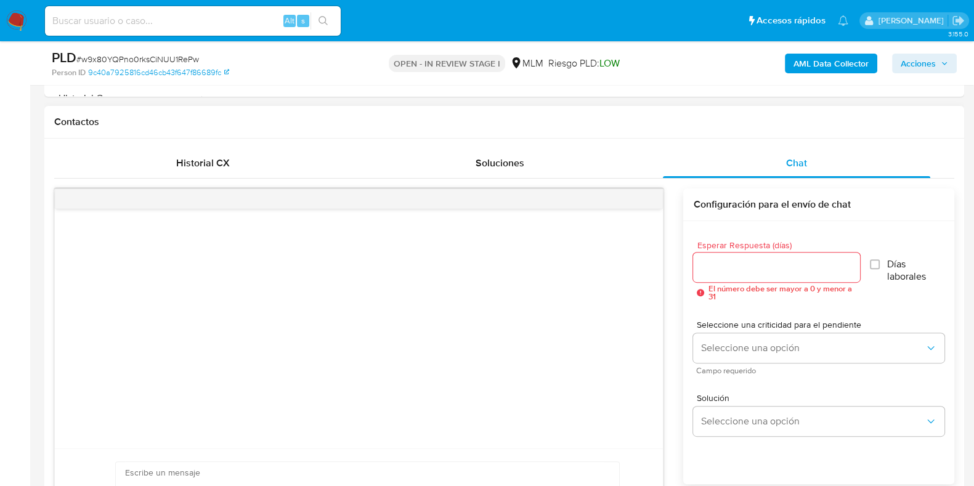
click at [738, 260] on input "Esperar Respuesta (días)" at bounding box center [776, 267] width 166 height 16
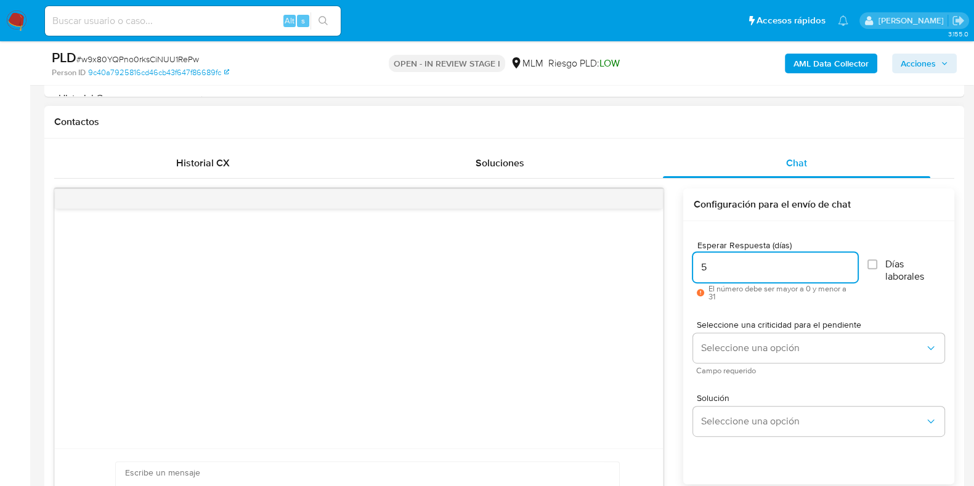
scroll to position [616, 0]
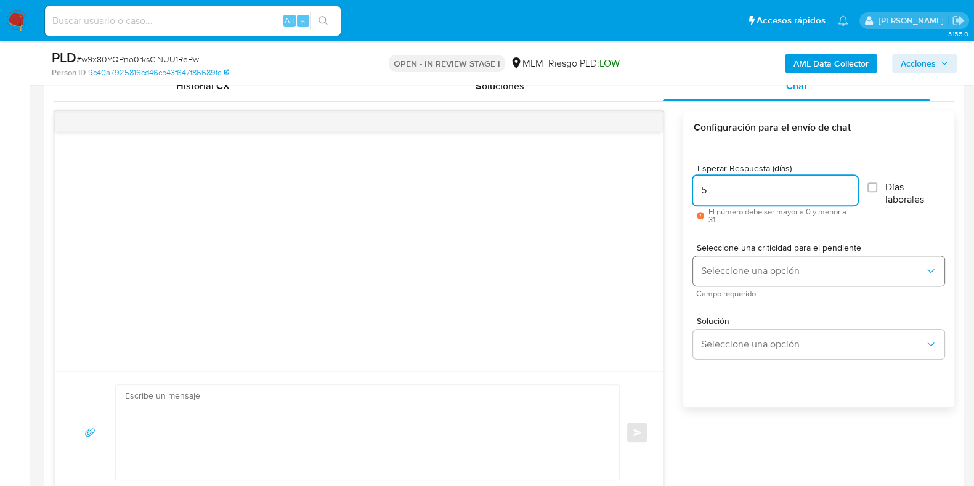
type input "5"
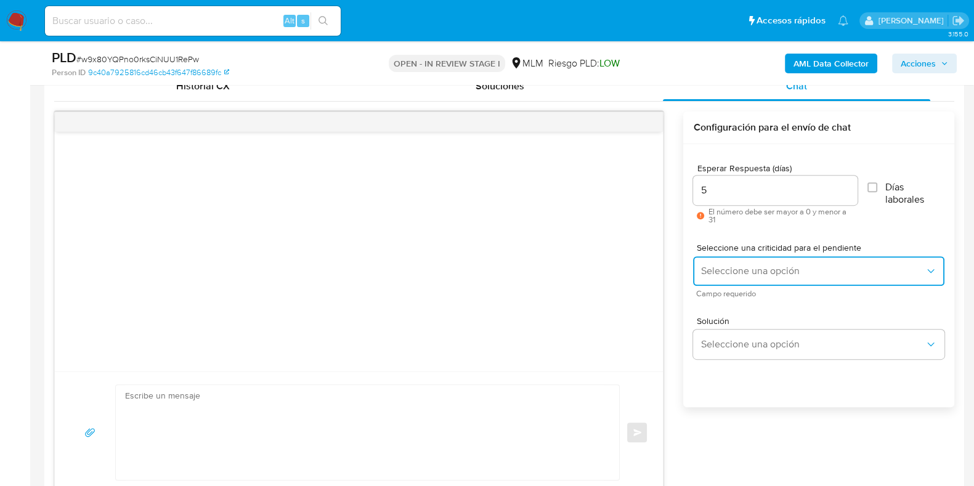
click at [725, 271] on span "Seleccione una opción" at bounding box center [813, 271] width 224 height 12
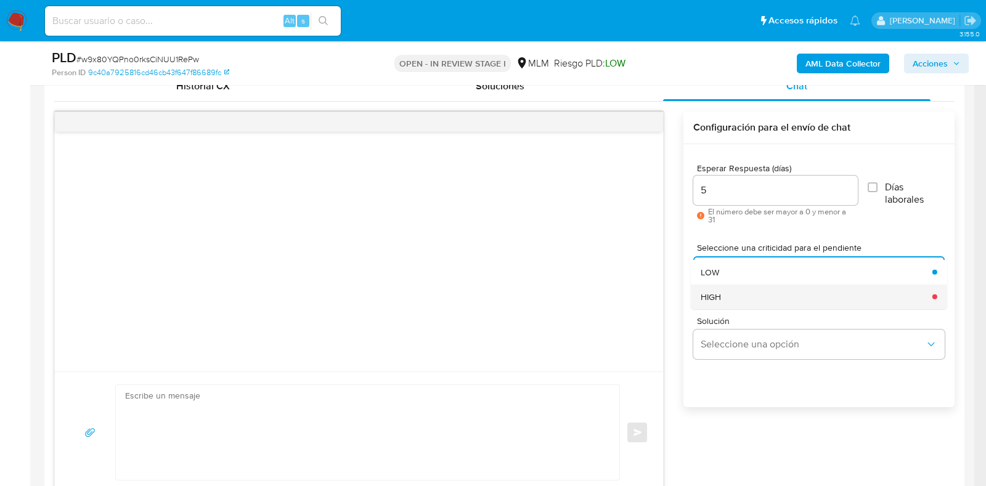
click at [730, 302] on div "HIGH" at bounding box center [813, 296] width 224 height 25
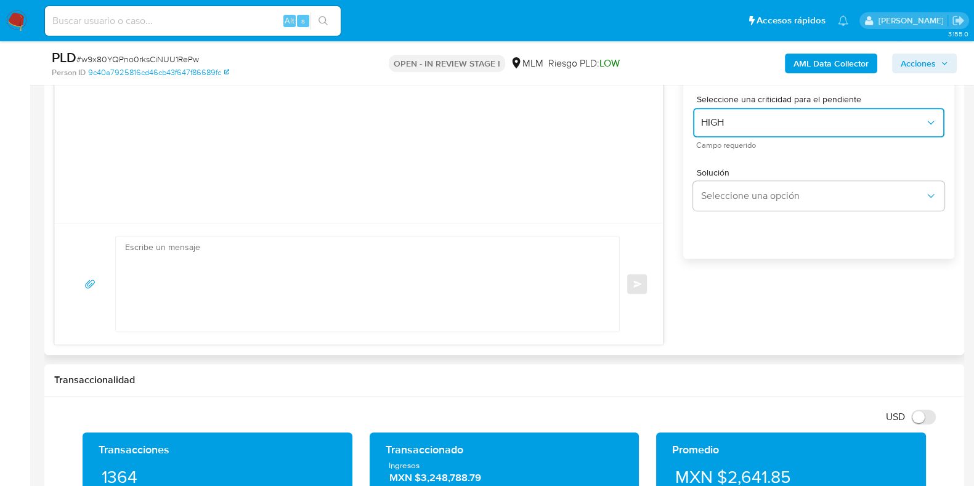
scroll to position [770, 0]
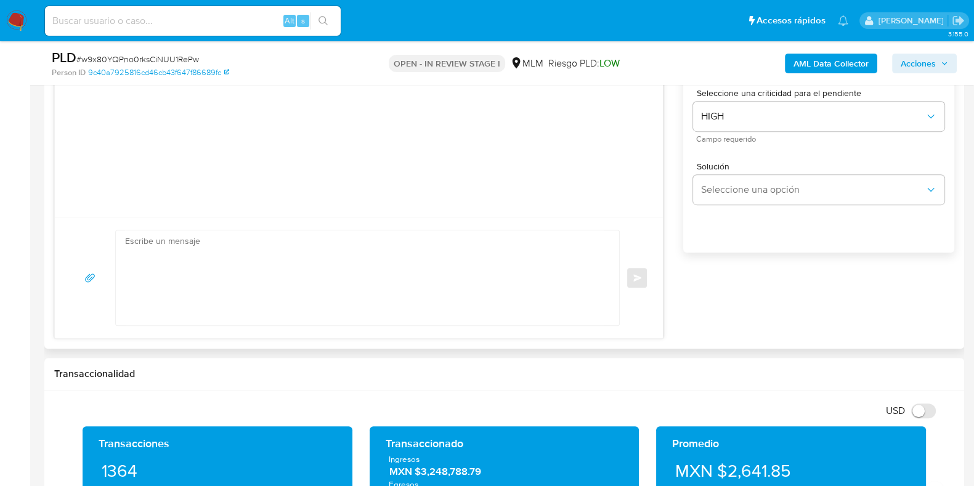
click at [375, 275] on textarea at bounding box center [364, 277] width 479 height 95
paste textarea "Apreciable cliente: Te comentamos que debemos llevar a cabo un proceso de verif…"
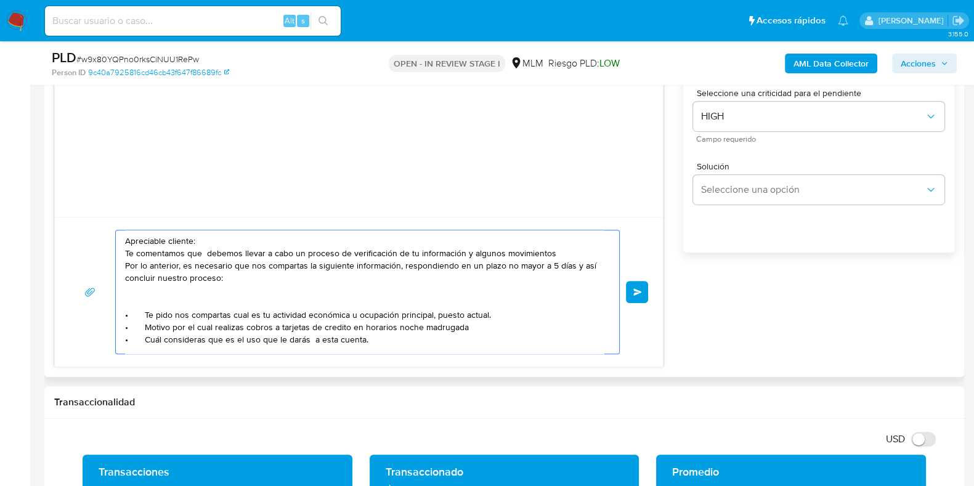
scroll to position [103, 0]
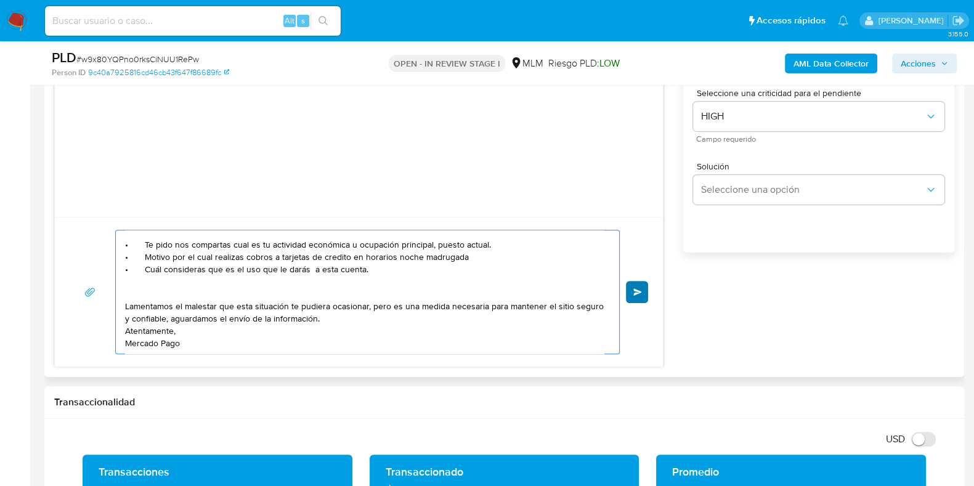
type textarea "Apreciable cliente: Te comentamos que debemos llevar a cabo un proceso de verif…"
click at [637, 299] on button "Enviar" at bounding box center [637, 292] width 22 height 22
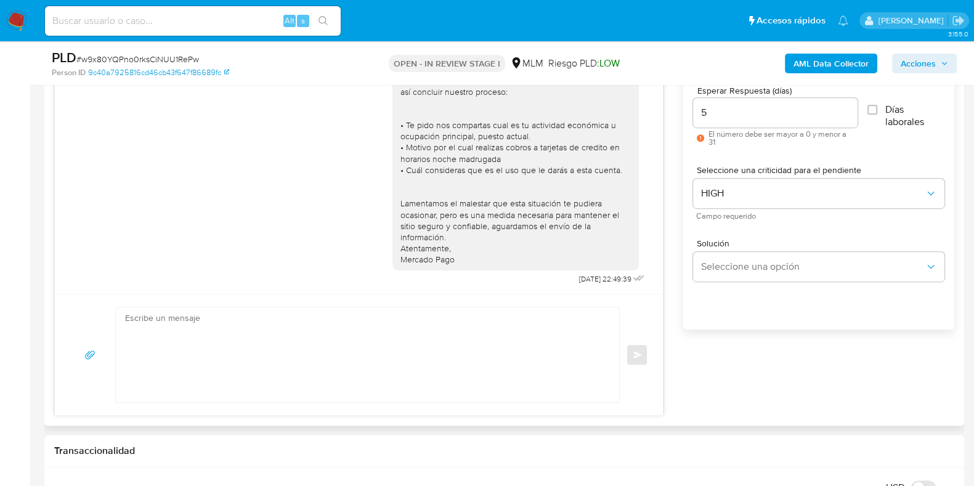
scroll to position [539, 0]
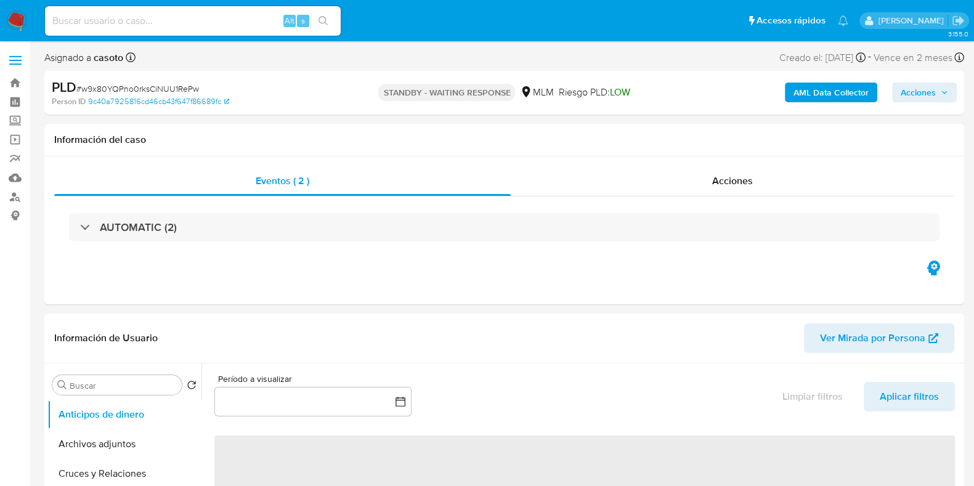
select select "10"
